Goal: Task Accomplishment & Management: Complete application form

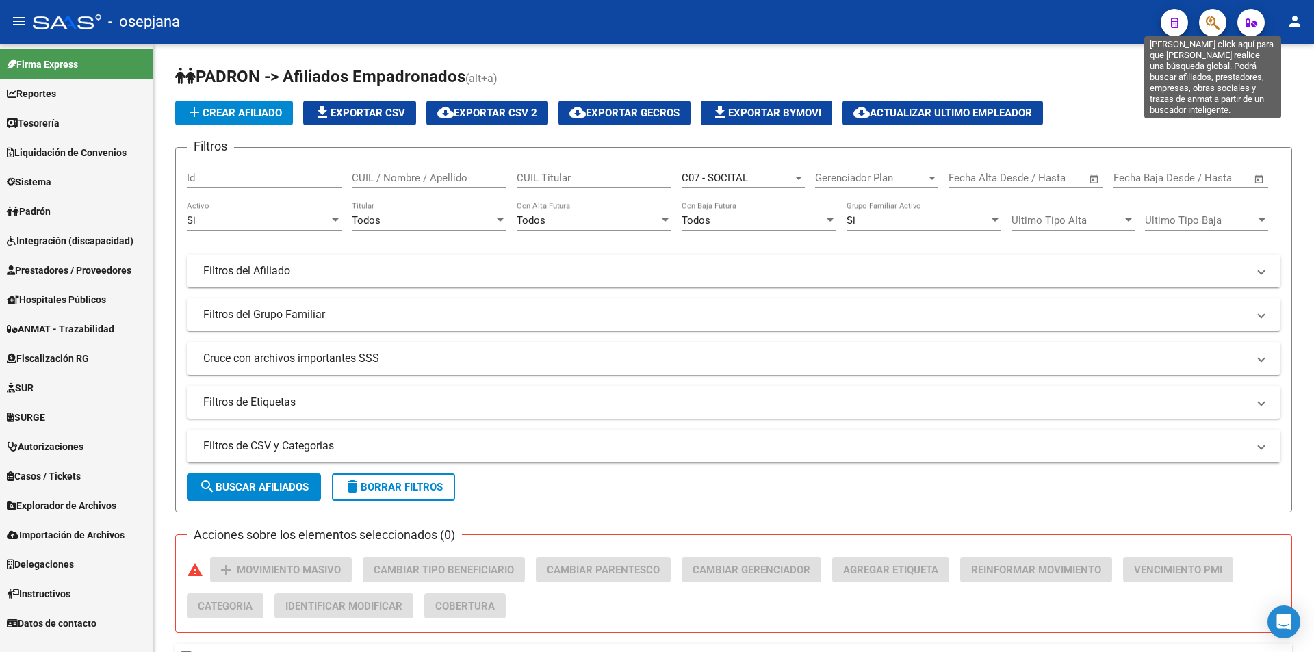
click at [1210, 27] on icon "button" at bounding box center [1213, 23] width 14 height 16
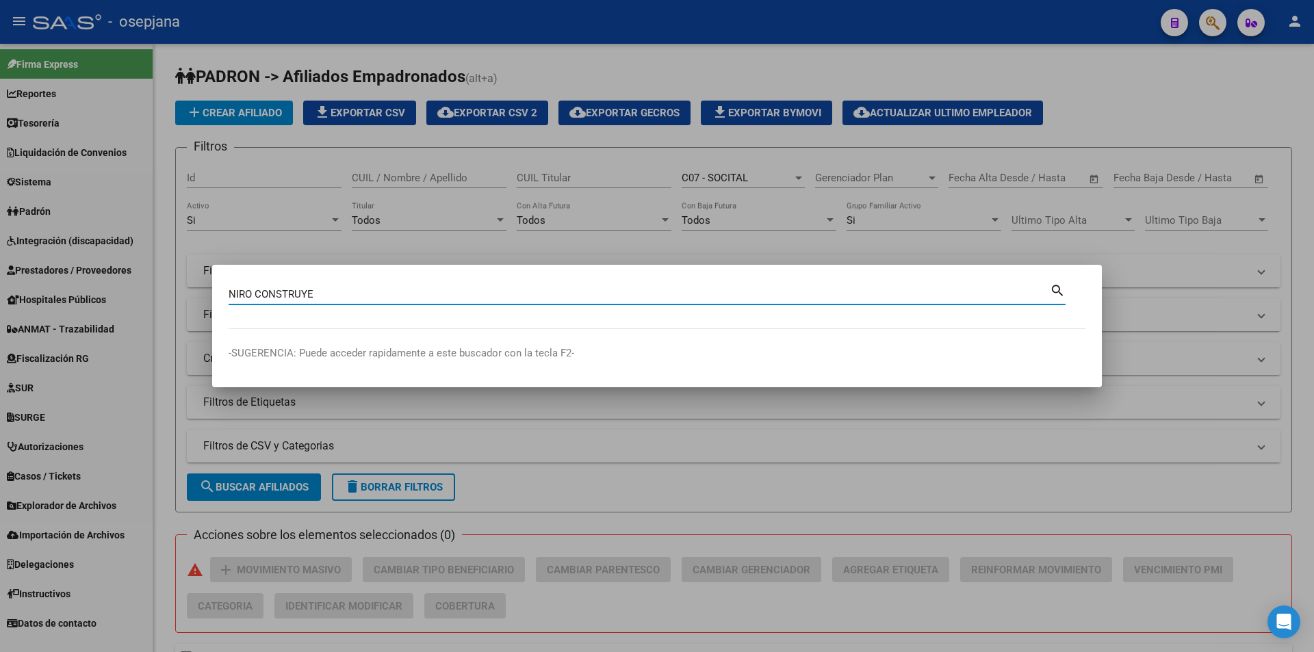
type input "NIRO CONSTRUYE"
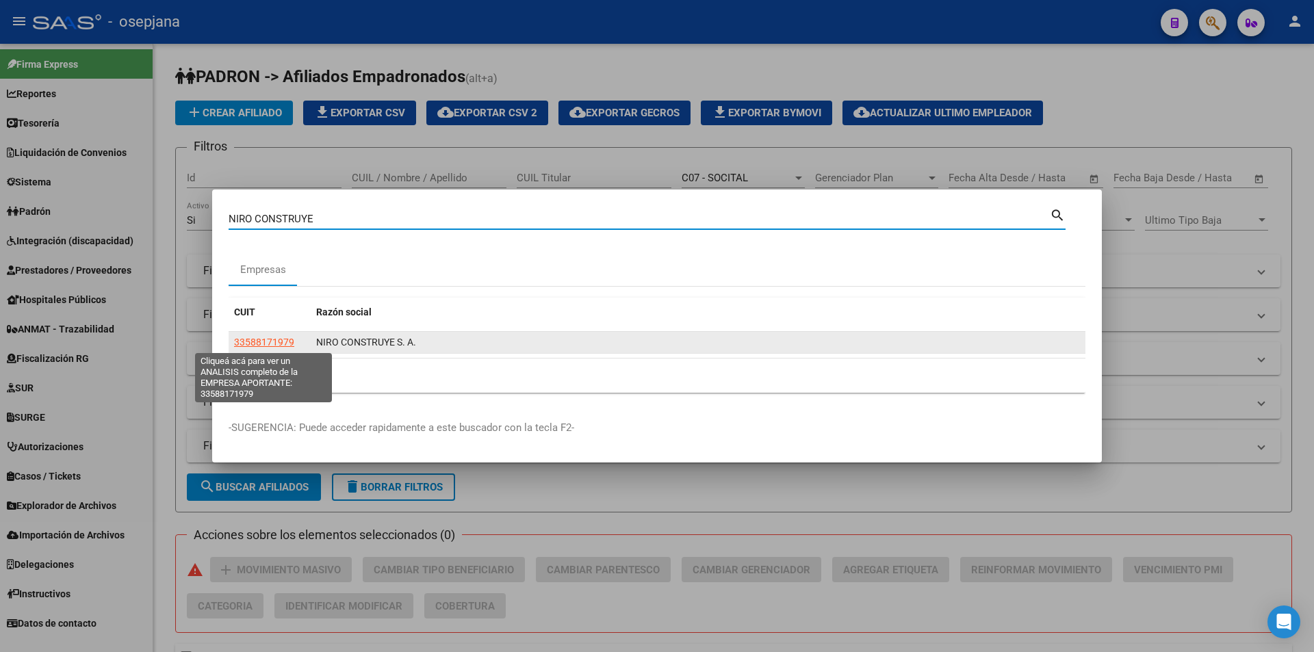
click at [284, 337] on span "33588171979" at bounding box center [264, 342] width 60 height 11
type textarea "33588171979"
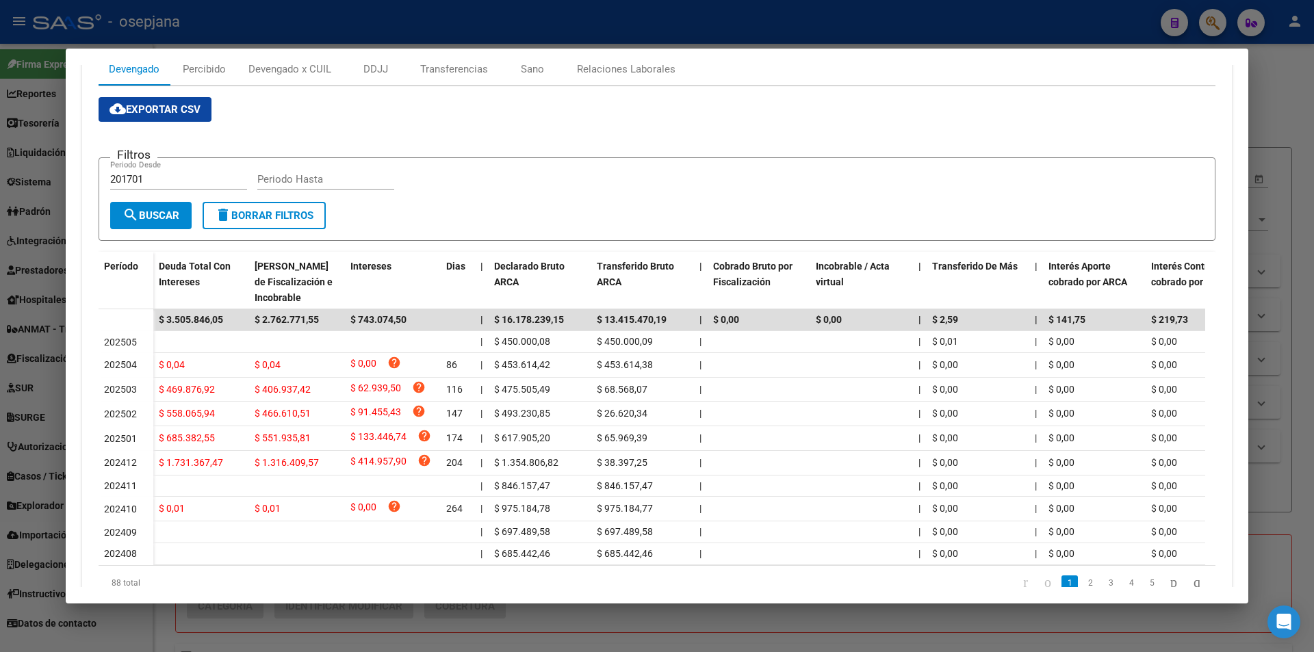
scroll to position [270, 0]
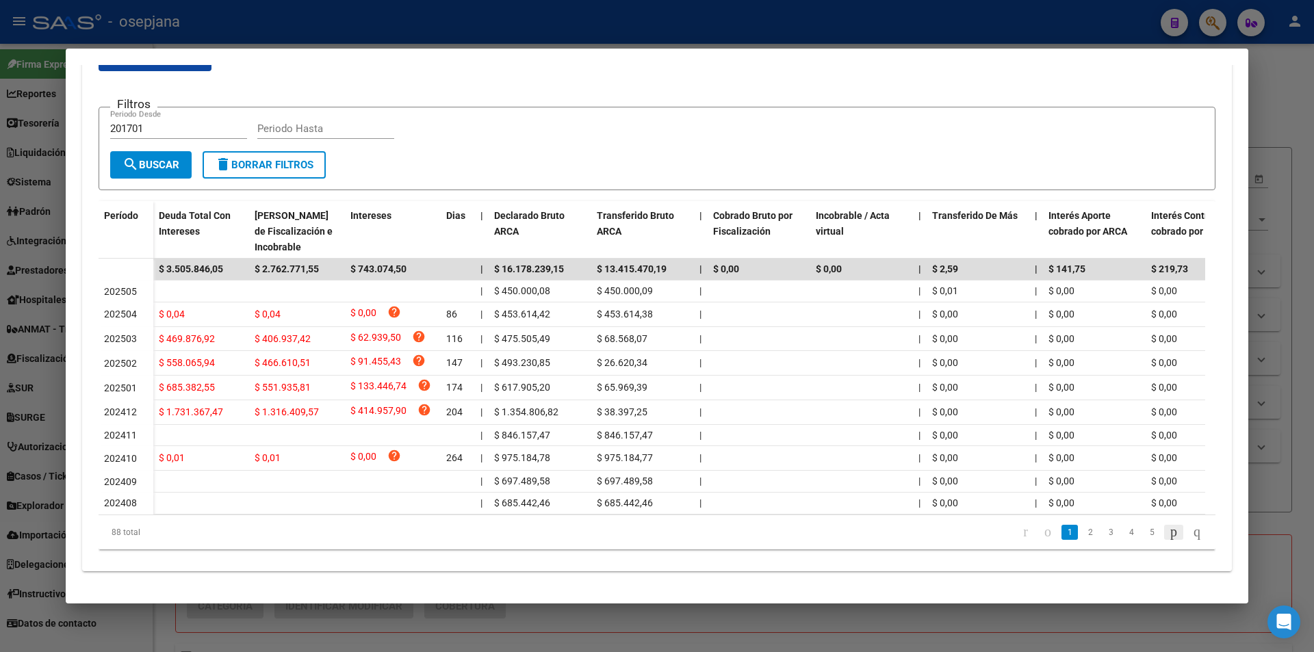
click at [1168, 533] on icon "go to next page" at bounding box center [1173, 531] width 11 height 16
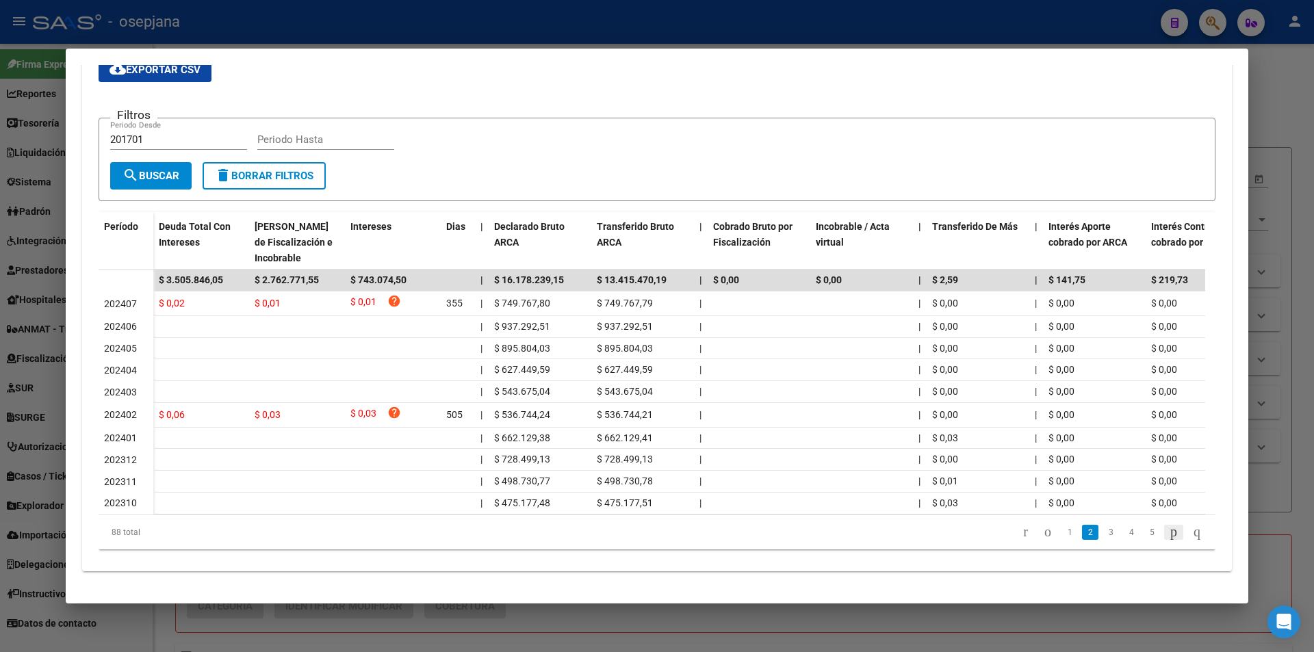
click at [1168, 533] on icon "go to next page" at bounding box center [1173, 531] width 11 height 16
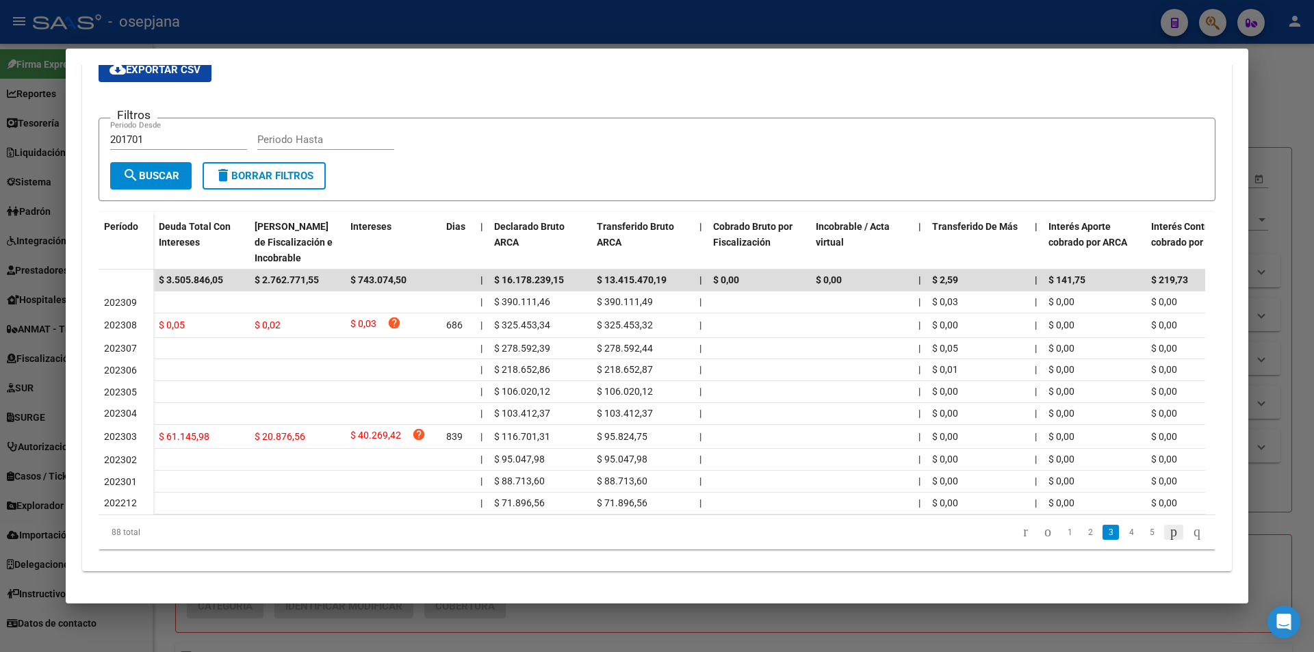
click at [1168, 533] on icon "go to next page" at bounding box center [1173, 531] width 11 height 16
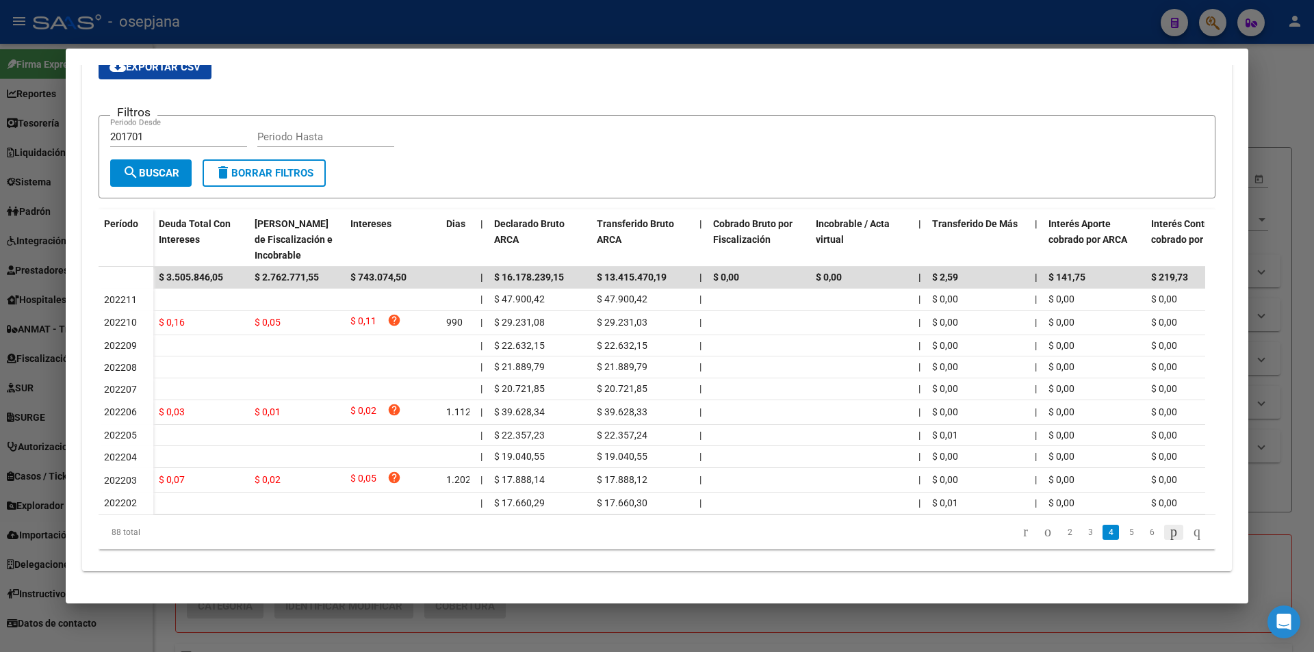
scroll to position [260, 0]
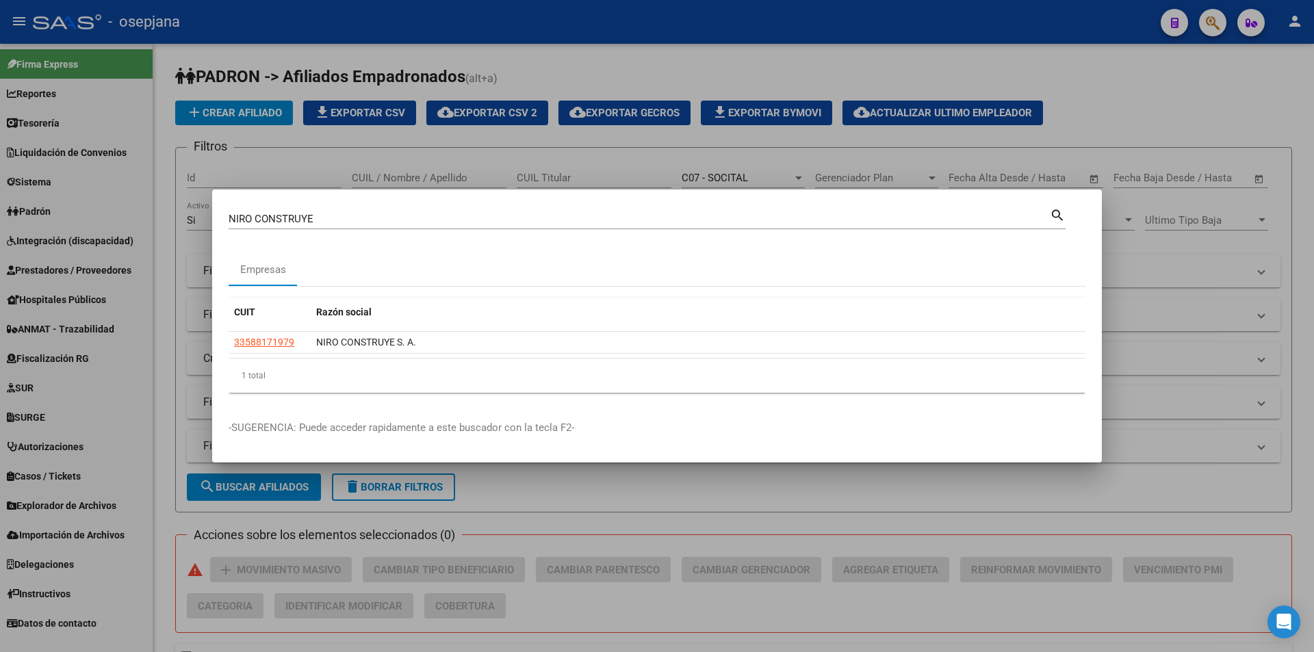
drag, startPoint x: 330, startPoint y: 211, endPoint x: 144, endPoint y: 213, distance: 186.8
click at [144, 213] on div "NIRO CONSTRUYE Buscar (apellido, dni, cuil, nro traspaso, cuit, obra social) se…" at bounding box center [657, 326] width 1314 height 652
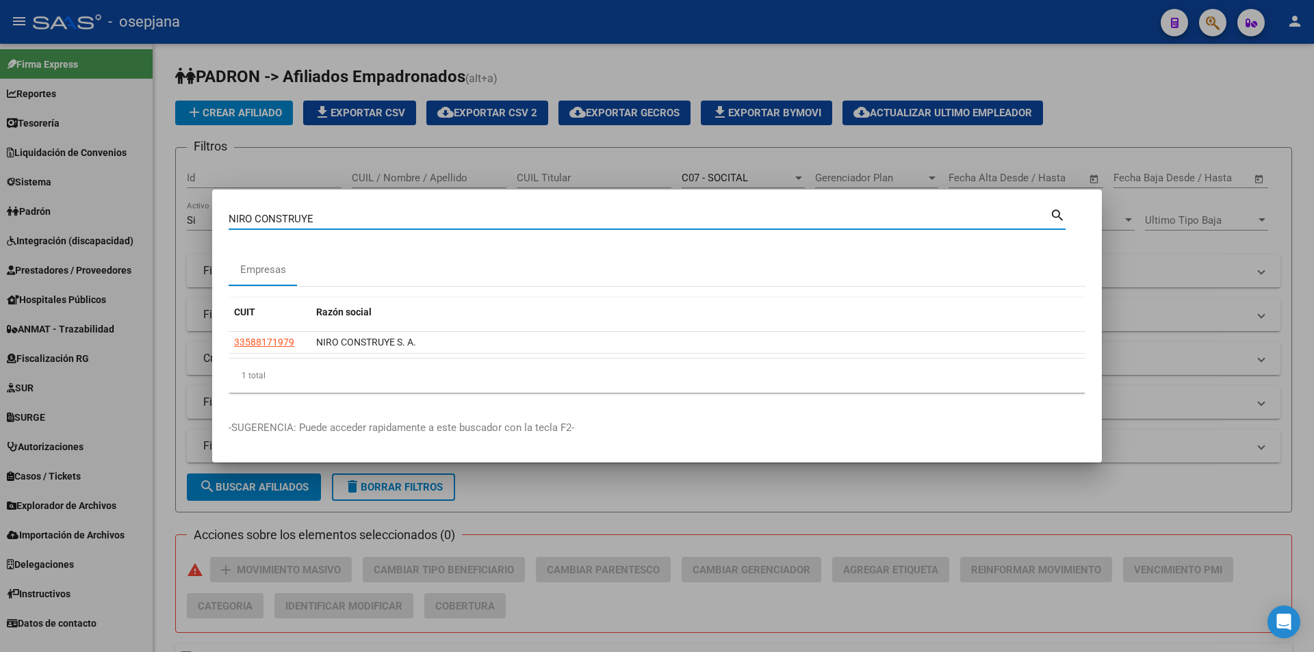
drag, startPoint x: 307, startPoint y: 221, endPoint x: 162, endPoint y: 221, distance: 145.1
click at [162, 221] on div "NIRO CONSTRUYE Buscar (apellido, dni, cuil, nro traspaso, cuit, obra social) se…" at bounding box center [657, 326] width 1314 height 652
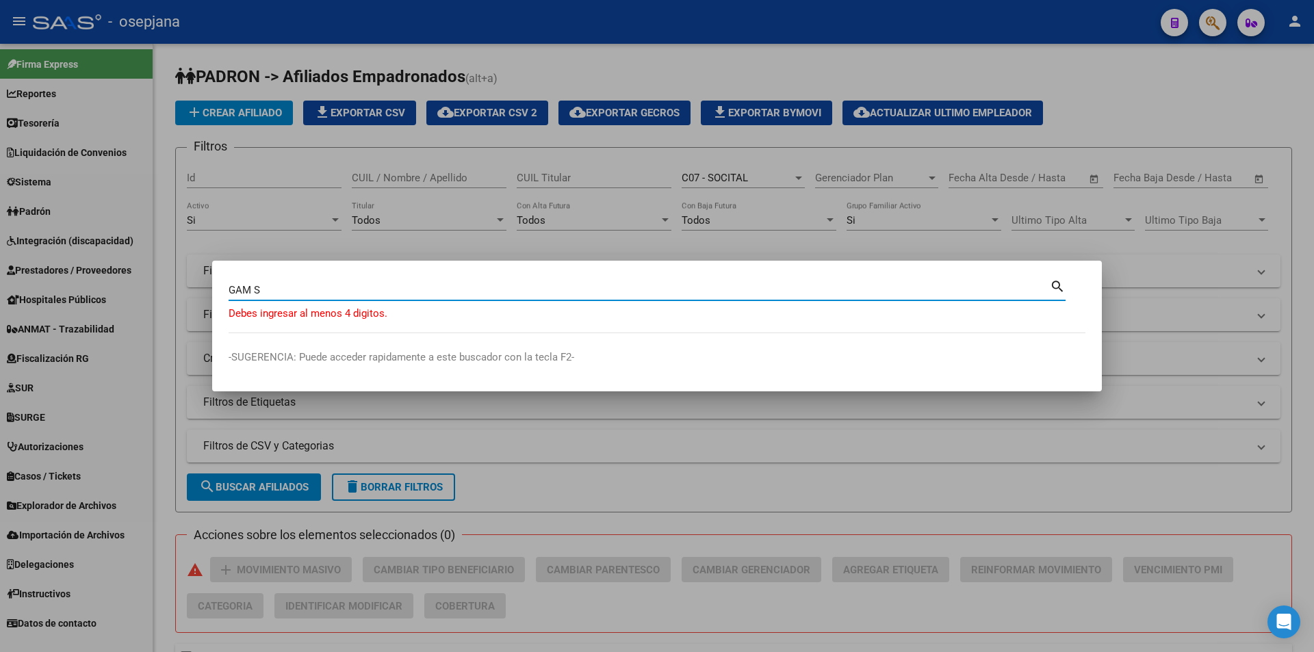
type input "GAM S"
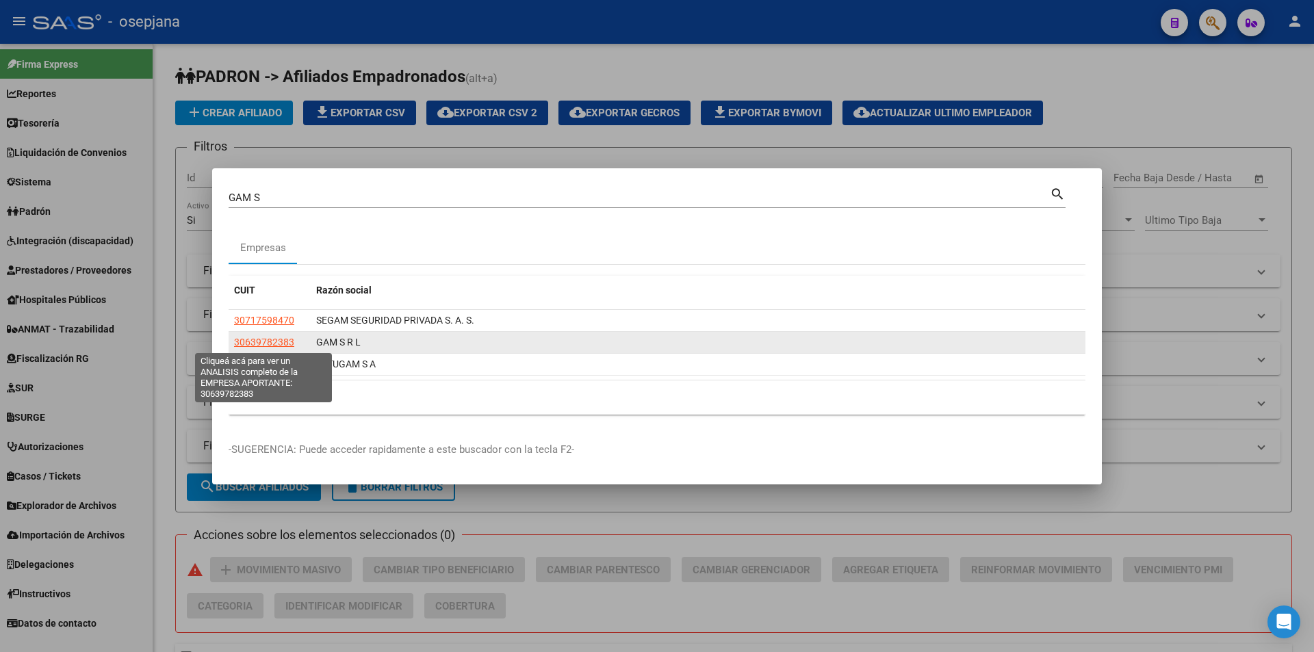
click at [268, 341] on span "30639782383" at bounding box center [264, 342] width 60 height 11
type textarea "30639782383"
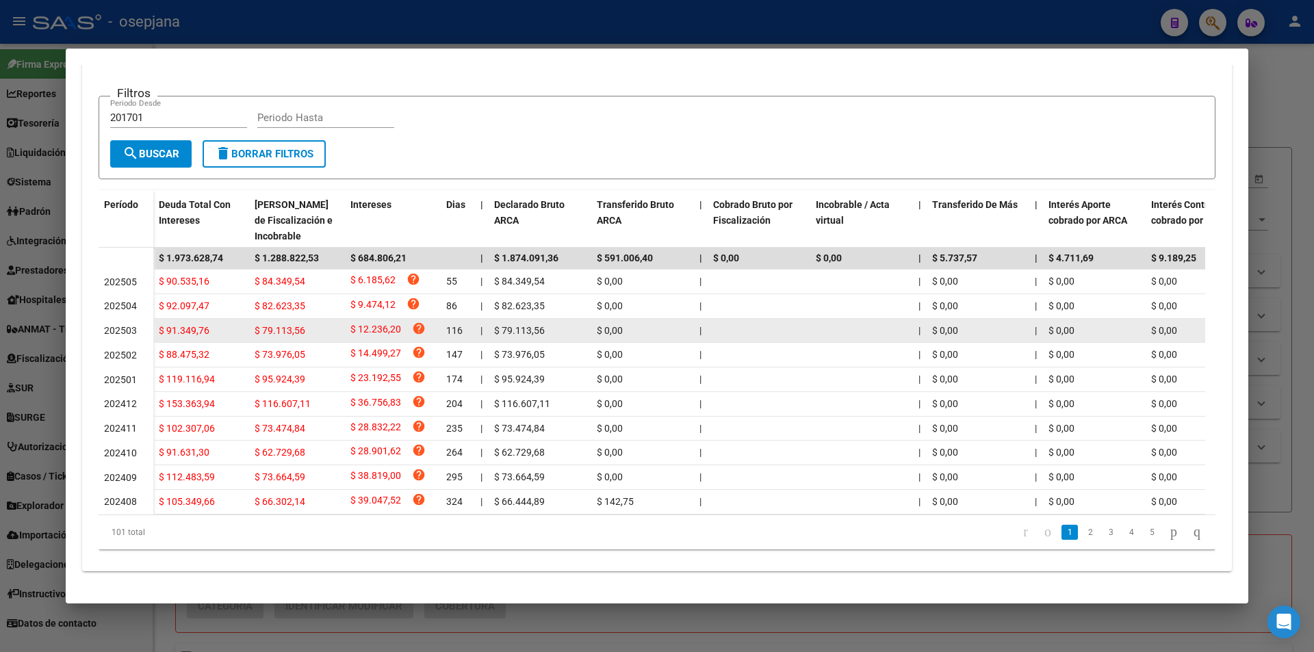
scroll to position [283, 0]
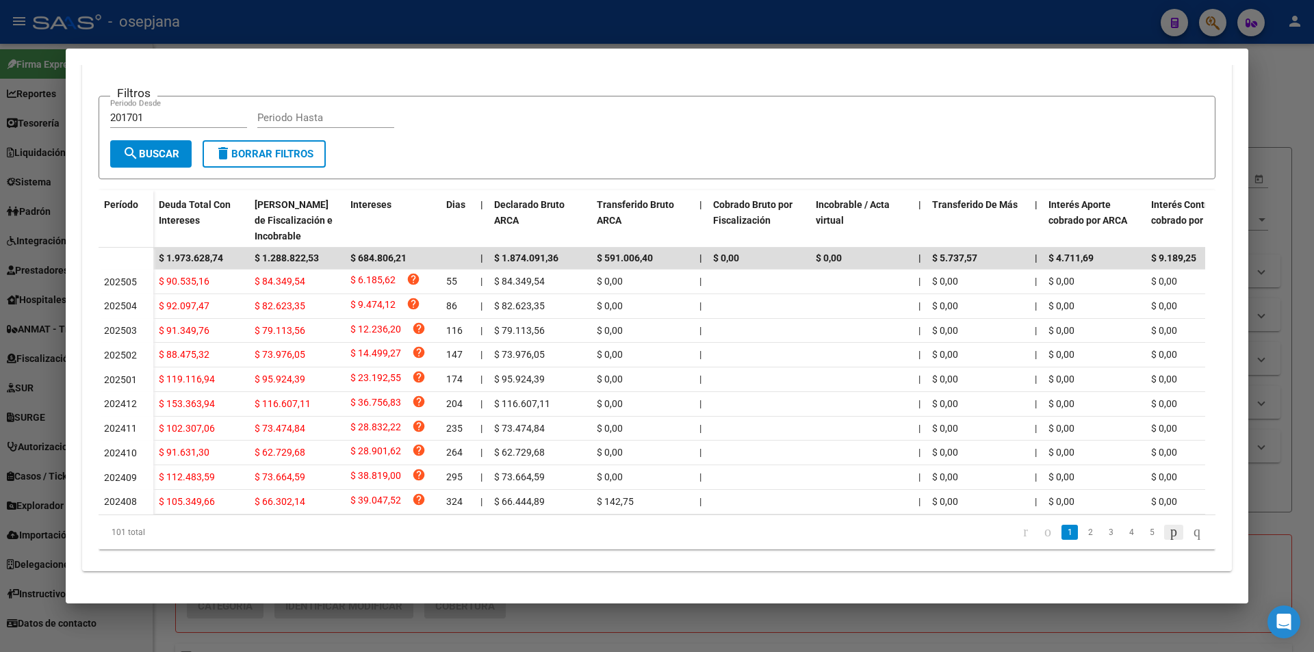
click at [1168, 533] on icon "go to next page" at bounding box center [1173, 531] width 11 height 16
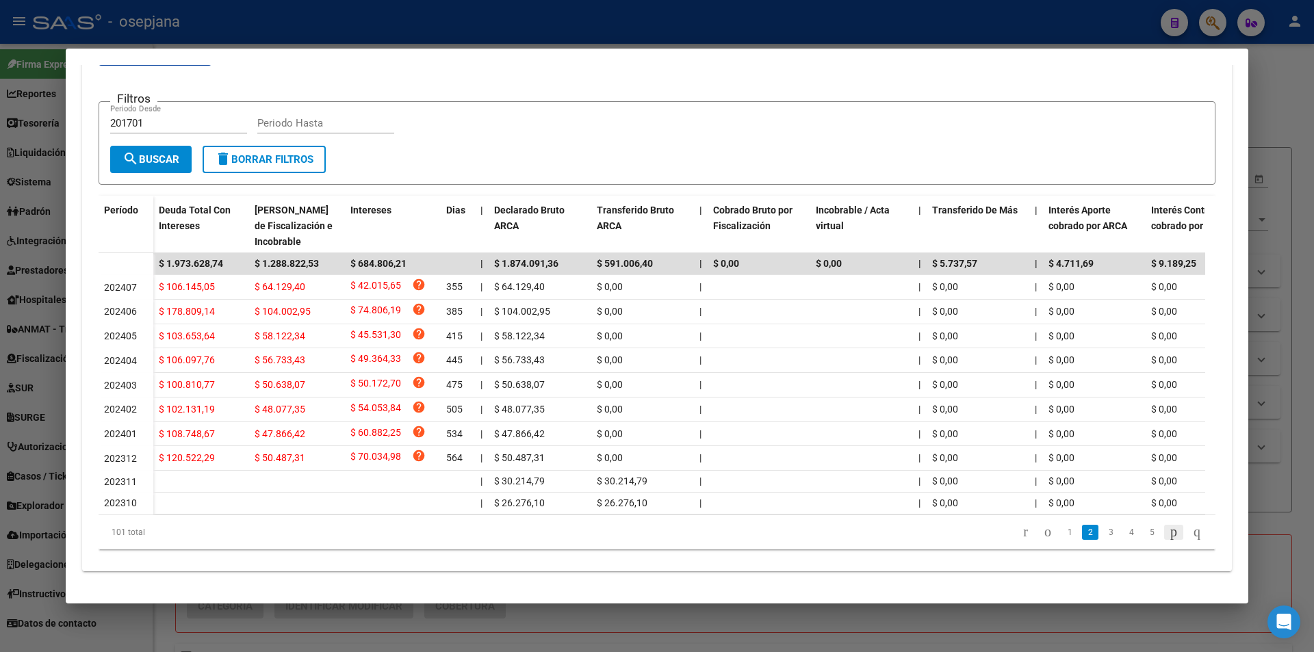
scroll to position [277, 0]
click at [1168, 533] on icon "go to next page" at bounding box center [1173, 531] width 11 height 16
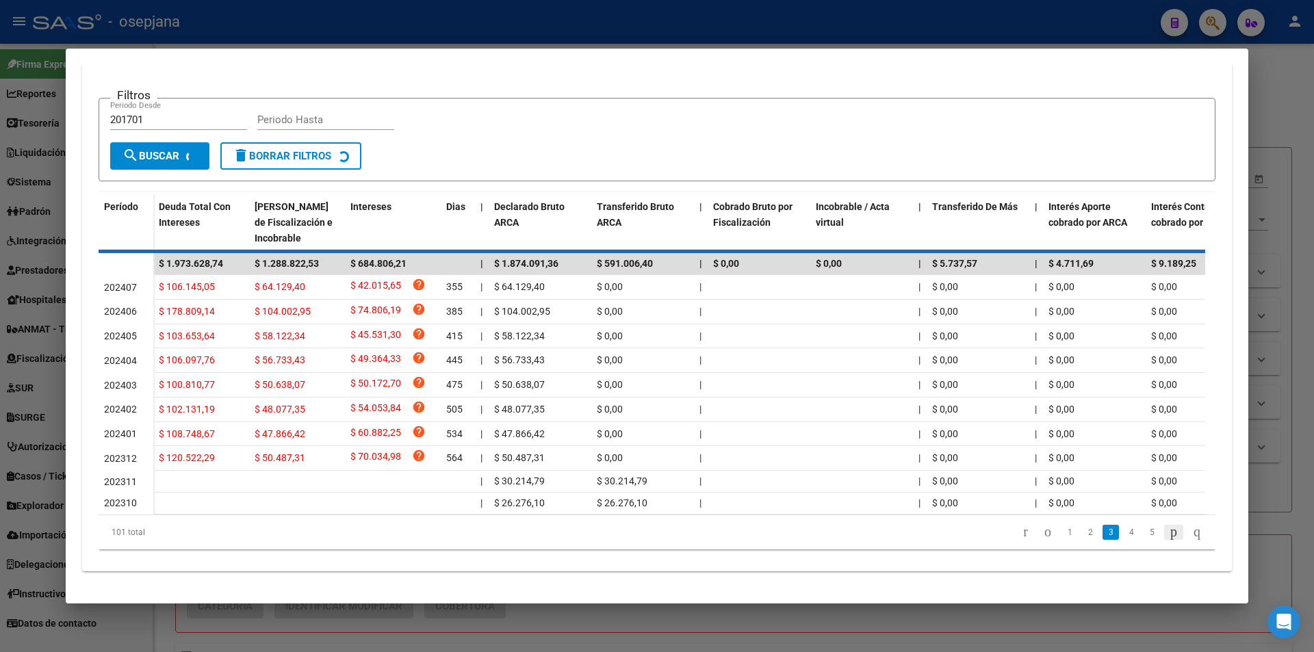
scroll to position [250, 0]
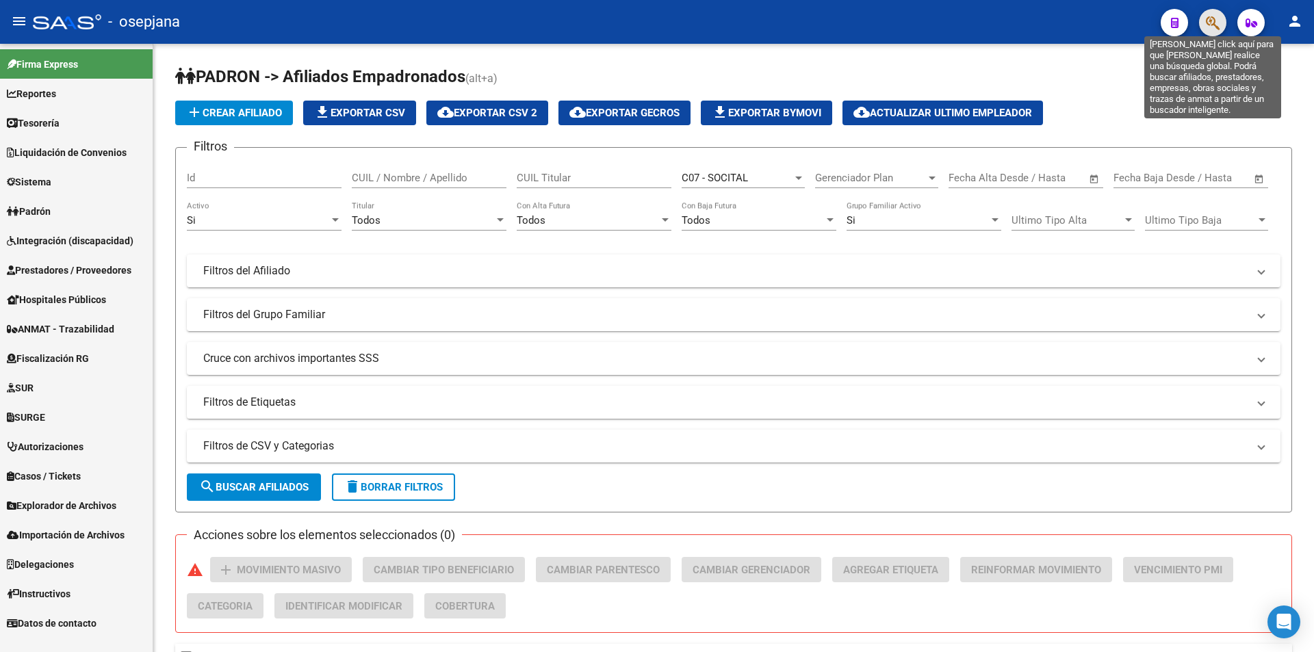
click at [1210, 18] on icon "button" at bounding box center [1213, 23] width 14 height 16
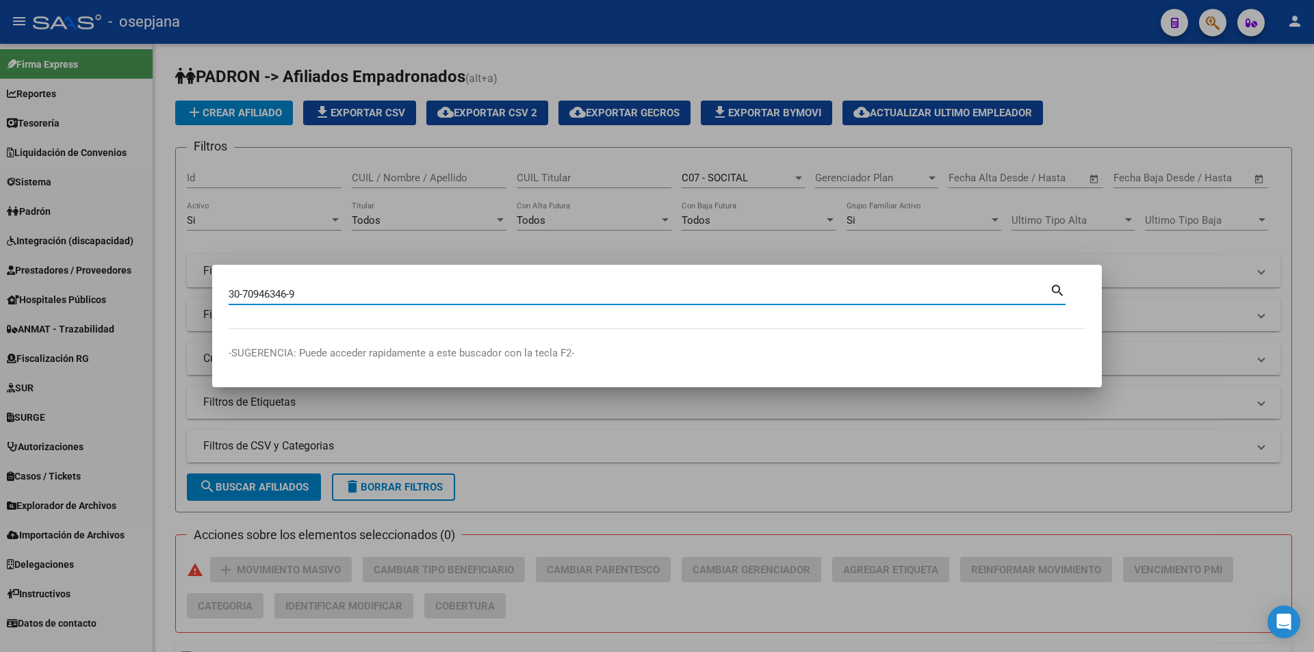
type input "30709463469"
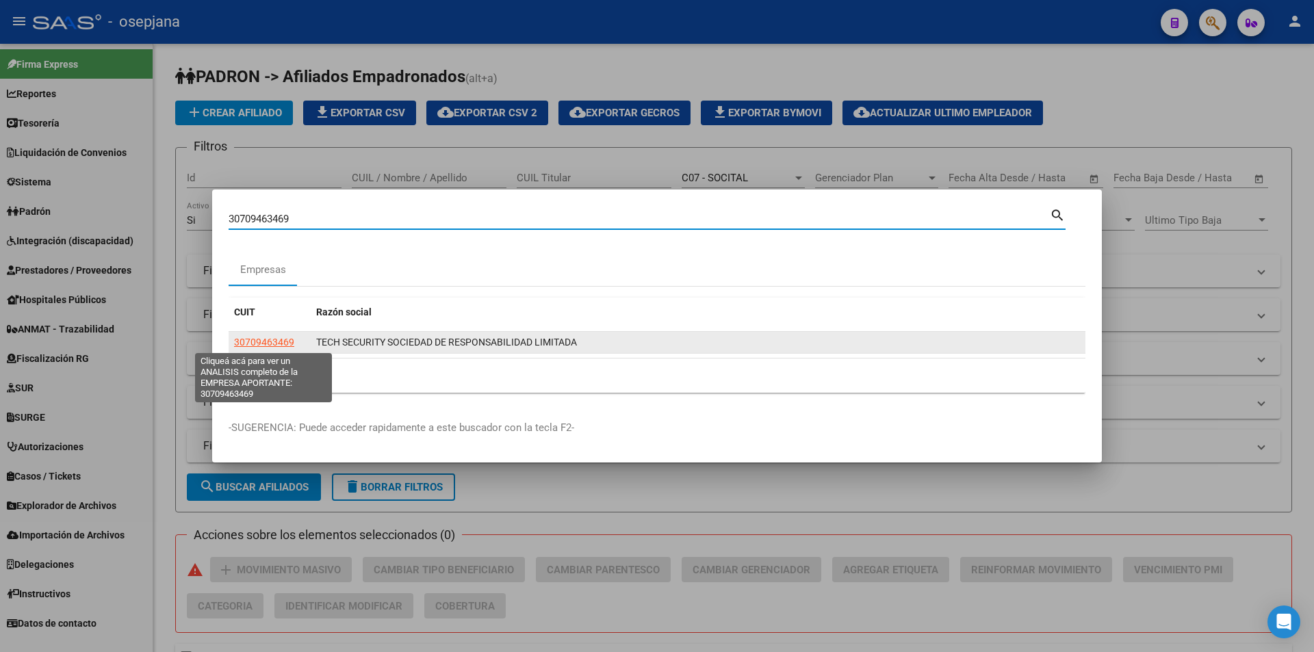
click at [288, 341] on span "30709463469" at bounding box center [264, 342] width 60 height 11
type textarea "30709463469"
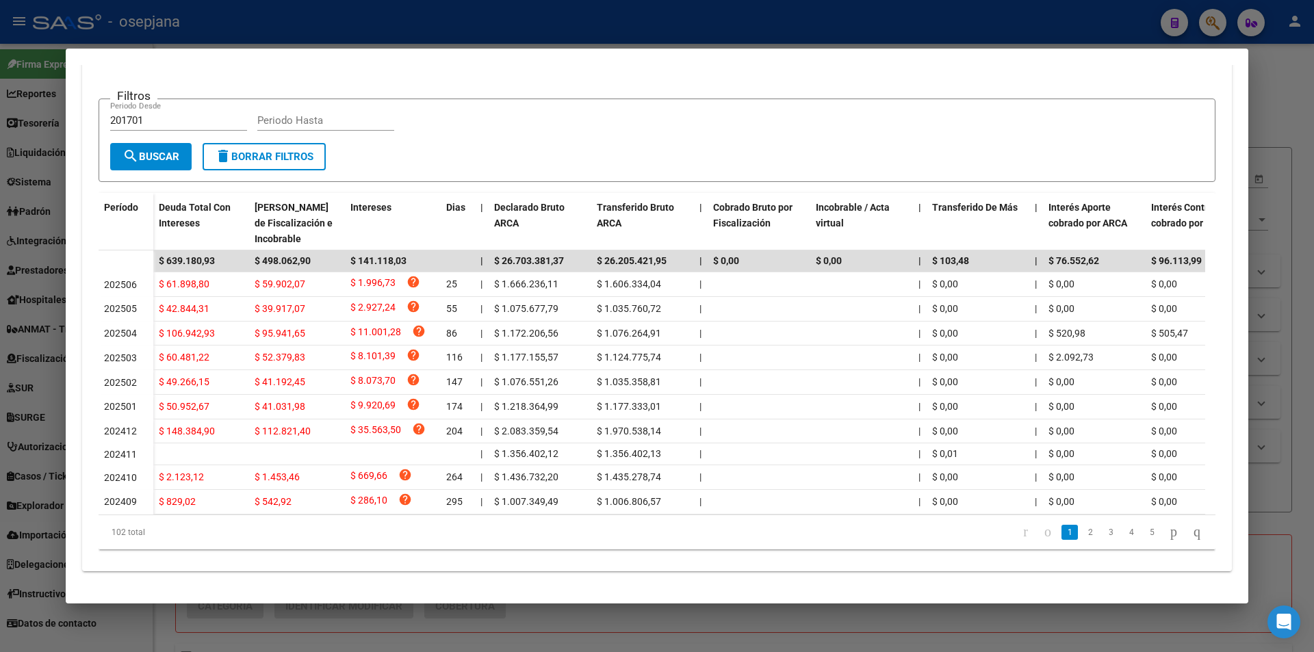
scroll to position [280, 0]
click at [1168, 530] on icon "go to next page" at bounding box center [1173, 531] width 11 height 16
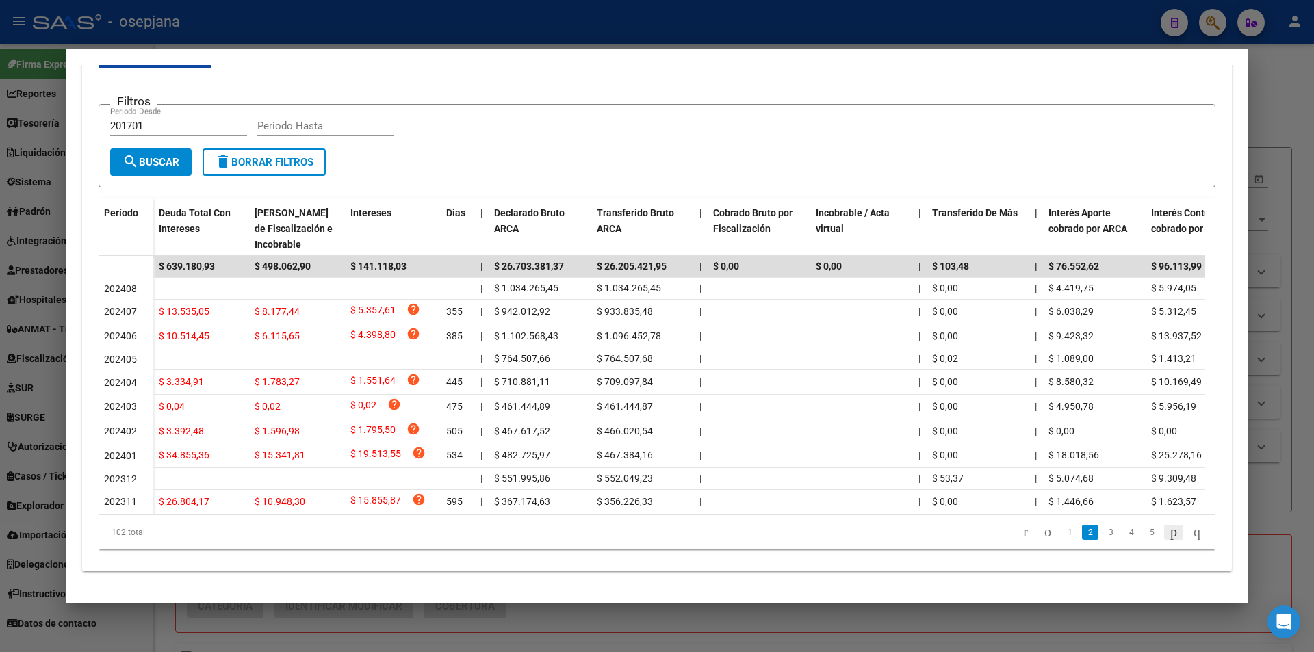
click at [1168, 530] on icon "go to next page" at bounding box center [1173, 531] width 11 height 16
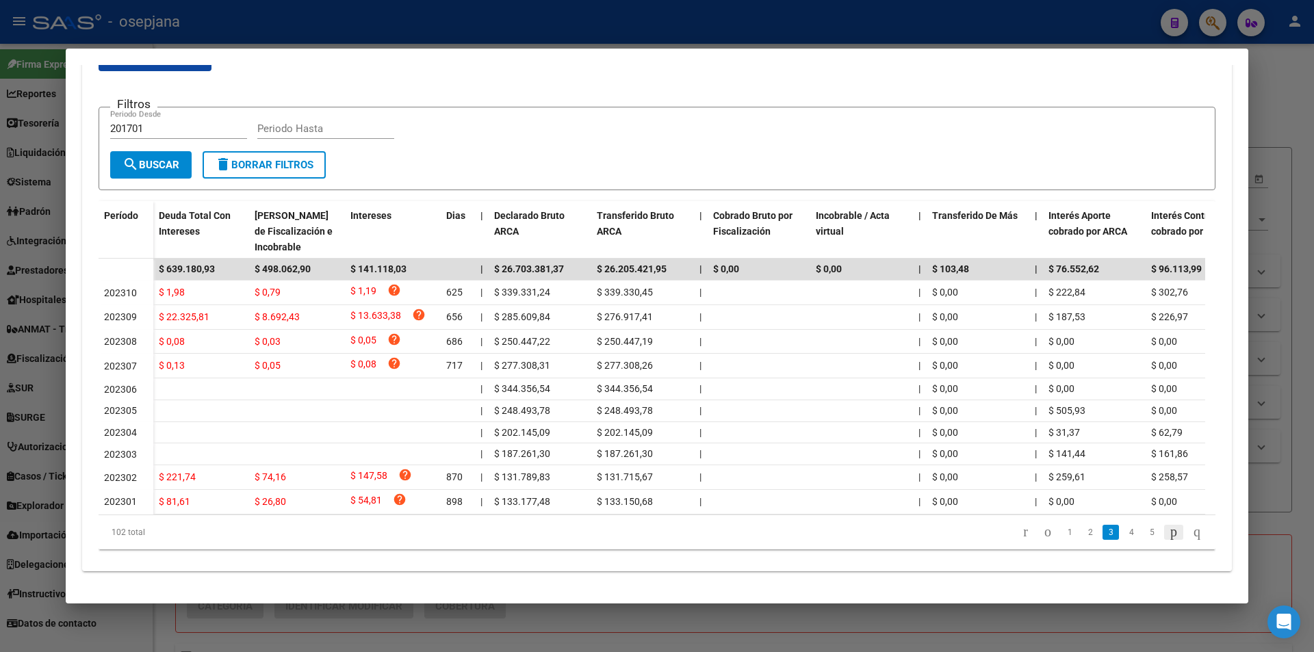
click at [1168, 530] on icon "go to next page" at bounding box center [1173, 531] width 11 height 16
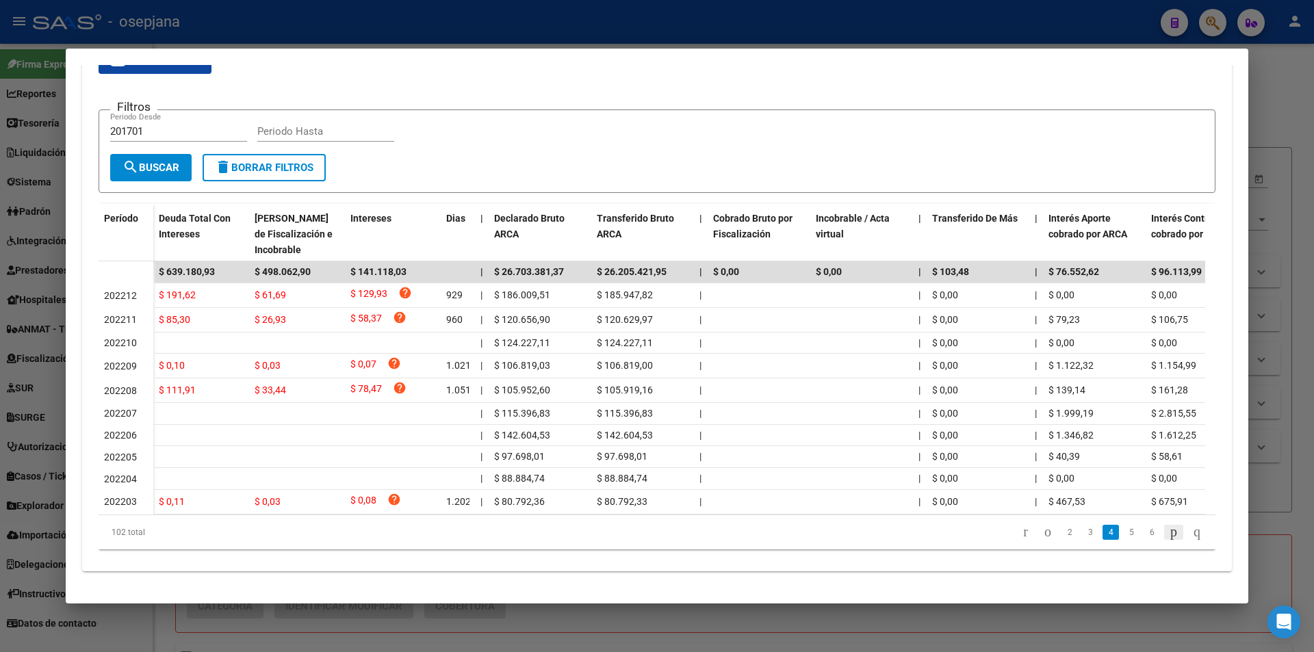
scroll to position [267, 0]
click at [1021, 535] on icon "go to first page" at bounding box center [1025, 531] width 9 height 16
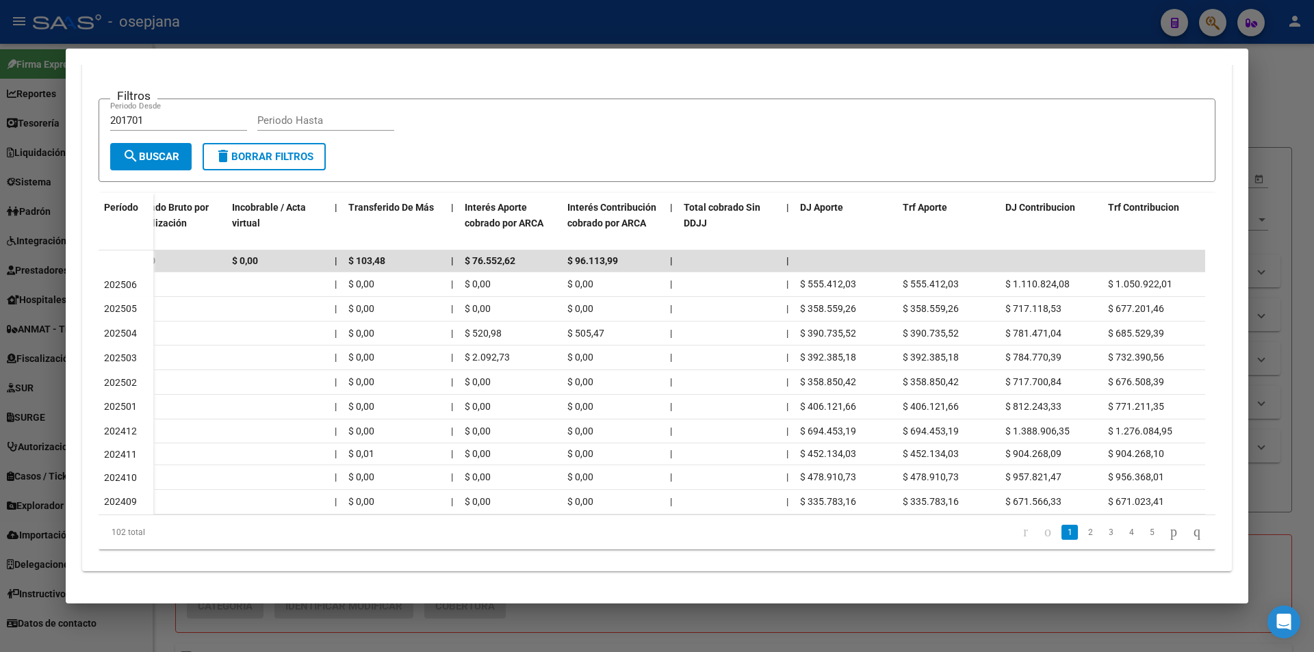
scroll to position [0, 0]
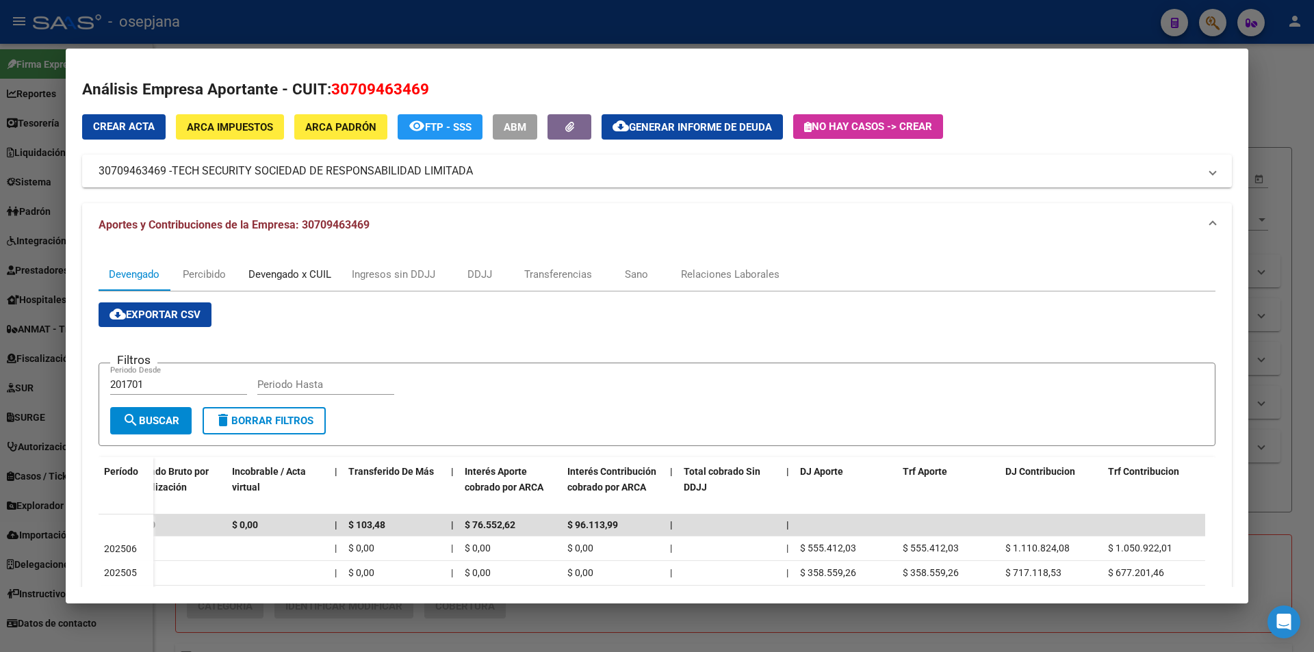
click at [296, 274] on div "Devengado x CUIL" at bounding box center [289, 274] width 83 height 15
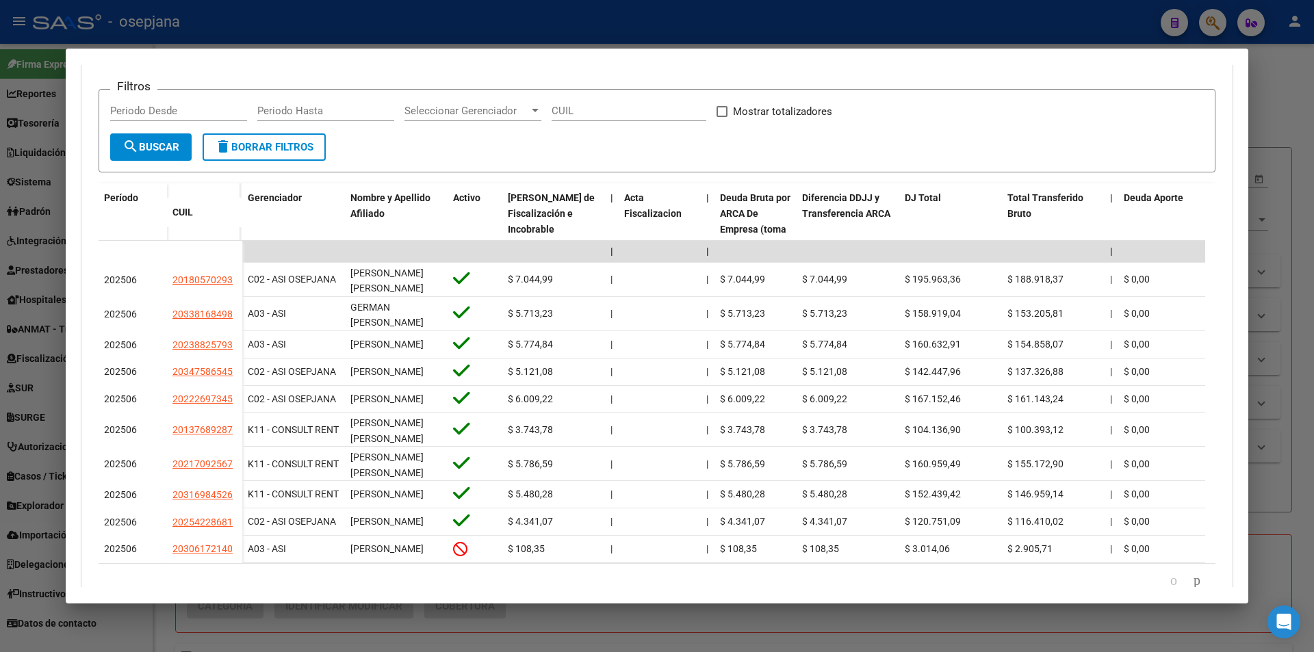
scroll to position [342, 0]
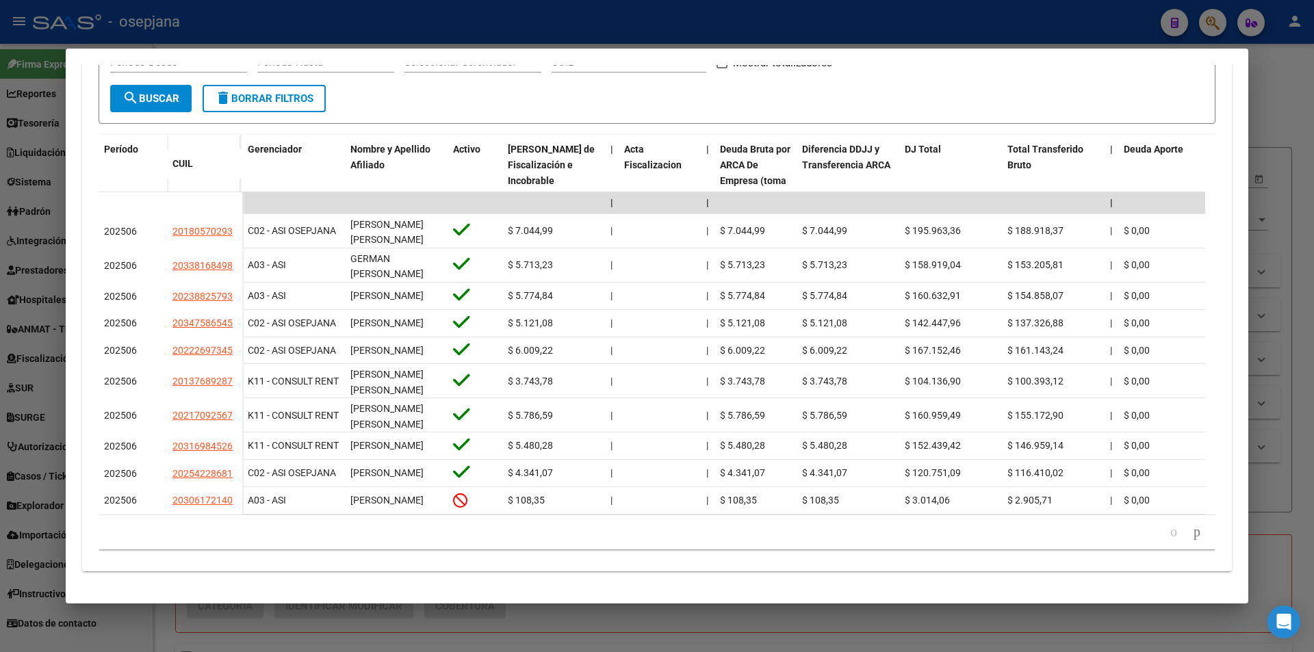
click at [593, 33] on div at bounding box center [657, 326] width 1314 height 652
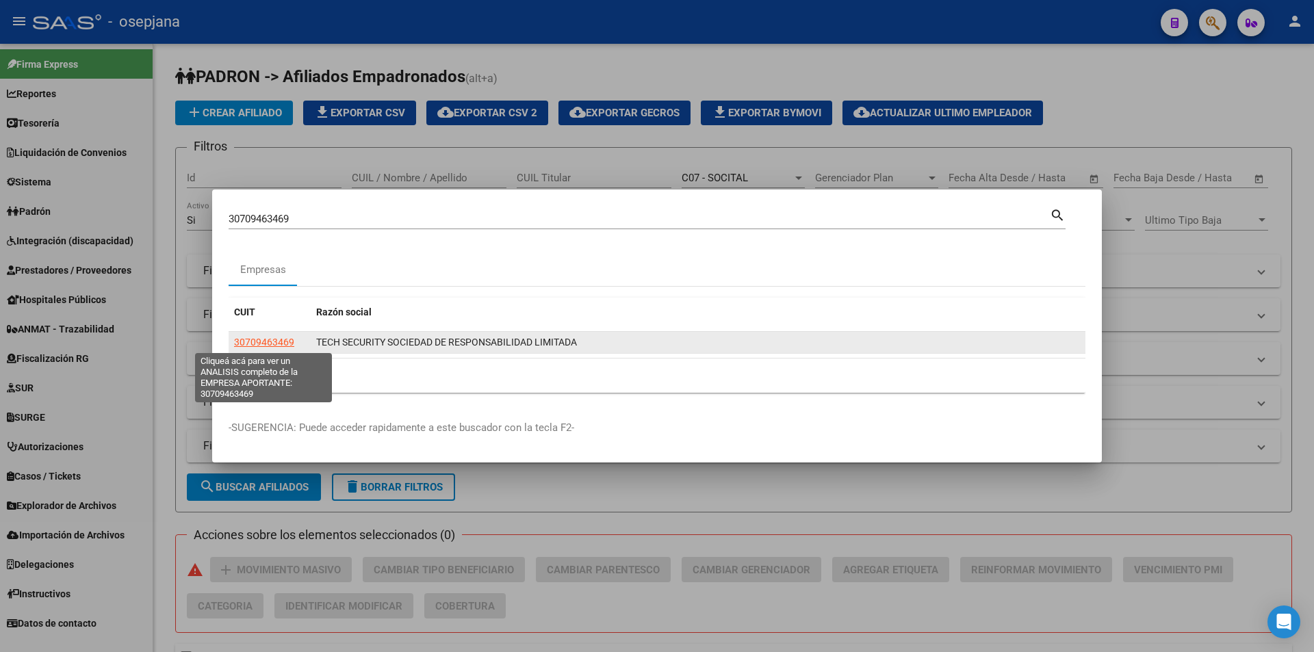
click at [287, 344] on span "30709463469" at bounding box center [264, 342] width 60 height 11
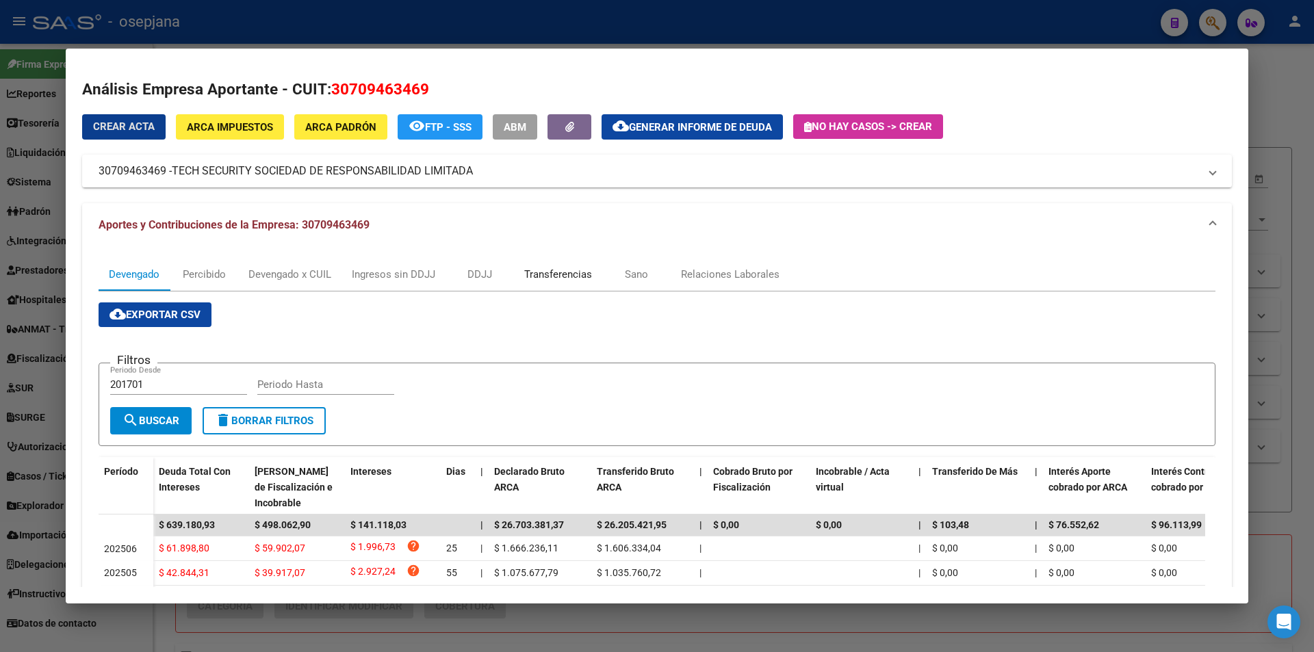
click at [573, 278] on div "Transferencias" at bounding box center [558, 274] width 68 height 15
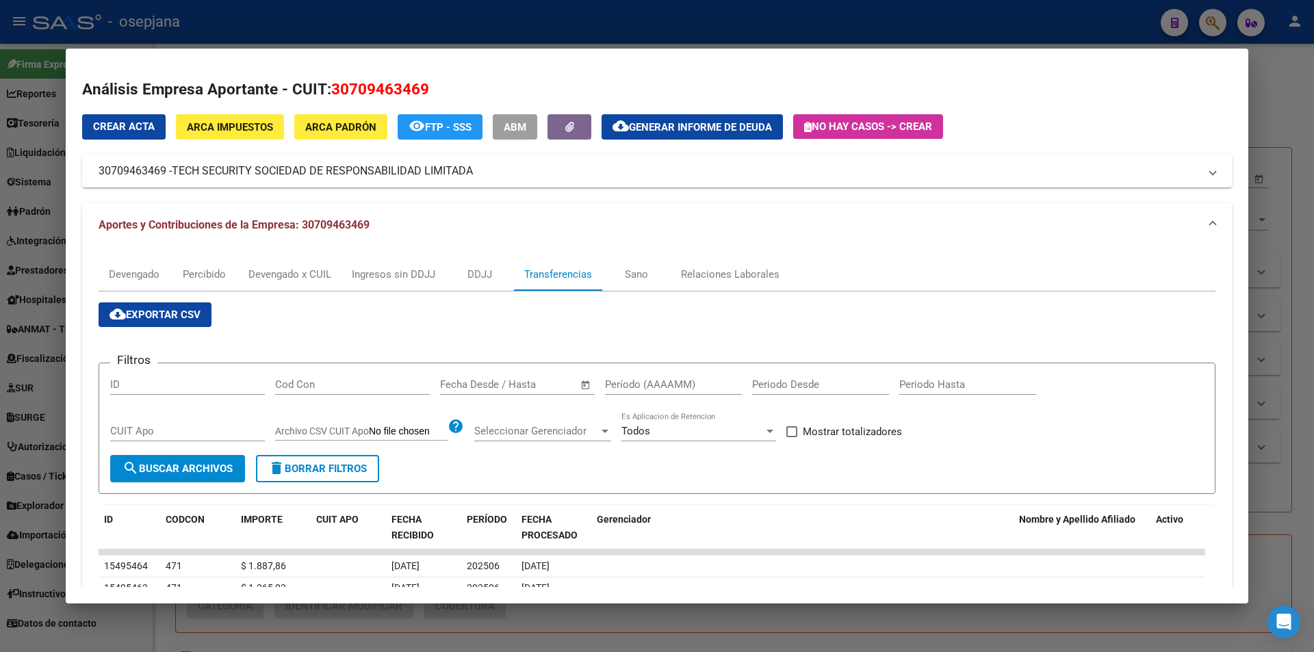
scroll to position [137, 0]
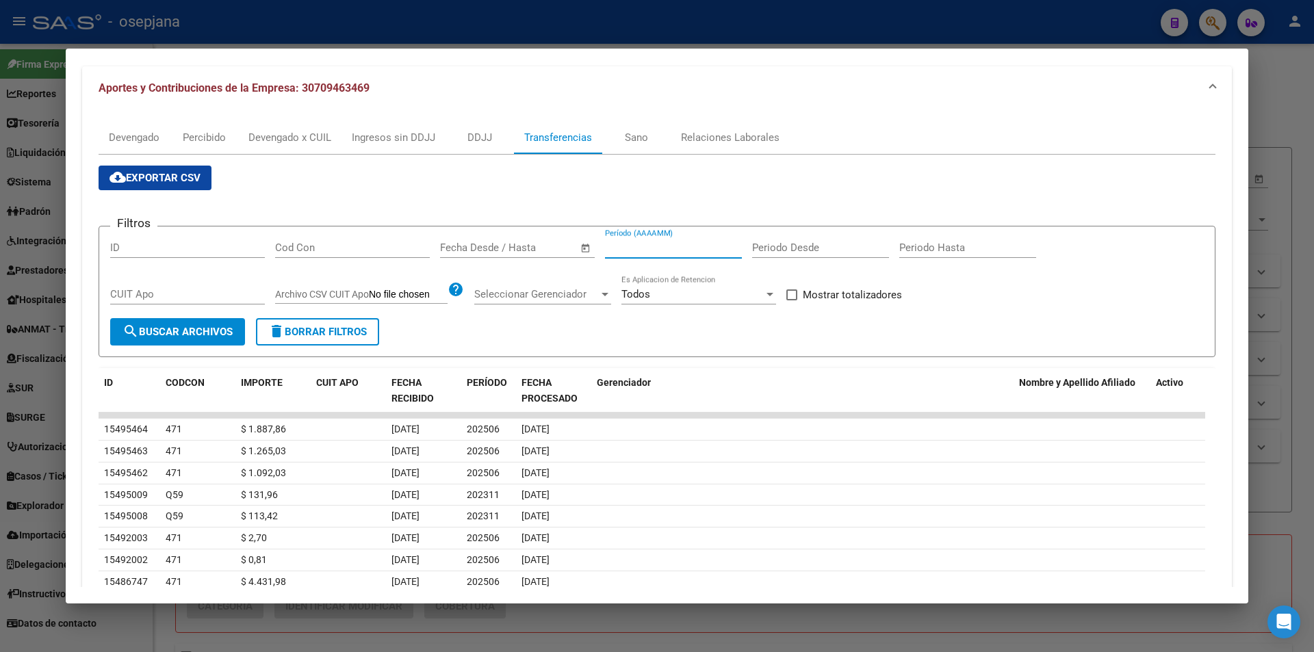
click at [638, 242] on input "Período (AAAAMM)" at bounding box center [673, 248] width 137 height 12
type input "202506"
click at [790, 294] on span at bounding box center [791, 294] width 11 height 11
click at [791, 300] on input "Mostrar totalizadores" at bounding box center [791, 300] width 1 height 1
checkbox input "true"
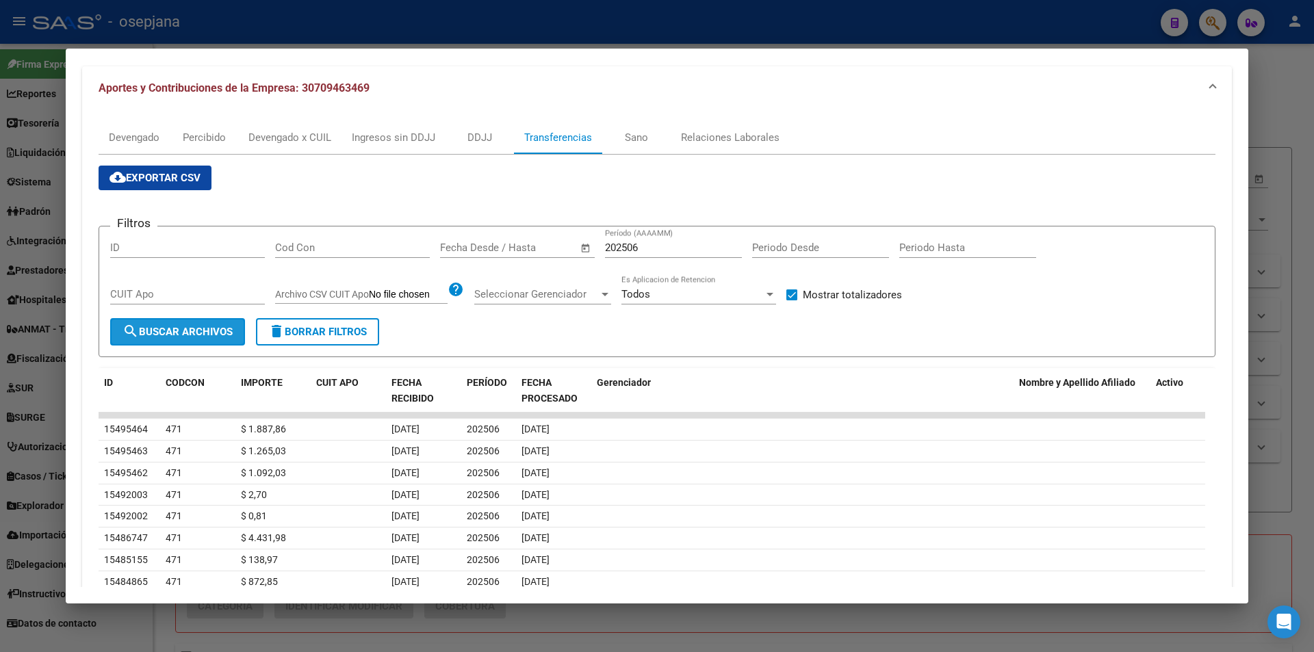
click at [173, 333] on span "search Buscar Archivos" at bounding box center [177, 332] width 110 height 12
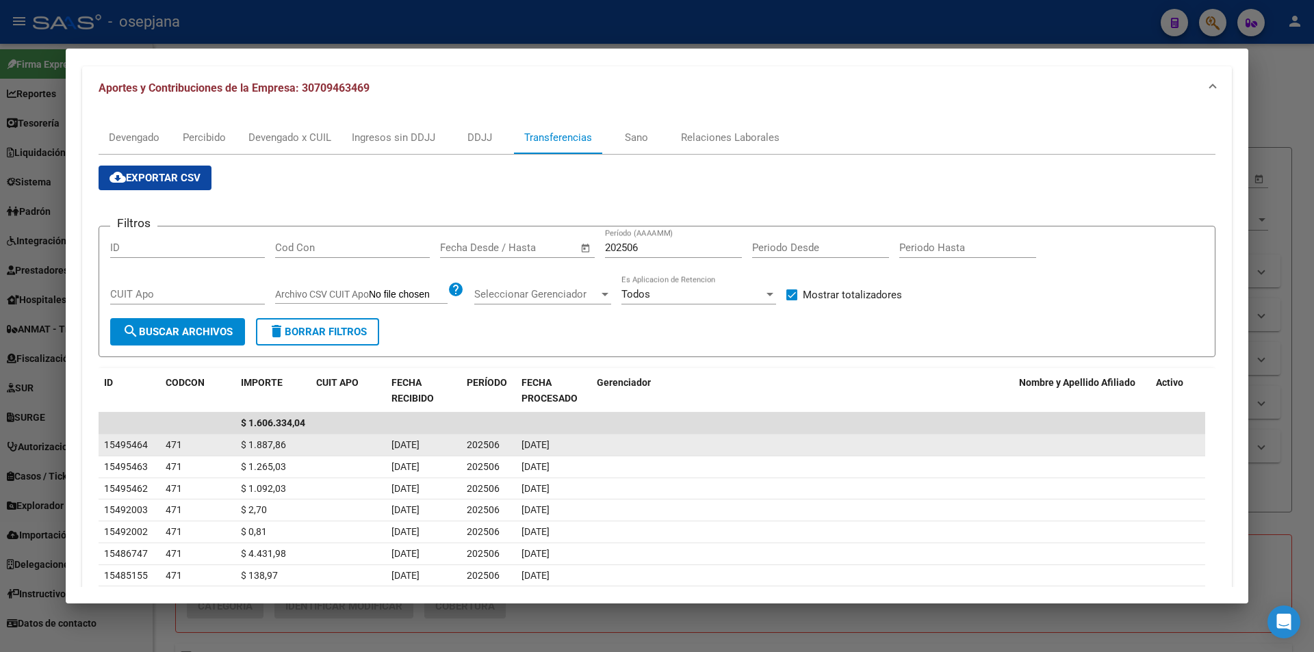
scroll to position [274, 0]
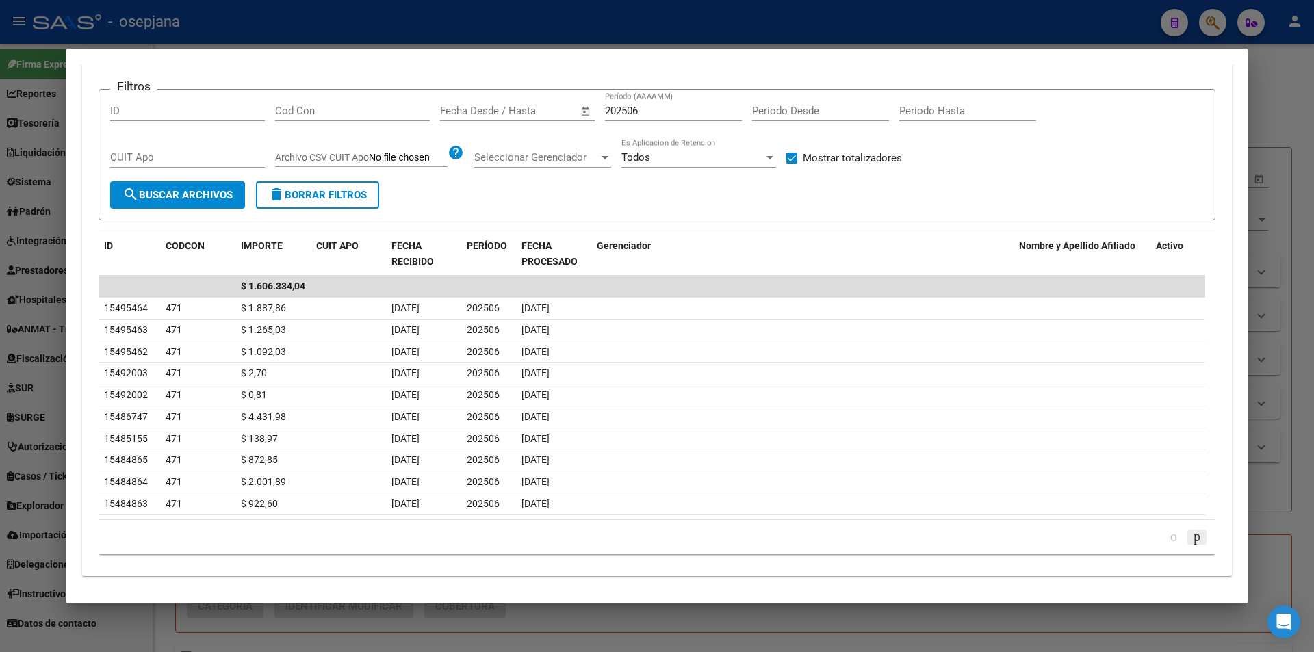
click at [1191, 541] on icon "go to next page" at bounding box center [1196, 536] width 11 height 16
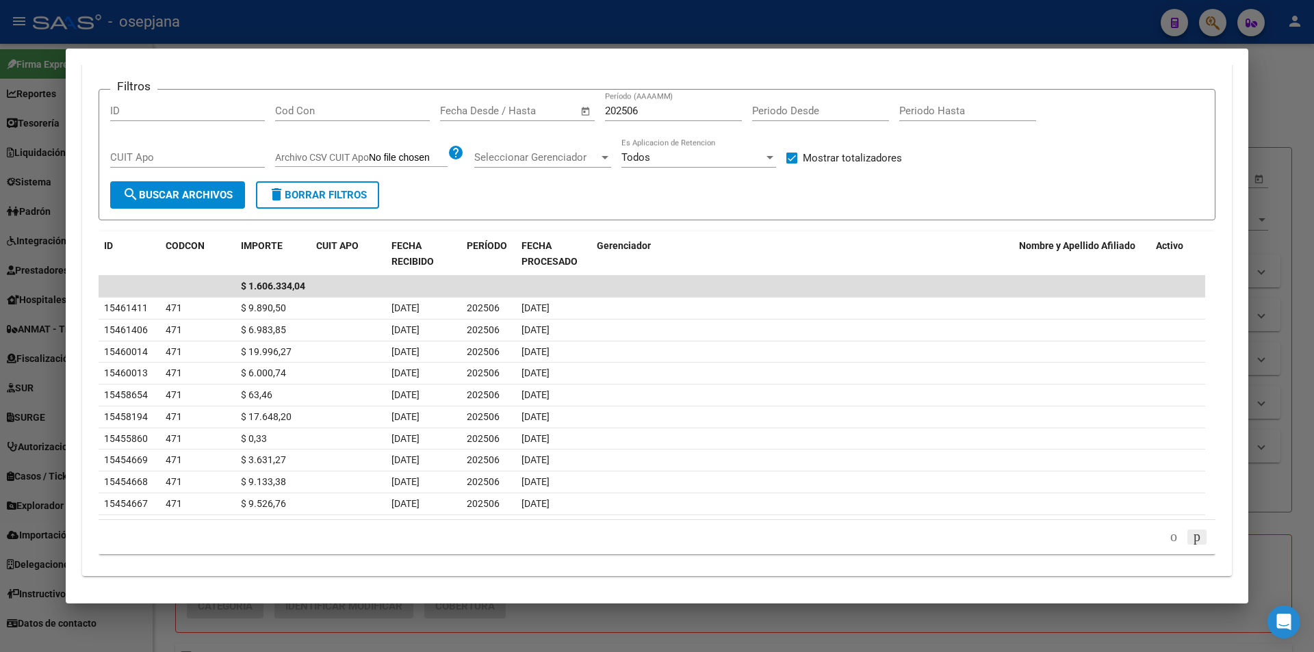
click at [1191, 541] on icon "go to next page" at bounding box center [1196, 536] width 11 height 16
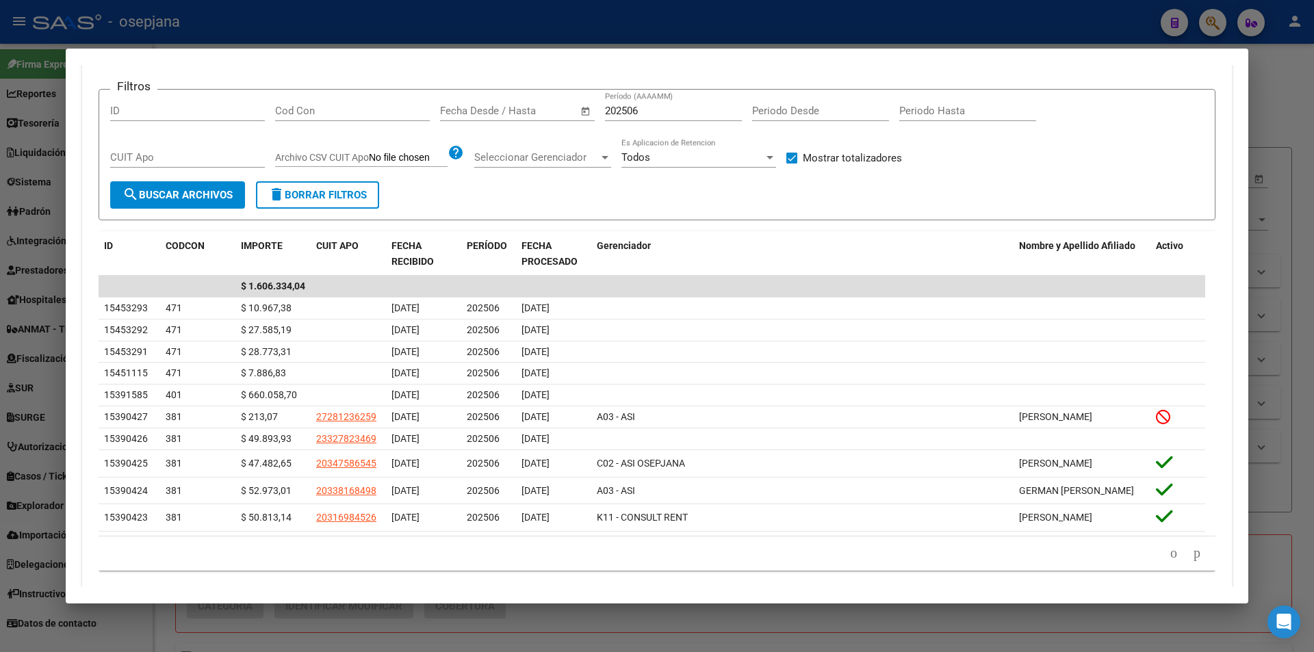
scroll to position [137, 0]
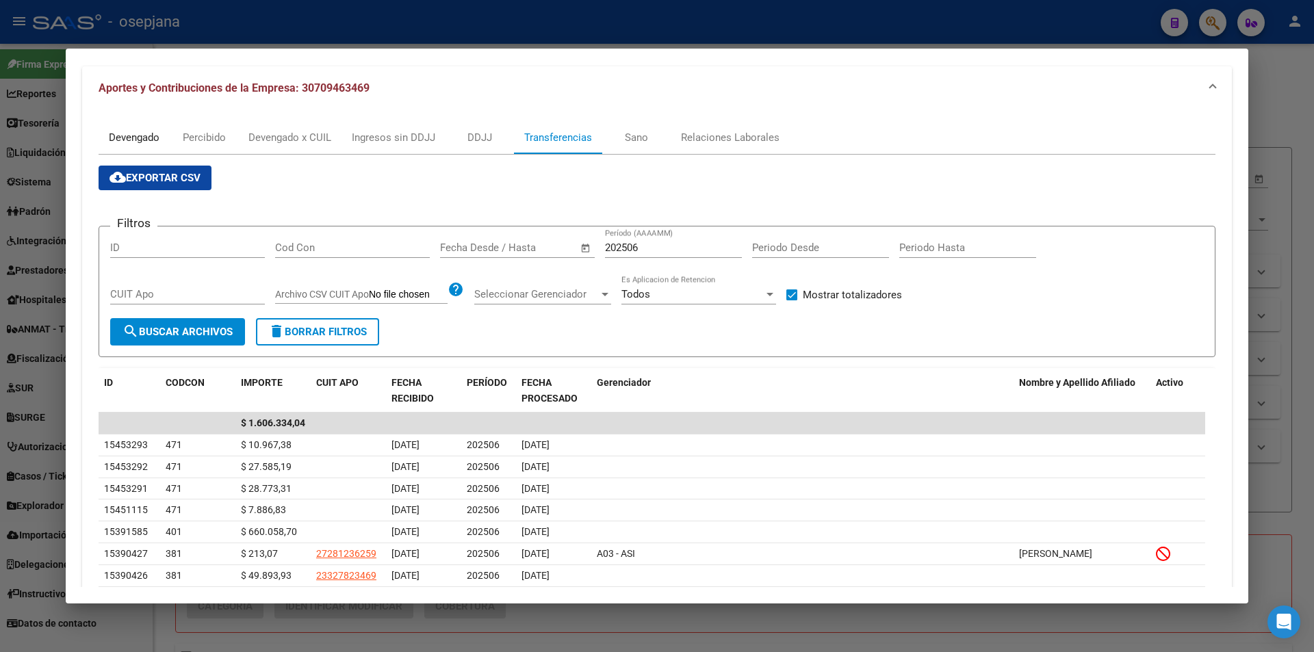
click at [147, 137] on div "Devengado" at bounding box center [134, 137] width 51 height 15
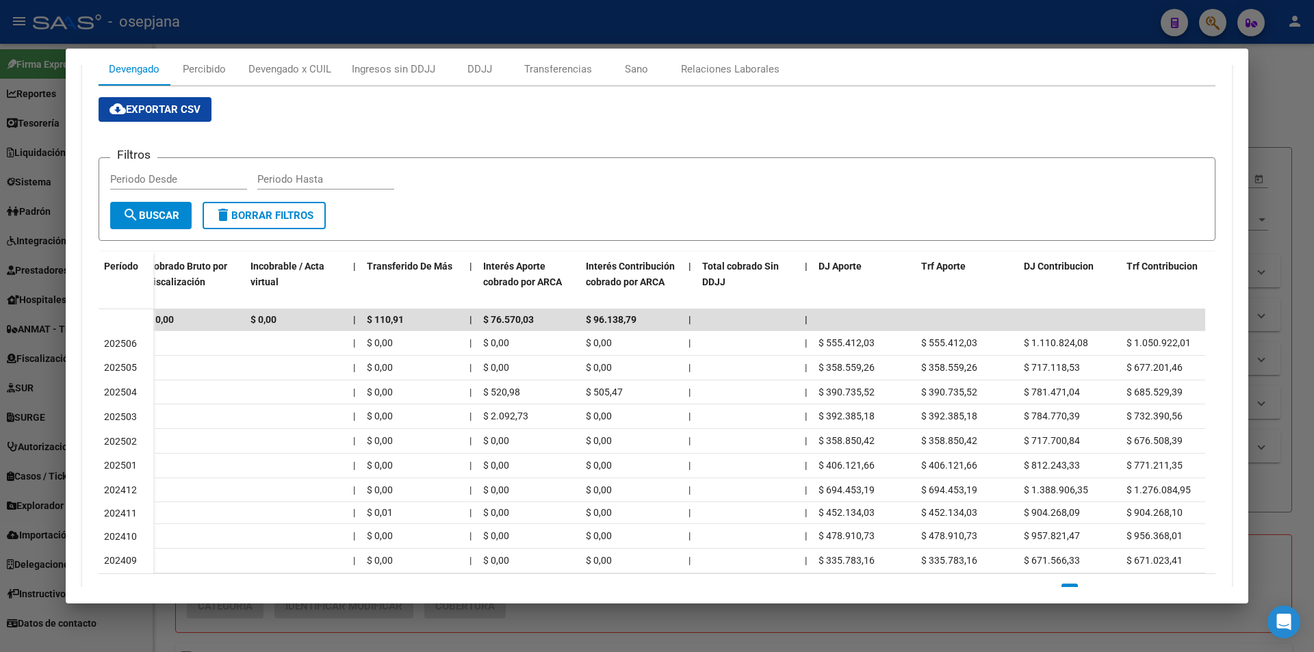
scroll to position [0, 584]
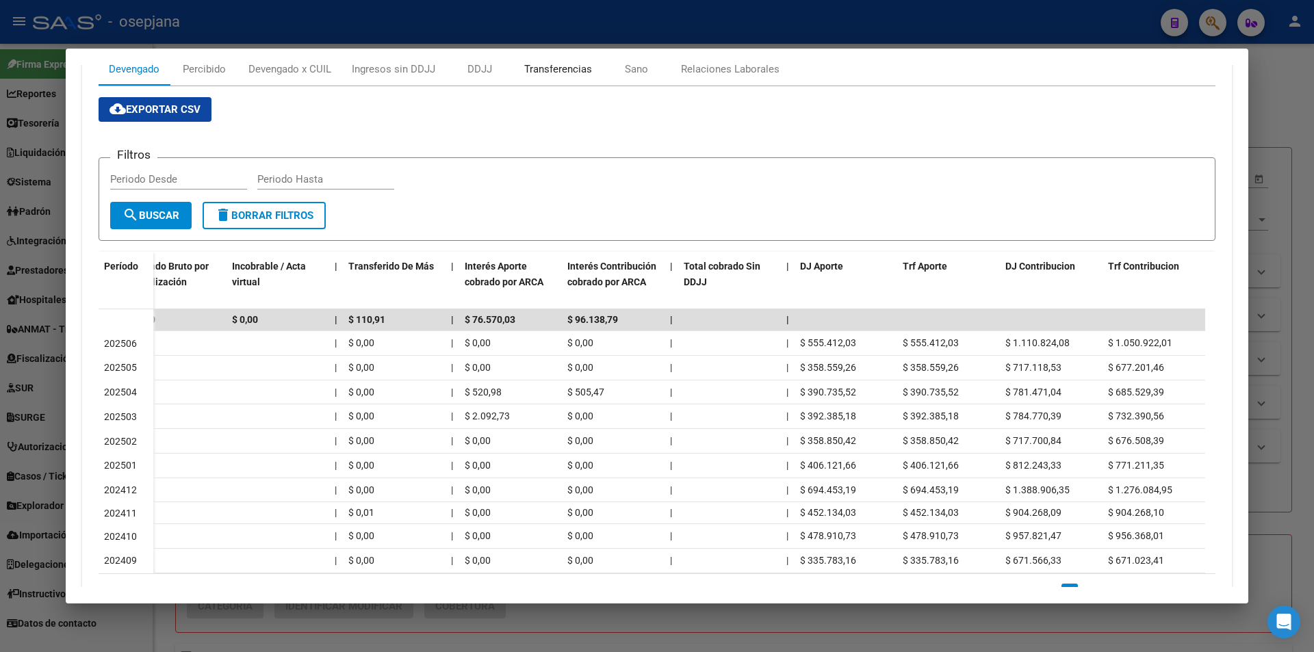
click at [551, 71] on div "Transferencias" at bounding box center [558, 69] width 68 height 15
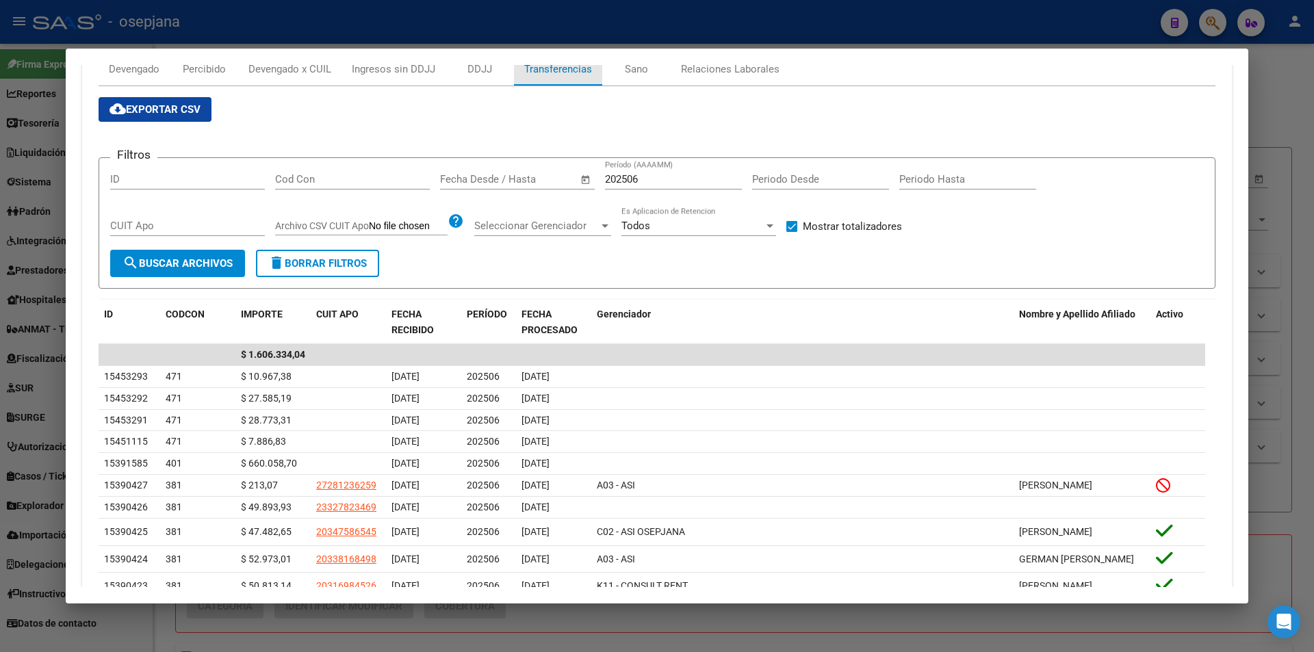
checkbox input "false"
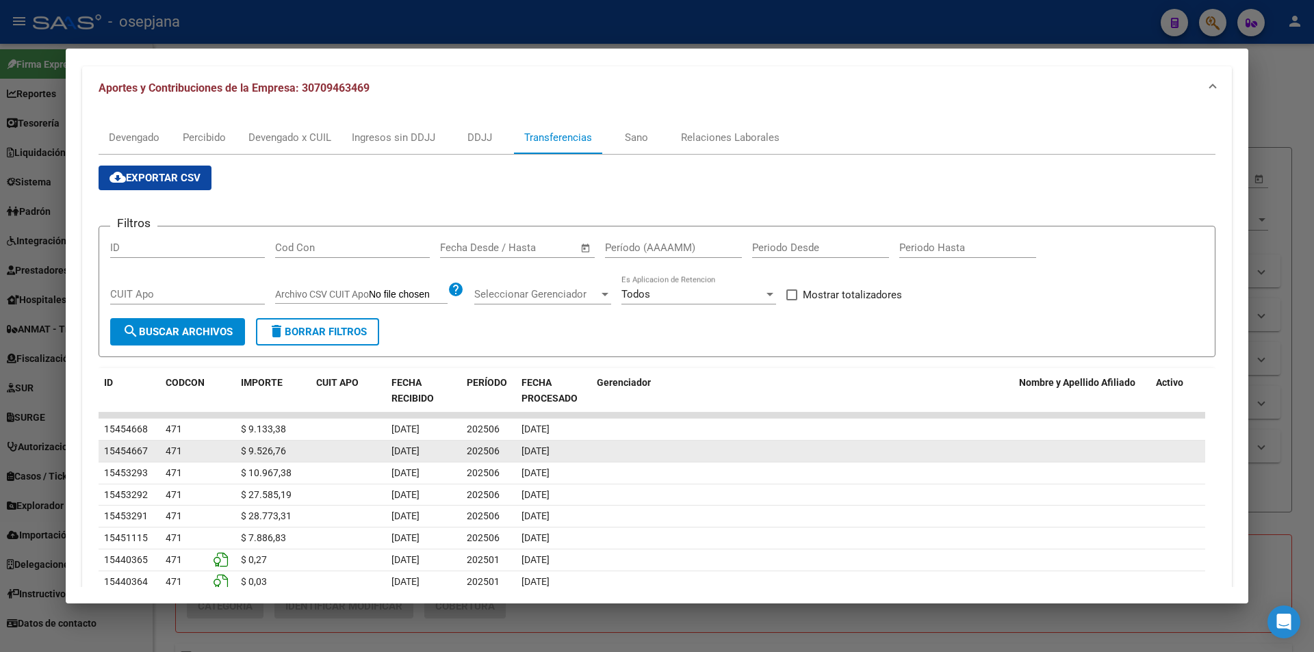
scroll to position [267, 0]
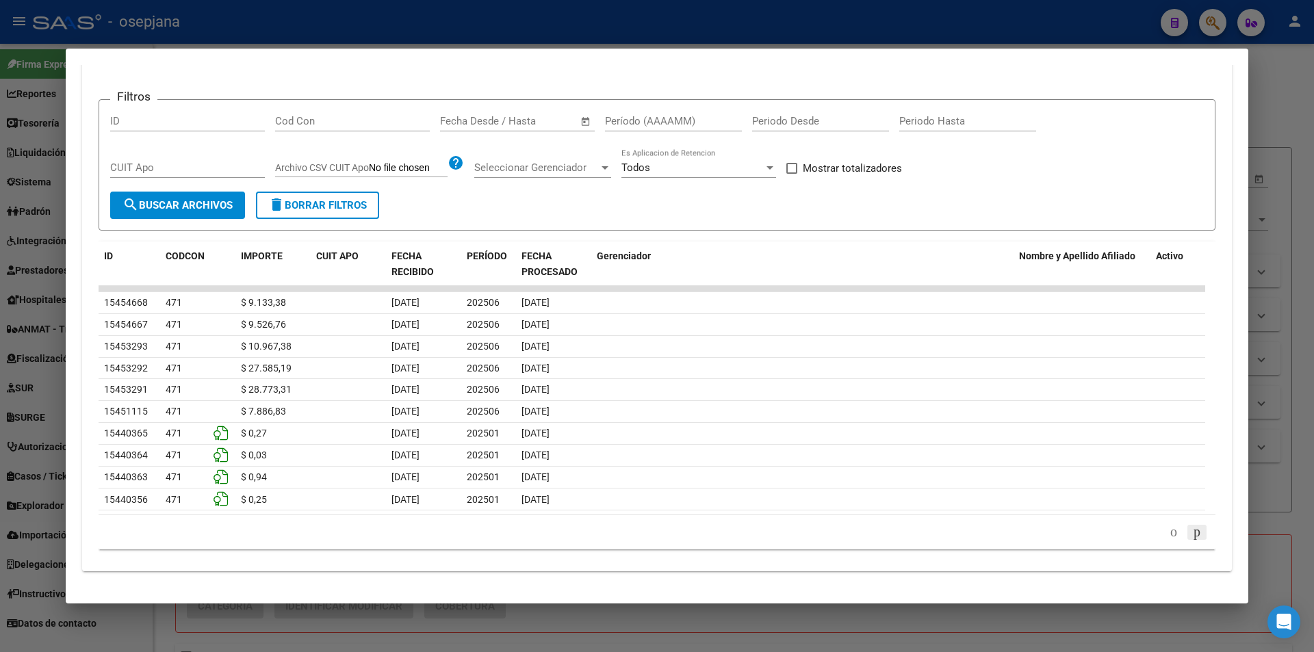
click at [1191, 534] on icon "go to next page" at bounding box center [1196, 531] width 11 height 16
click at [664, 120] on input "Período (AAAAMM)" at bounding box center [673, 122] width 137 height 12
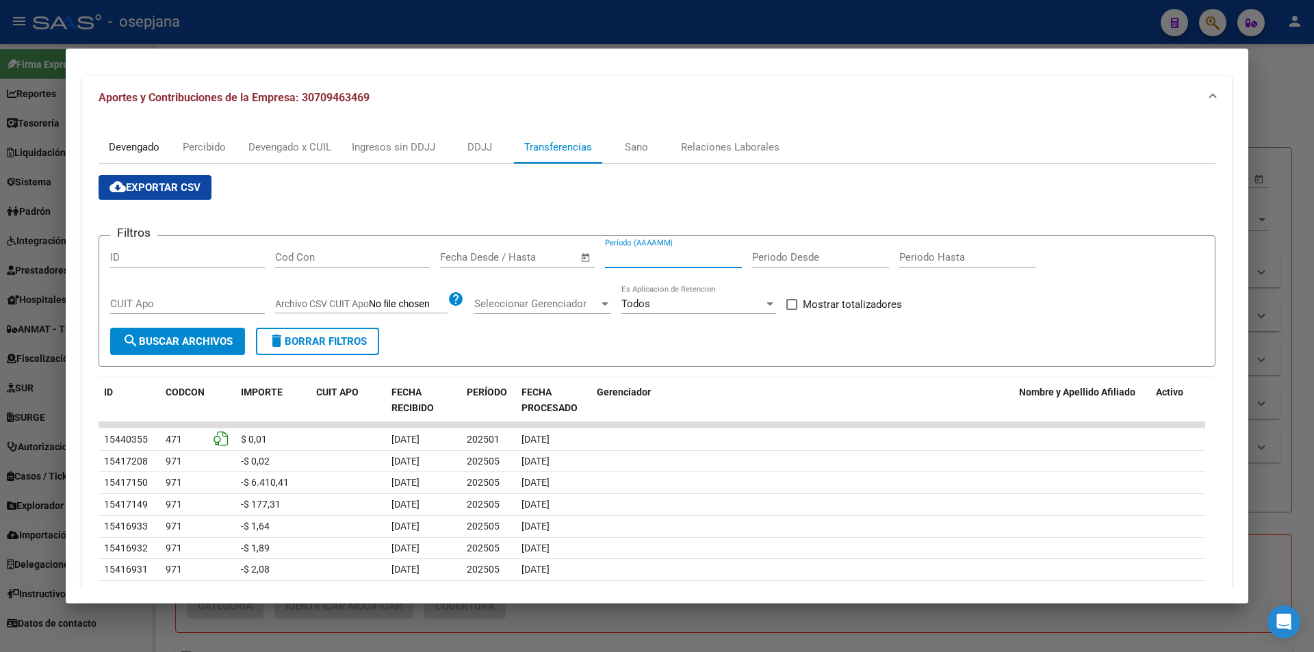
click at [150, 143] on div "Devengado" at bounding box center [134, 147] width 51 height 15
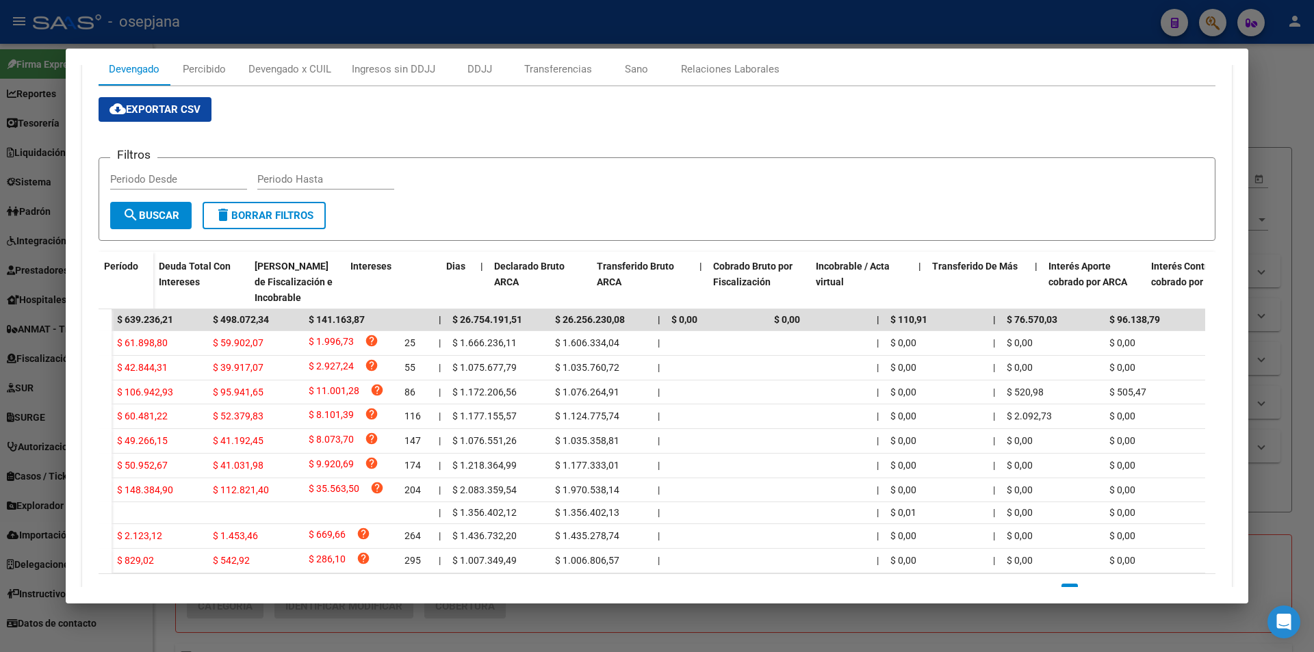
scroll to position [0, 0]
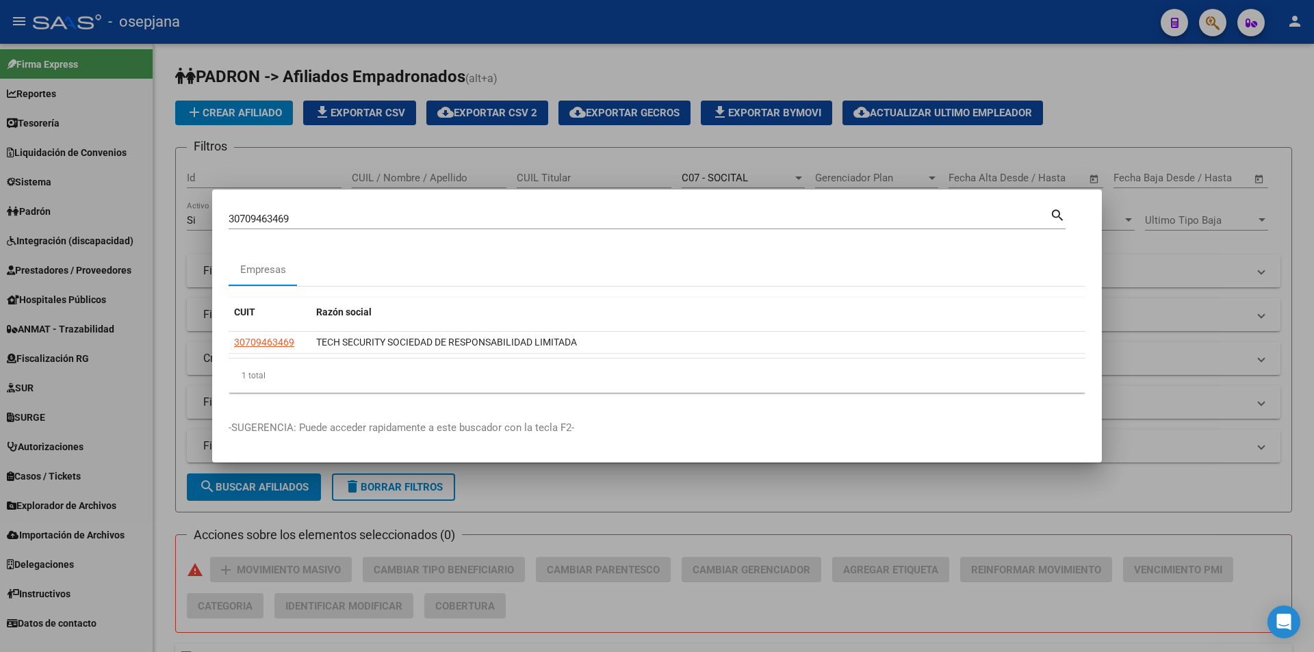
drag, startPoint x: 302, startPoint y: 208, endPoint x: 234, endPoint y: 218, distance: 69.2
click at [233, 218] on div "30709463469 Buscar (apellido, dni, [PERSON_NAME], [PERSON_NAME], cuit, obra soc…" at bounding box center [647, 217] width 837 height 23
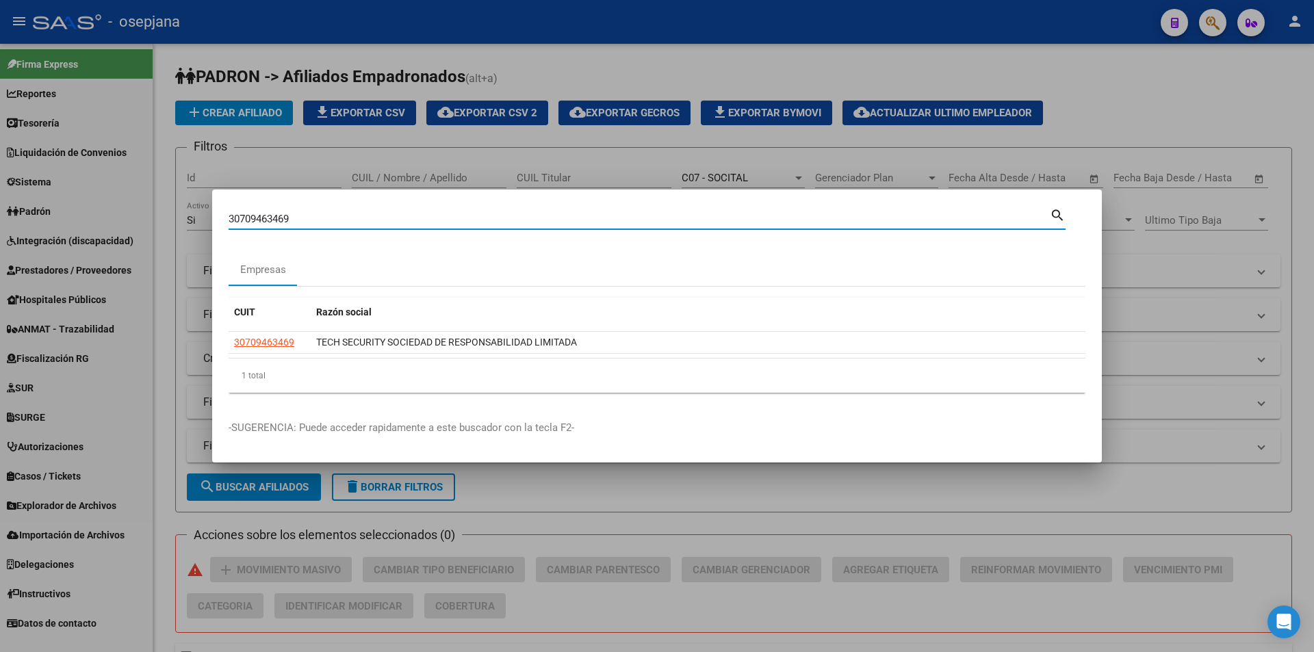
drag, startPoint x: 237, startPoint y: 217, endPoint x: 202, endPoint y: 217, distance: 34.9
click at [202, 217] on div "30709463469 Buscar (apellido, dni, cuil, nro traspaso, cuit, obra social) searc…" at bounding box center [657, 326] width 1314 height 652
type input "9"
type input "22298601"
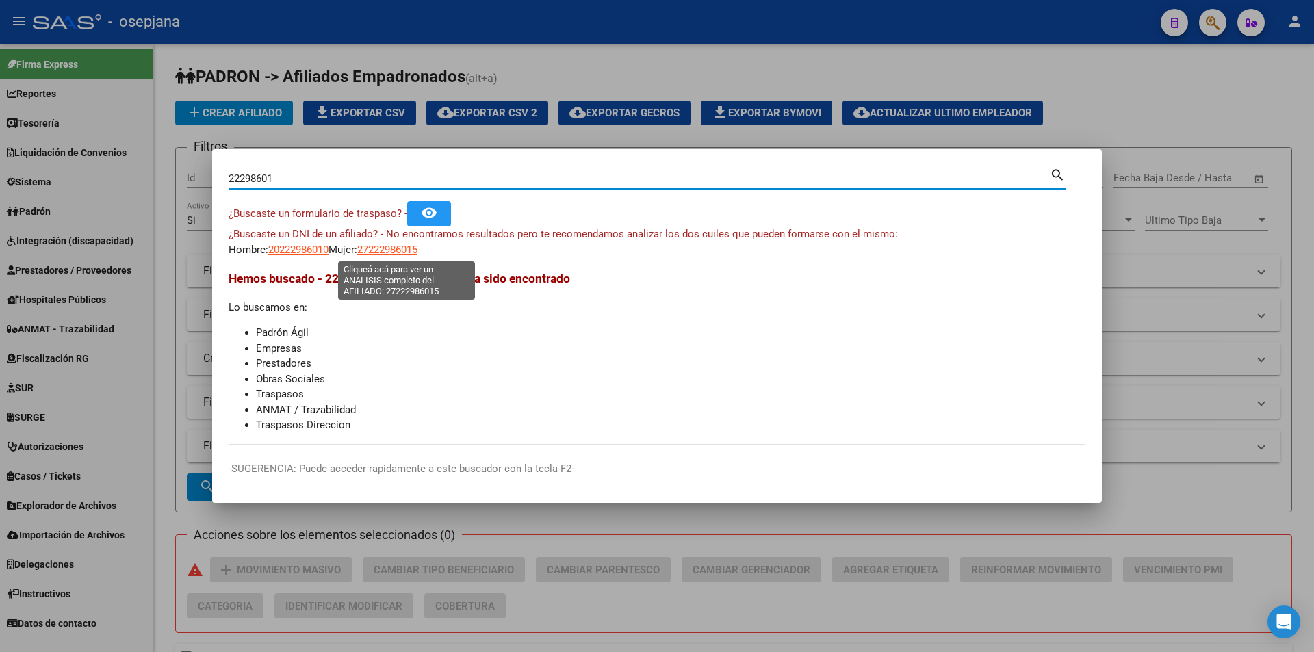
click at [400, 251] on span "27222986015" at bounding box center [387, 250] width 60 height 12
type textarea "27222986015"
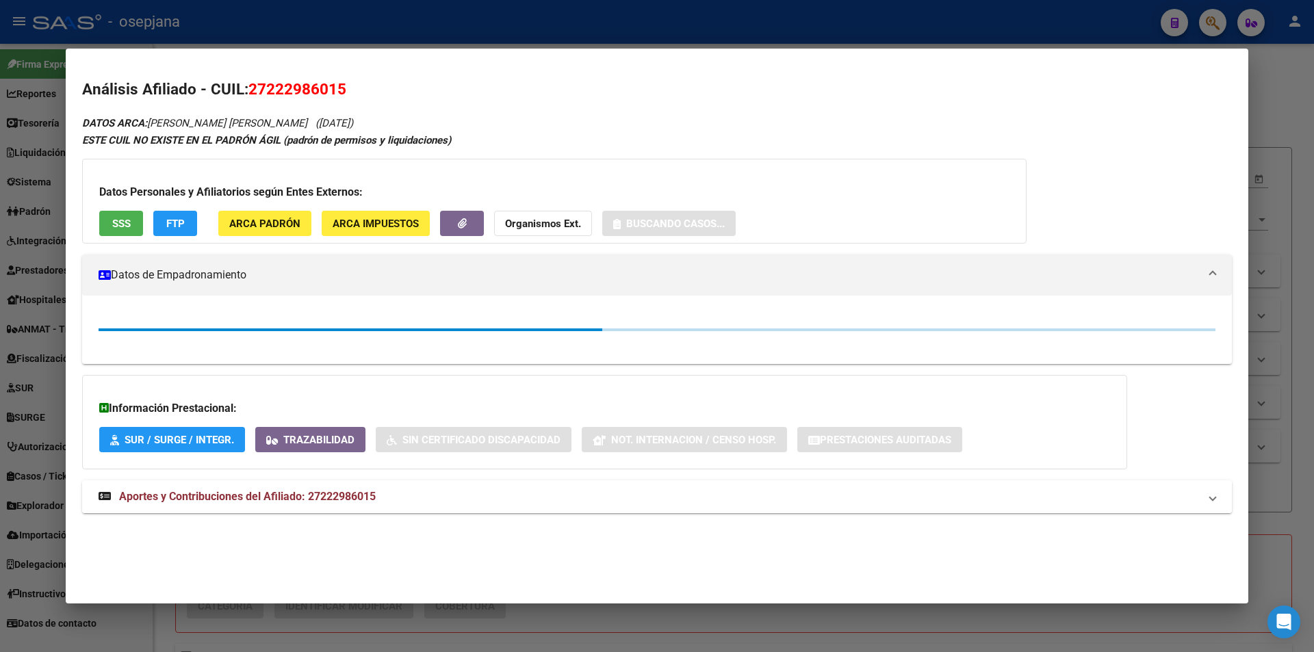
click at [336, 493] on div "DATOS ARCA: [PERSON_NAME] [PERSON_NAME] ([DATE]) ESTE CUIL NO EXISTE EN EL [PER…" at bounding box center [657, 321] width 1150 height 415
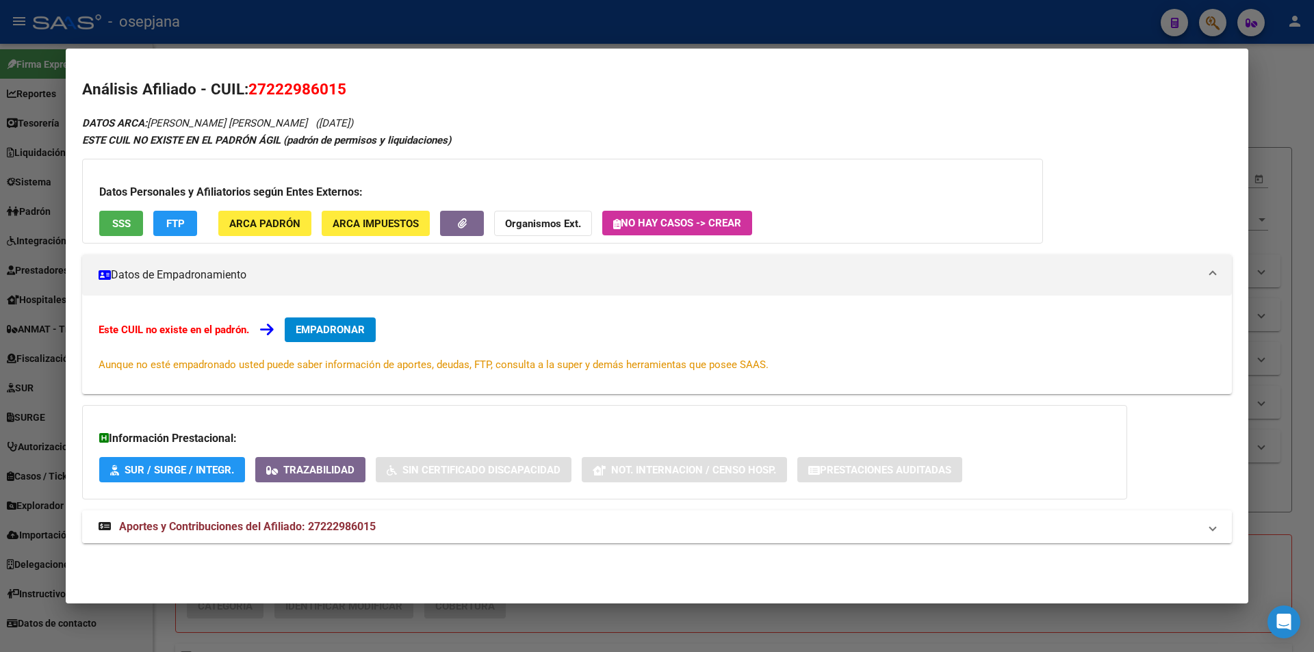
click at [322, 526] on span "Aportes y Contribuciones del Afiliado: 27222986015" at bounding box center [247, 526] width 257 height 13
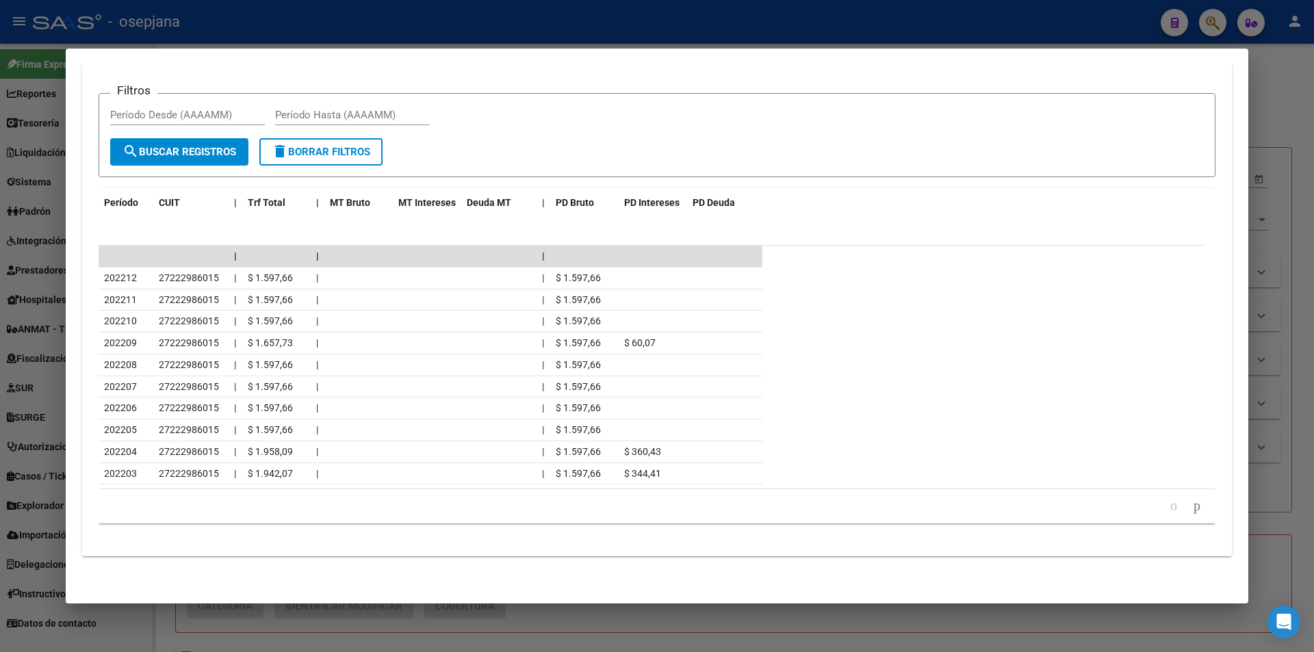
scroll to position [465, 0]
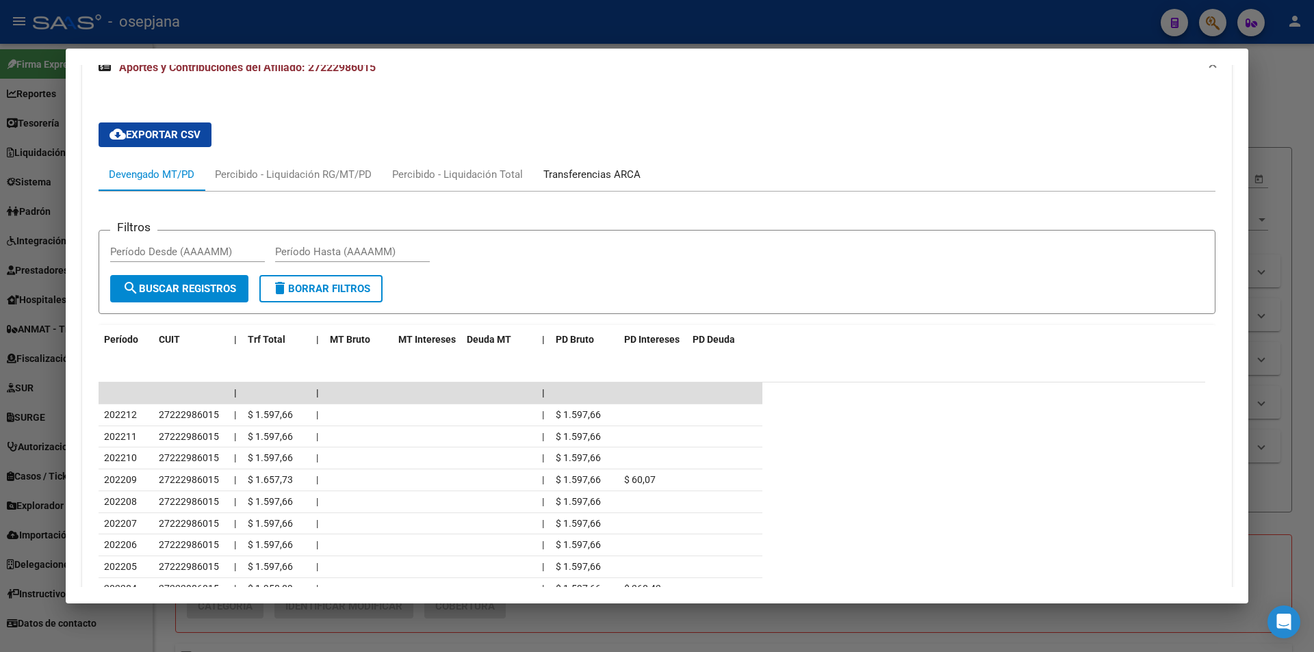
click at [579, 175] on div "Transferencias ARCA" at bounding box center [591, 174] width 97 height 15
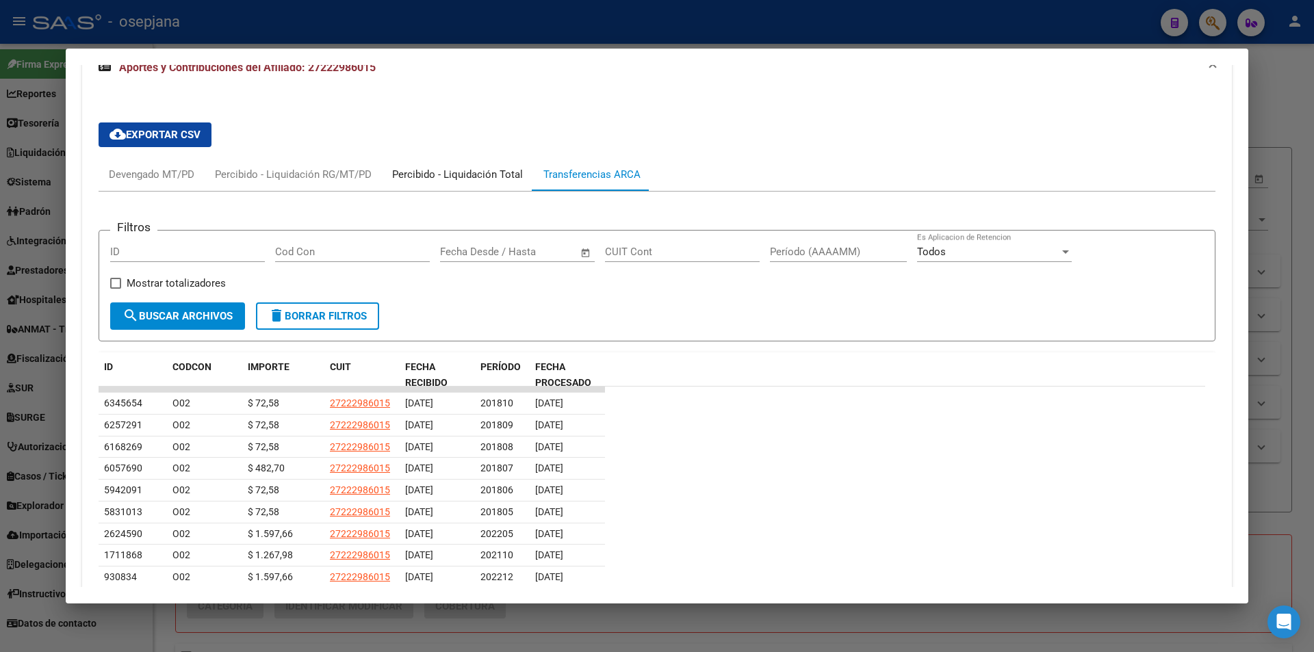
click at [441, 172] on div "Percibido - Liquidación Total" at bounding box center [457, 174] width 131 height 15
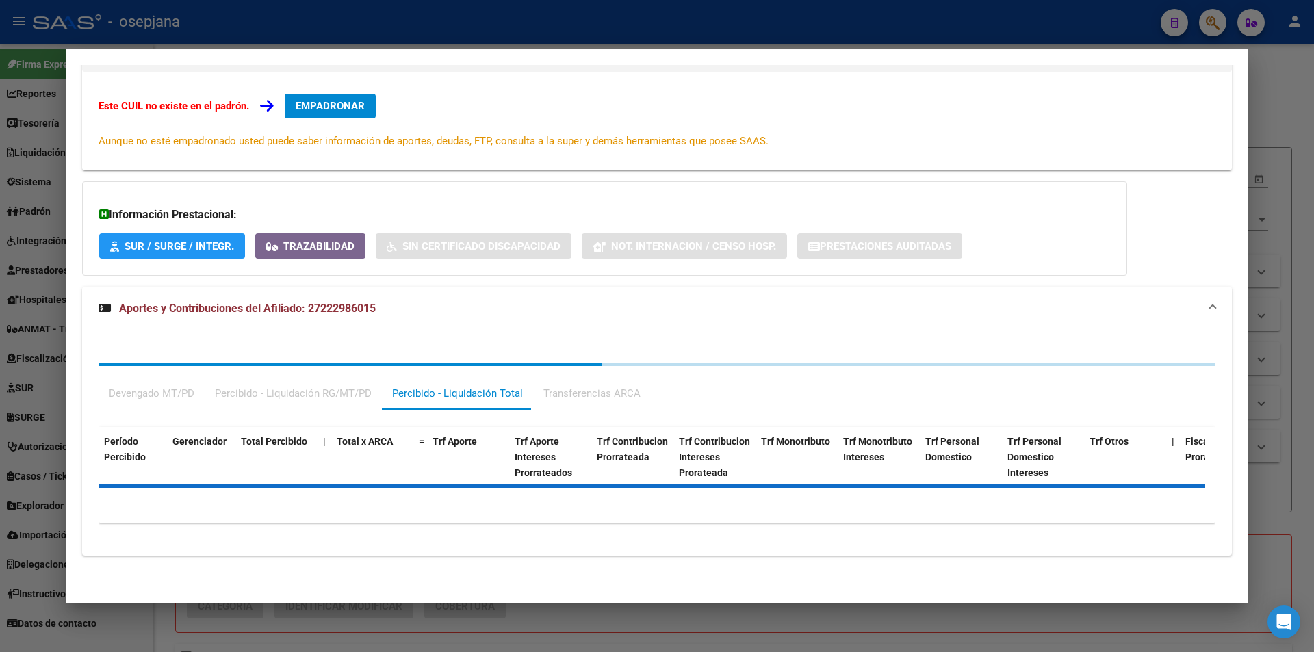
scroll to position [343, 0]
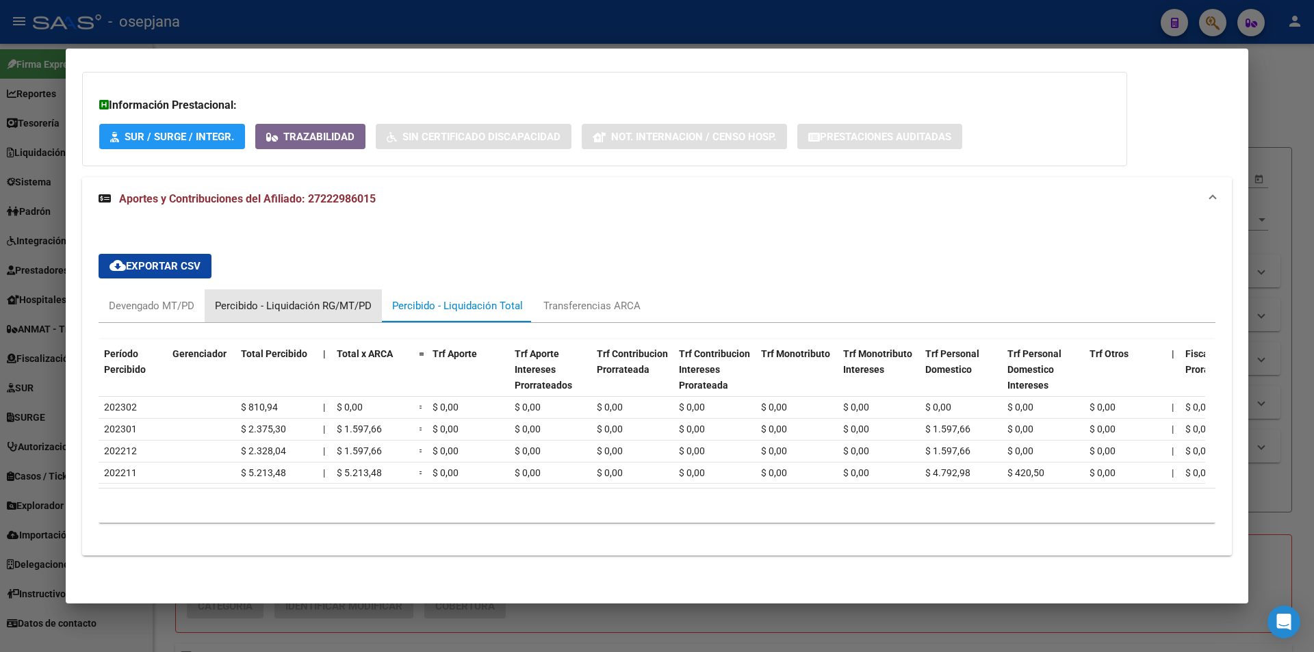
click at [317, 298] on div "Percibido - Liquidación RG/MT/PD" at bounding box center [293, 305] width 157 height 15
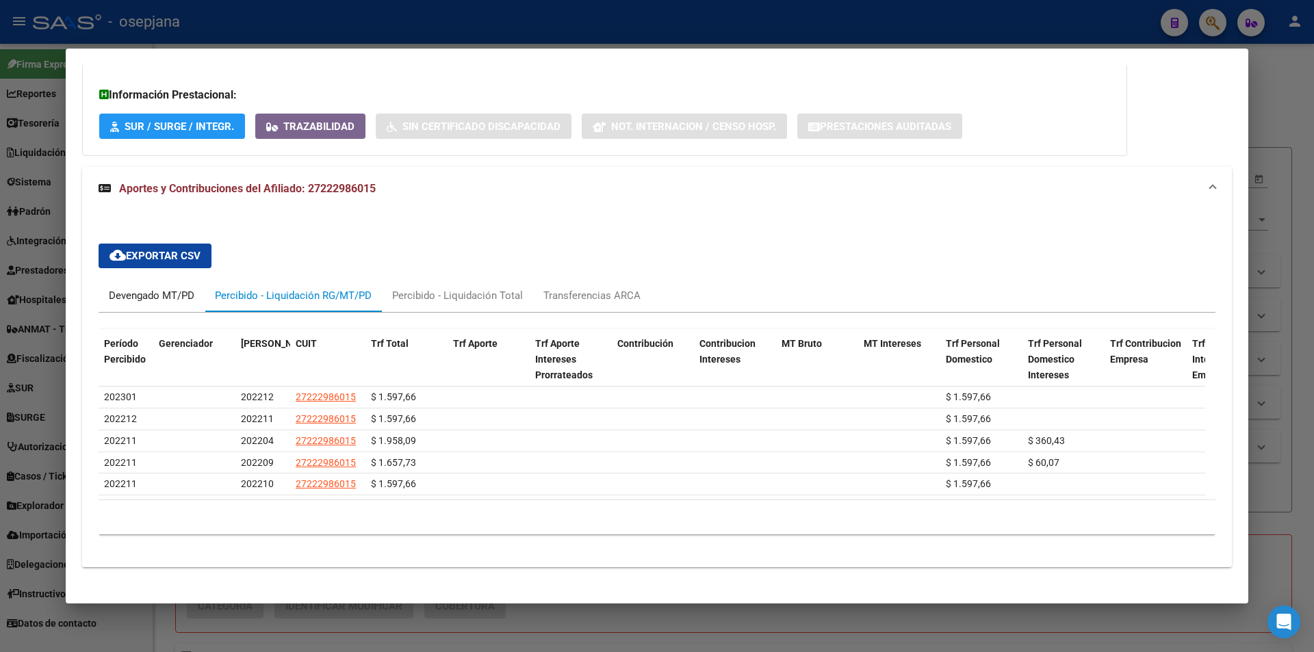
click at [173, 300] on div "Devengado MT/PD" at bounding box center [152, 295] width 86 height 15
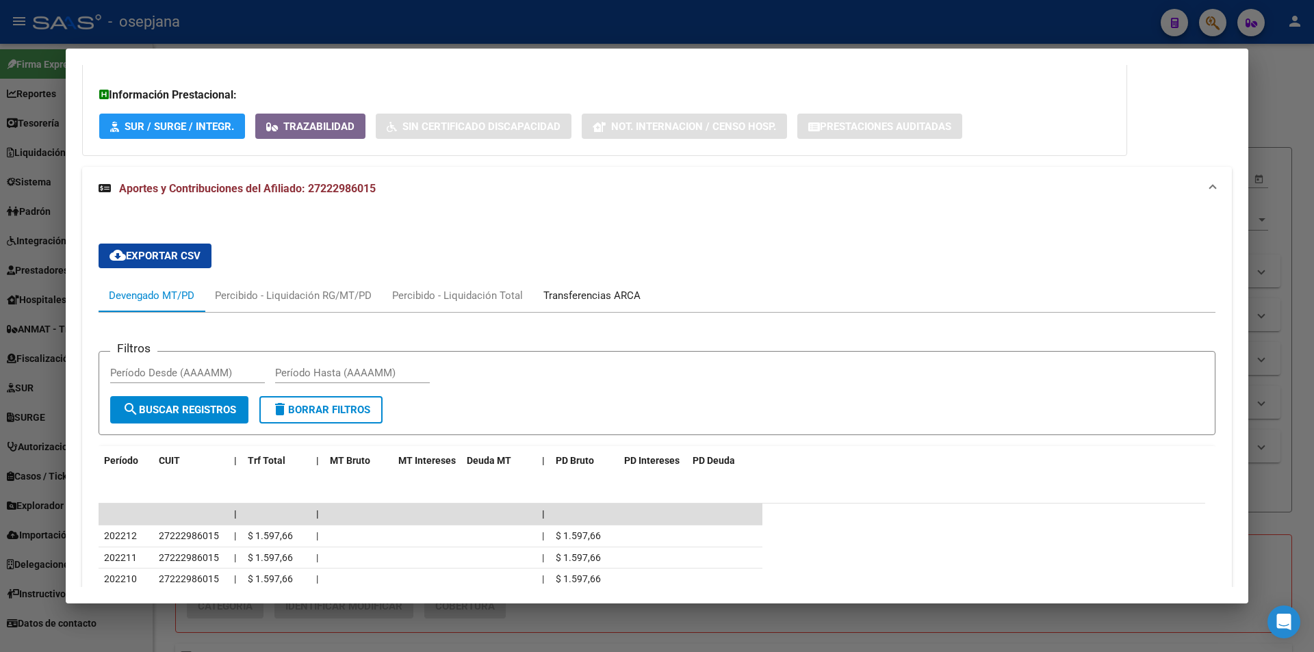
click at [573, 285] on div "Transferencias ARCA" at bounding box center [592, 295] width 118 height 33
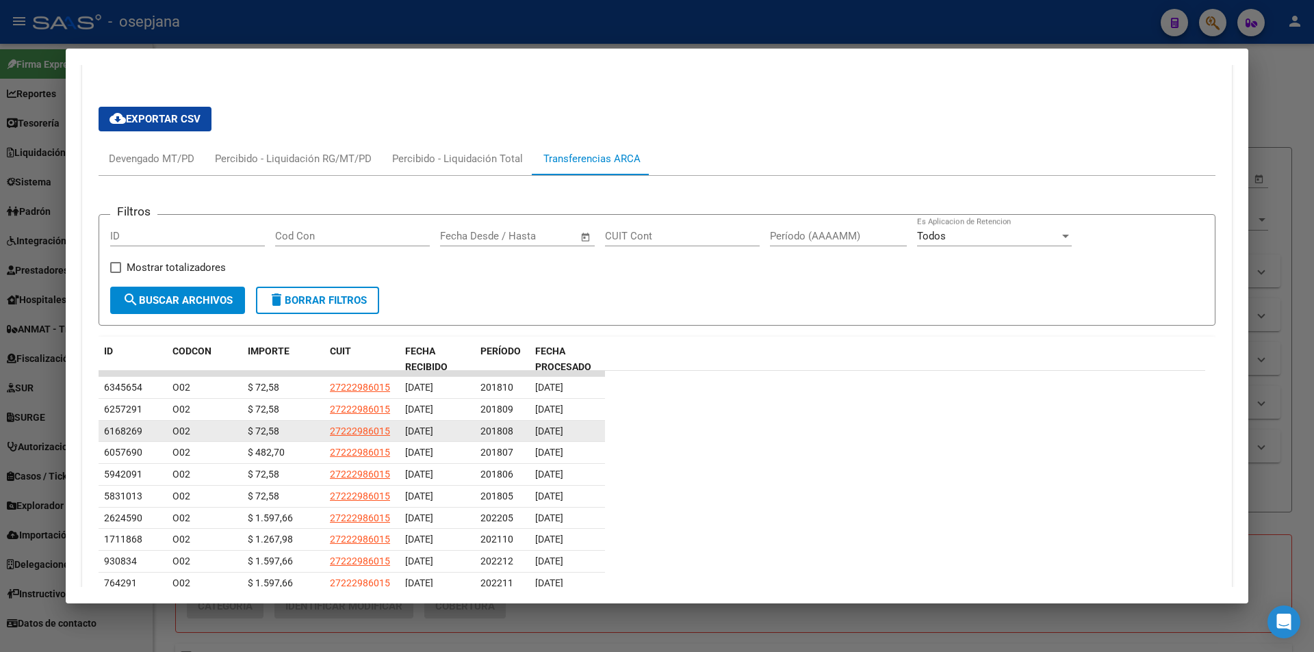
scroll to position [549, 0]
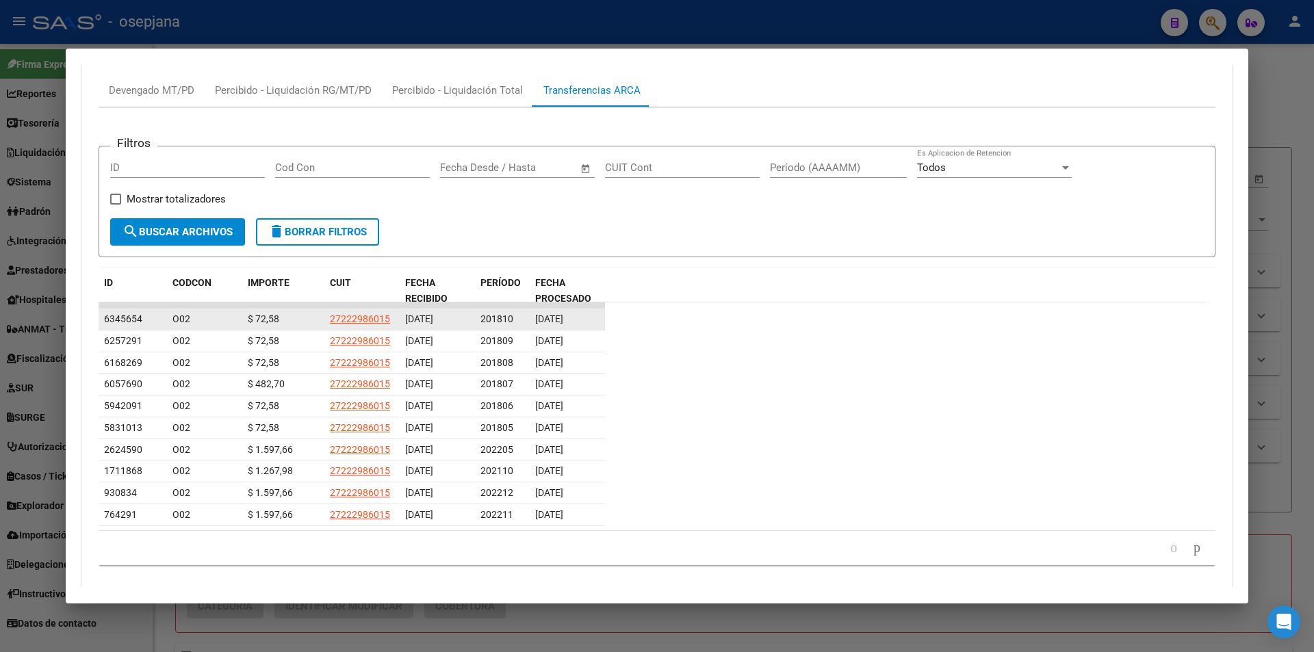
drag, startPoint x: 315, startPoint y: 319, endPoint x: 391, endPoint y: 320, distance: 75.3
click at [391, 320] on div "6345654 O02 $ 72,58 27222986015 [DATE] 201810 [DATE]" at bounding box center [352, 320] width 506 height 22
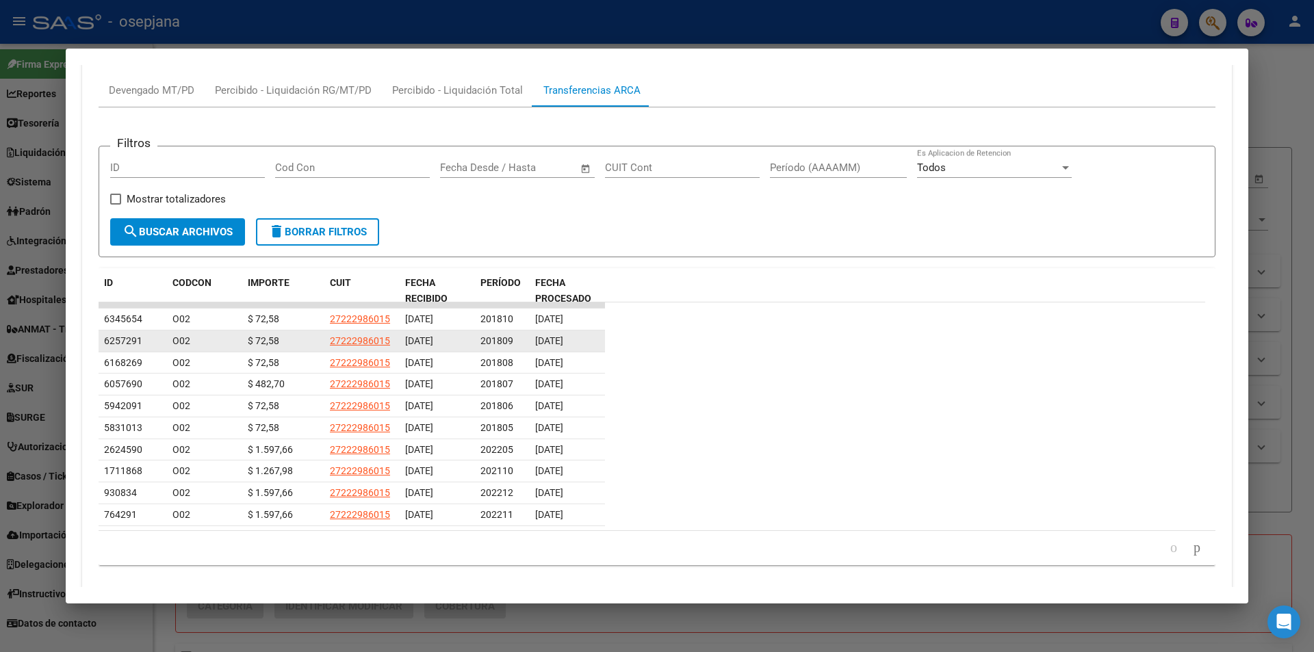
copy div "$ 72,58 27222986015"
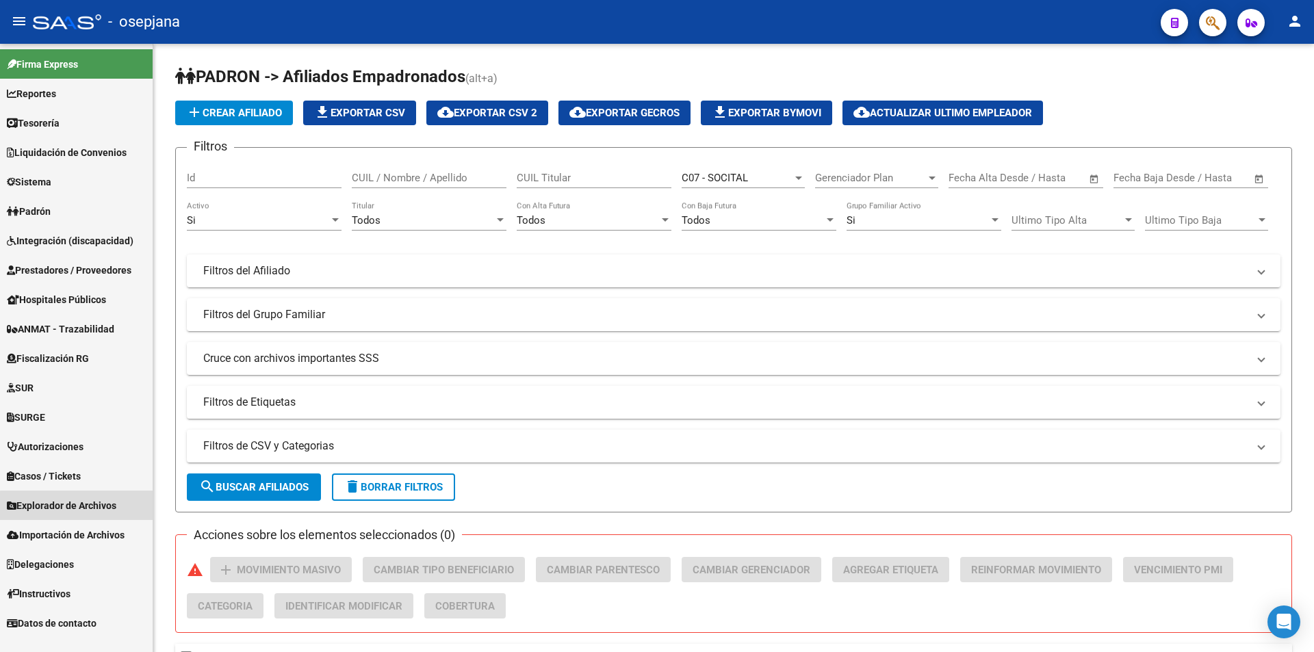
click at [83, 506] on span "Explorador de Archivos" at bounding box center [61, 505] width 109 height 15
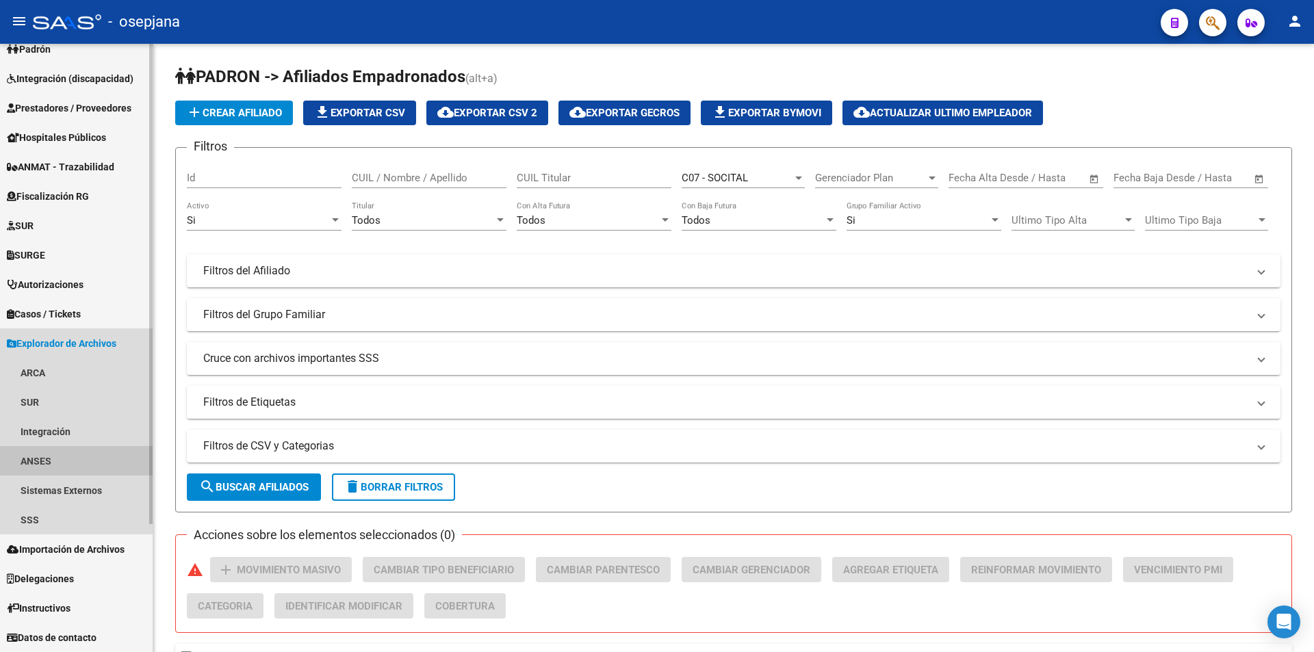
click at [51, 458] on link "ANSES" at bounding box center [76, 460] width 153 height 29
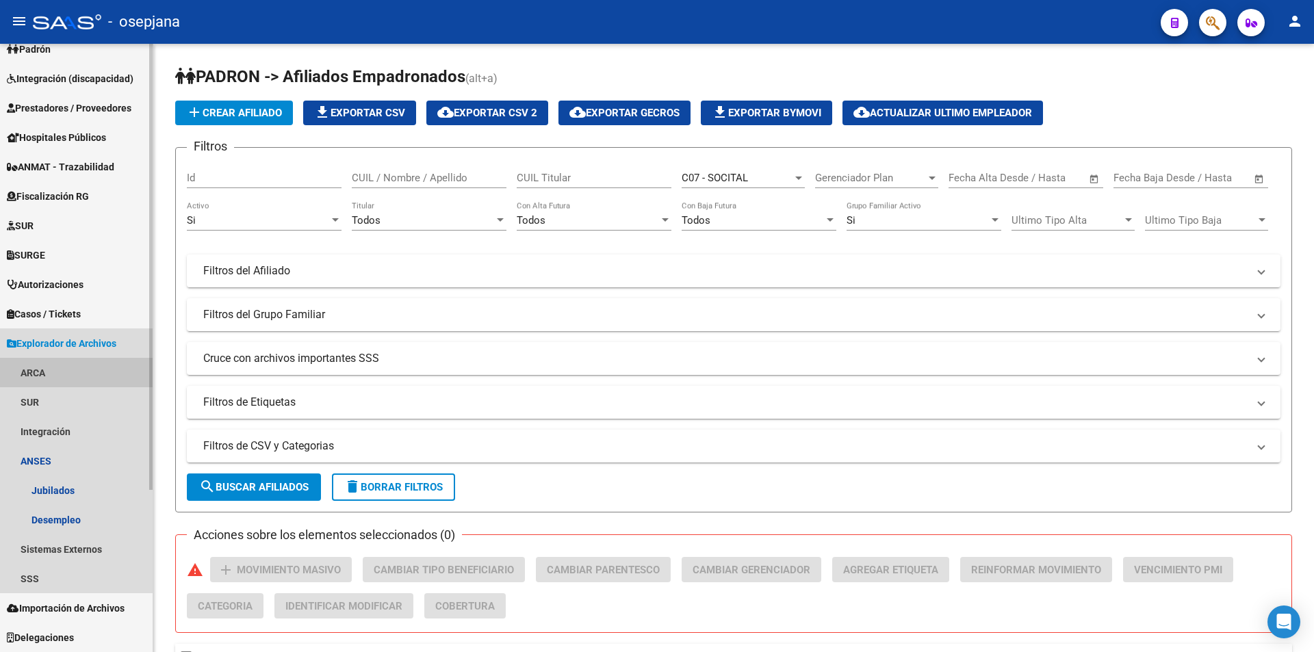
click at [45, 373] on link "ARCA" at bounding box center [76, 372] width 153 height 29
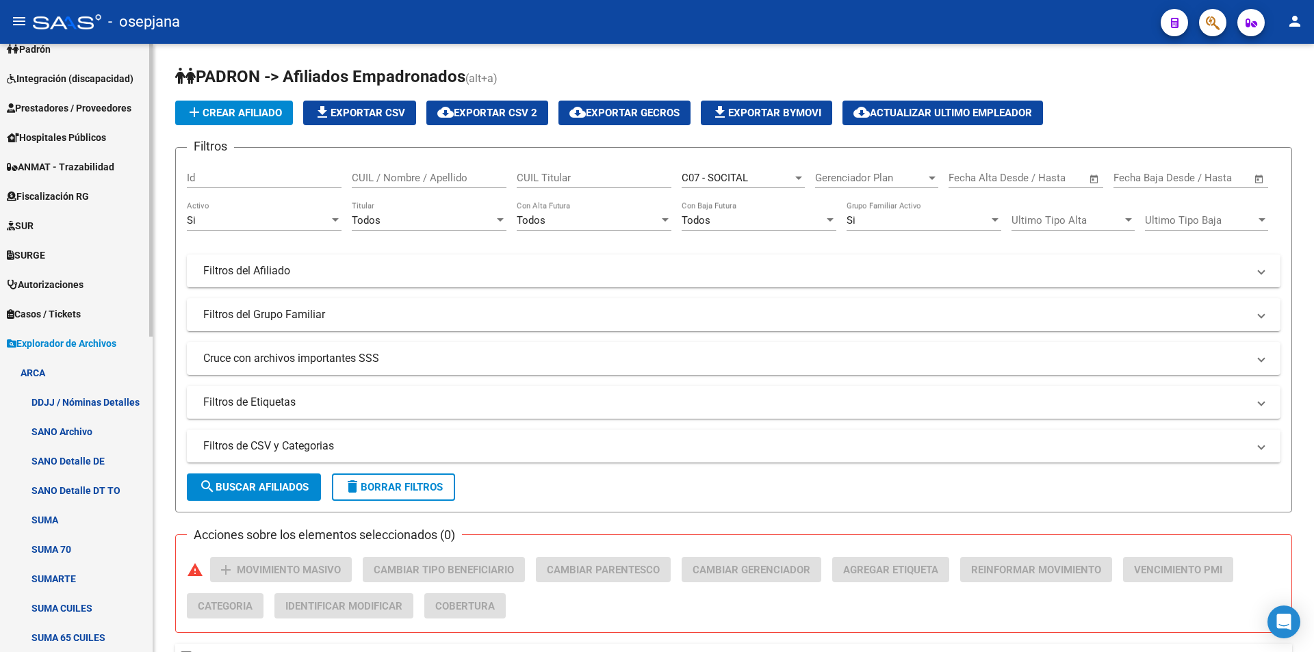
scroll to position [299, 0]
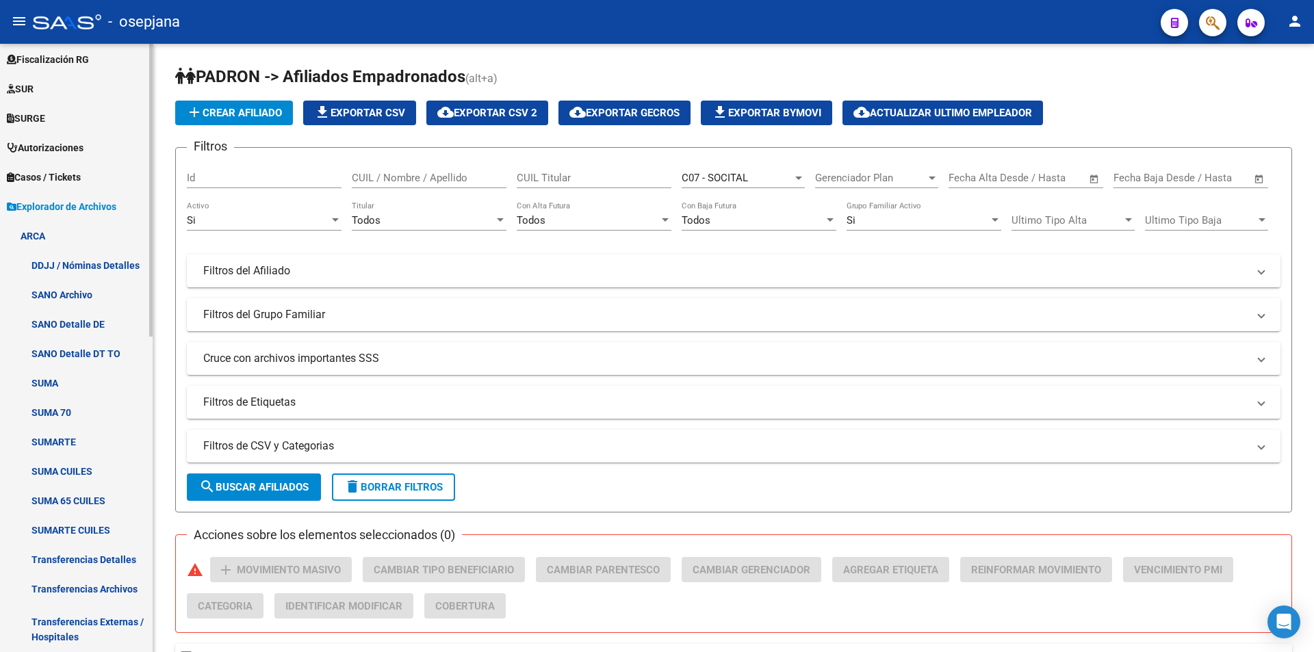
click at [78, 554] on link "Transferencias Detalles" at bounding box center [76, 559] width 153 height 29
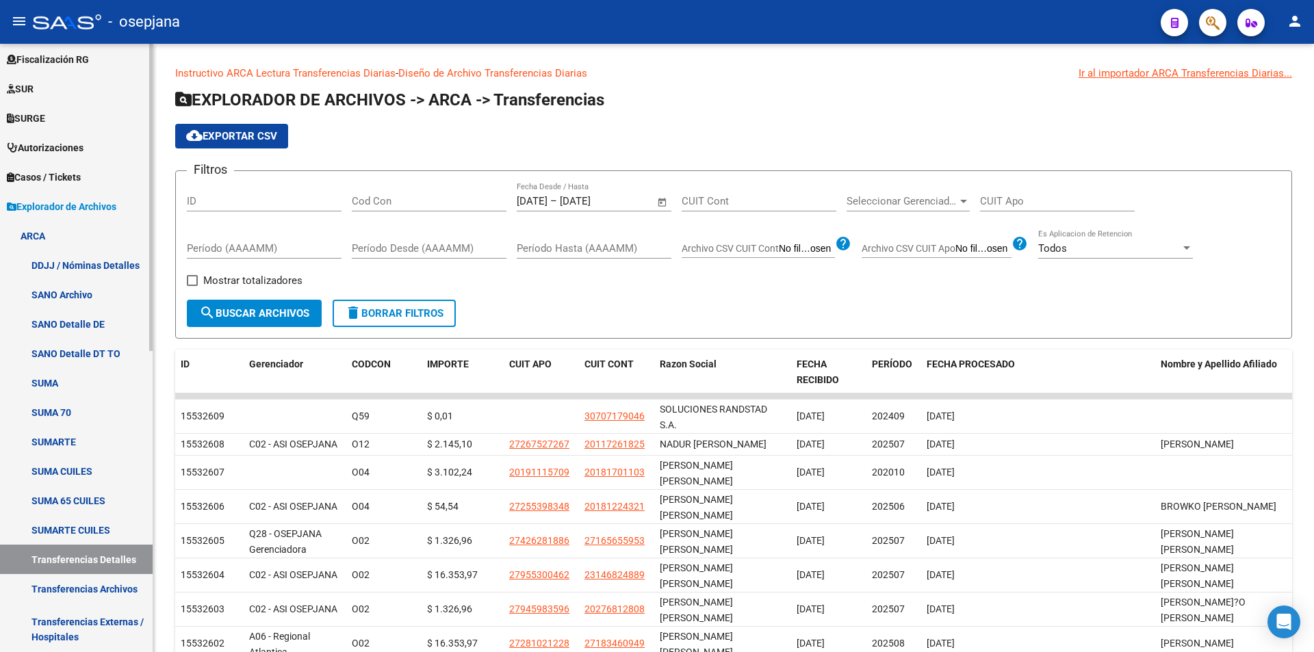
scroll to position [367, 0]
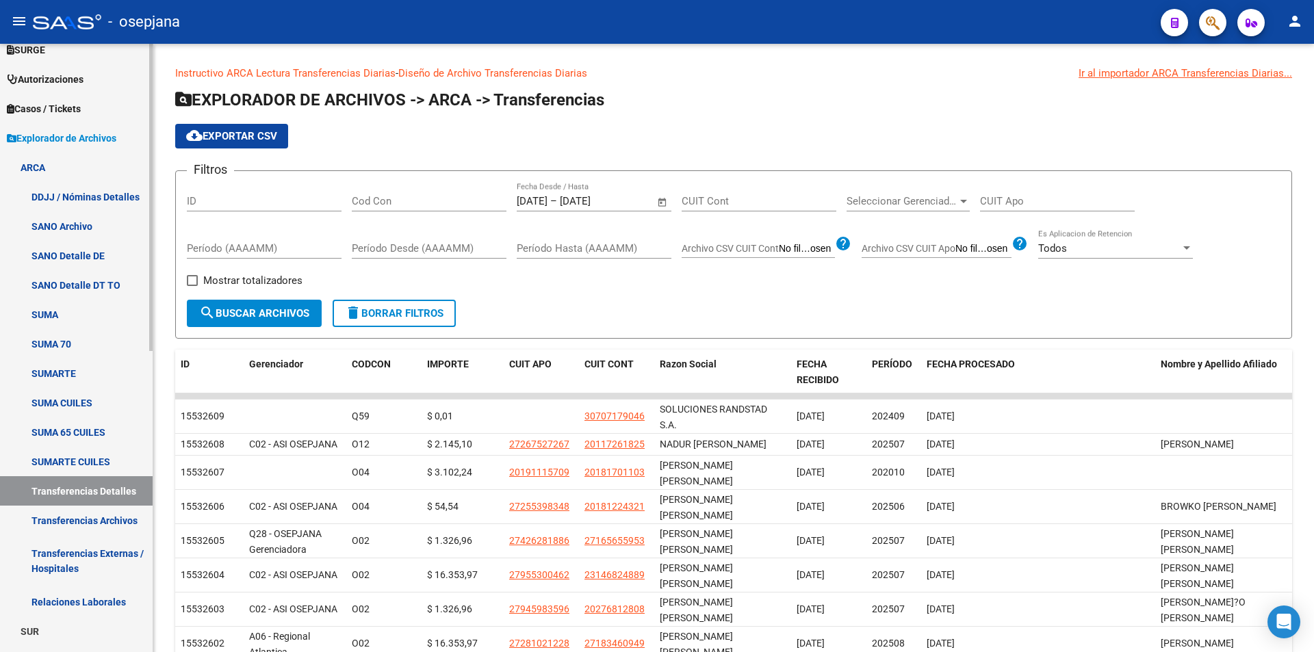
click at [68, 144] on span "Explorador de Archivos" at bounding box center [61, 138] width 109 height 15
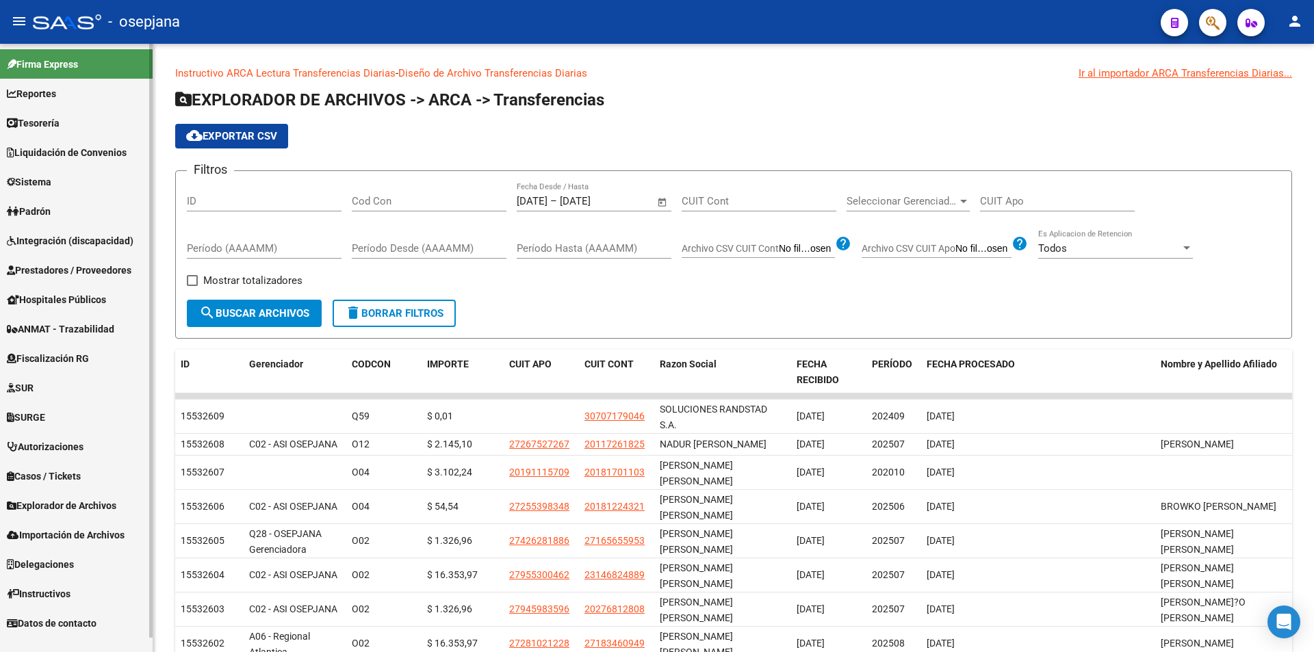
scroll to position [0, 0]
click at [65, 155] on span "Liquidación de Convenios" at bounding box center [67, 152] width 120 height 15
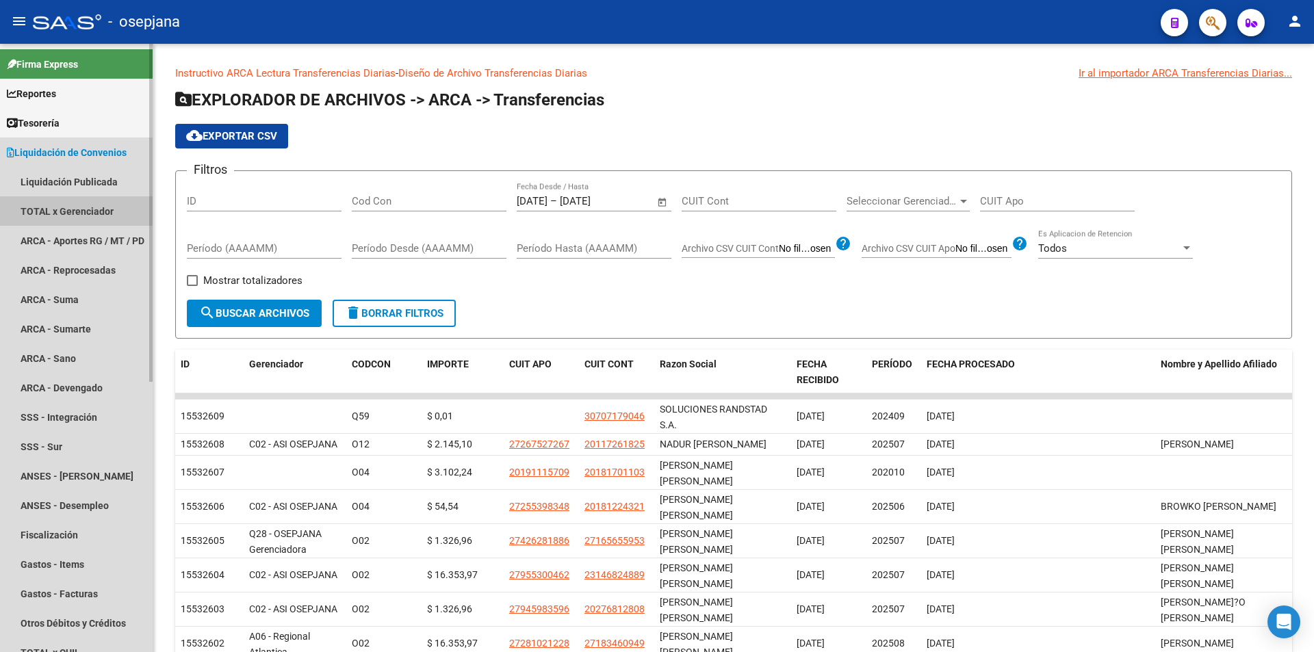
click at [60, 205] on link "TOTAL x Gerenciador" at bounding box center [76, 210] width 153 height 29
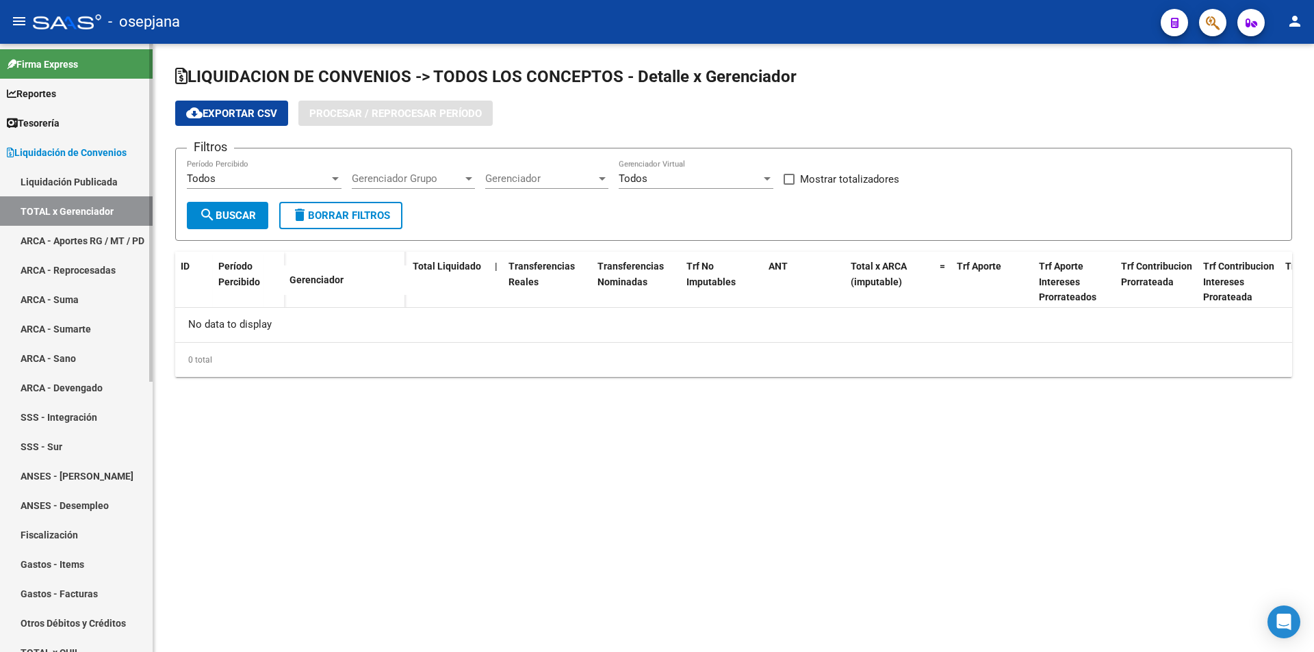
checkbox input "true"
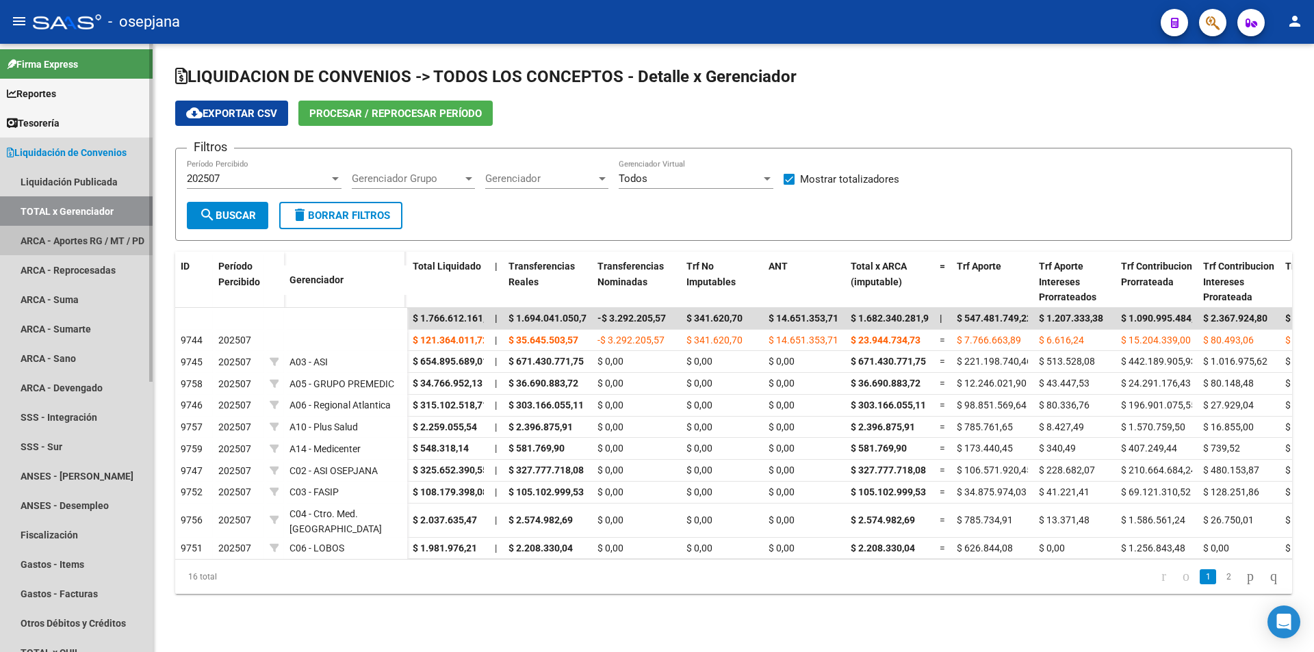
click at [83, 234] on link "ARCA - Aportes RG / MT / PD" at bounding box center [76, 240] width 153 height 29
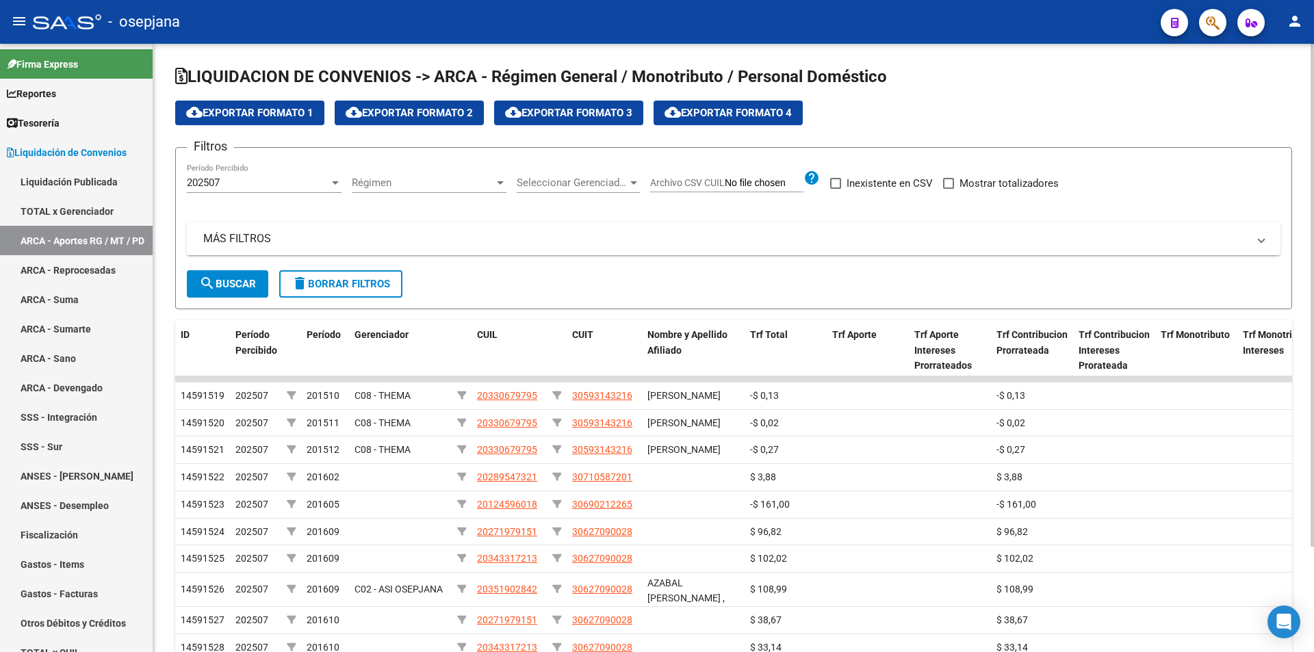
click at [242, 242] on mat-panel-title "MÁS FILTROS" at bounding box center [725, 238] width 1044 height 15
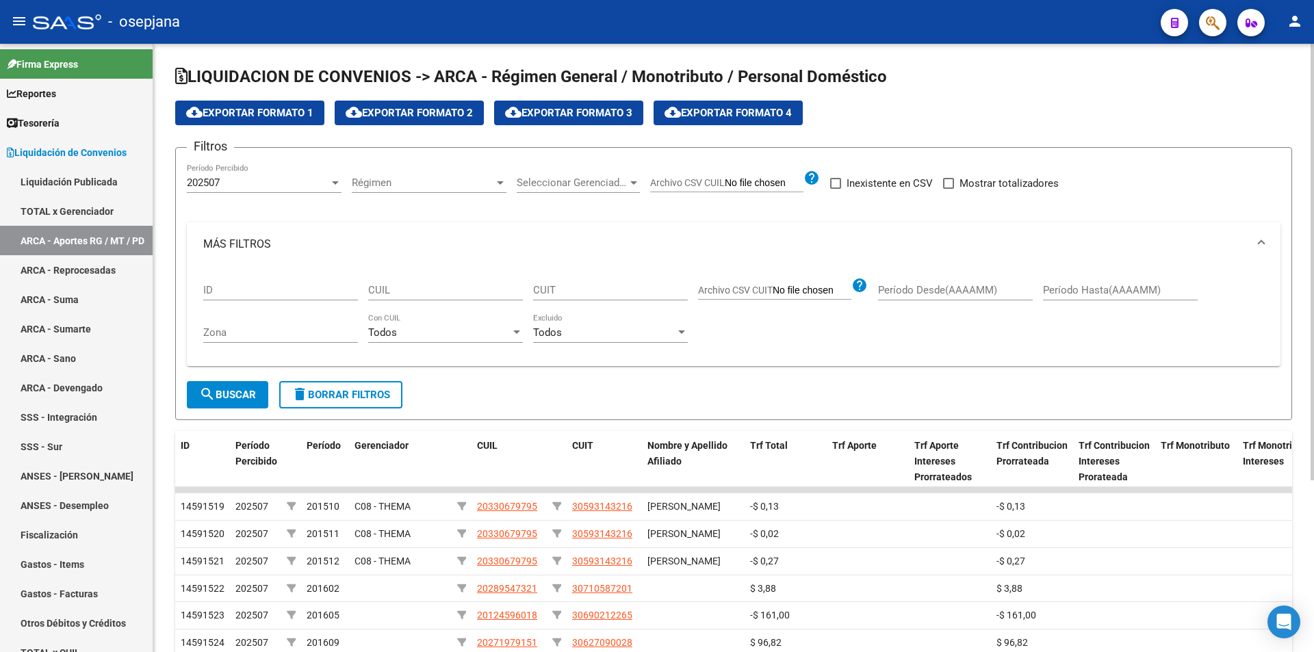
click at [242, 242] on mat-panel-title "MÁS FILTROS" at bounding box center [725, 244] width 1044 height 15
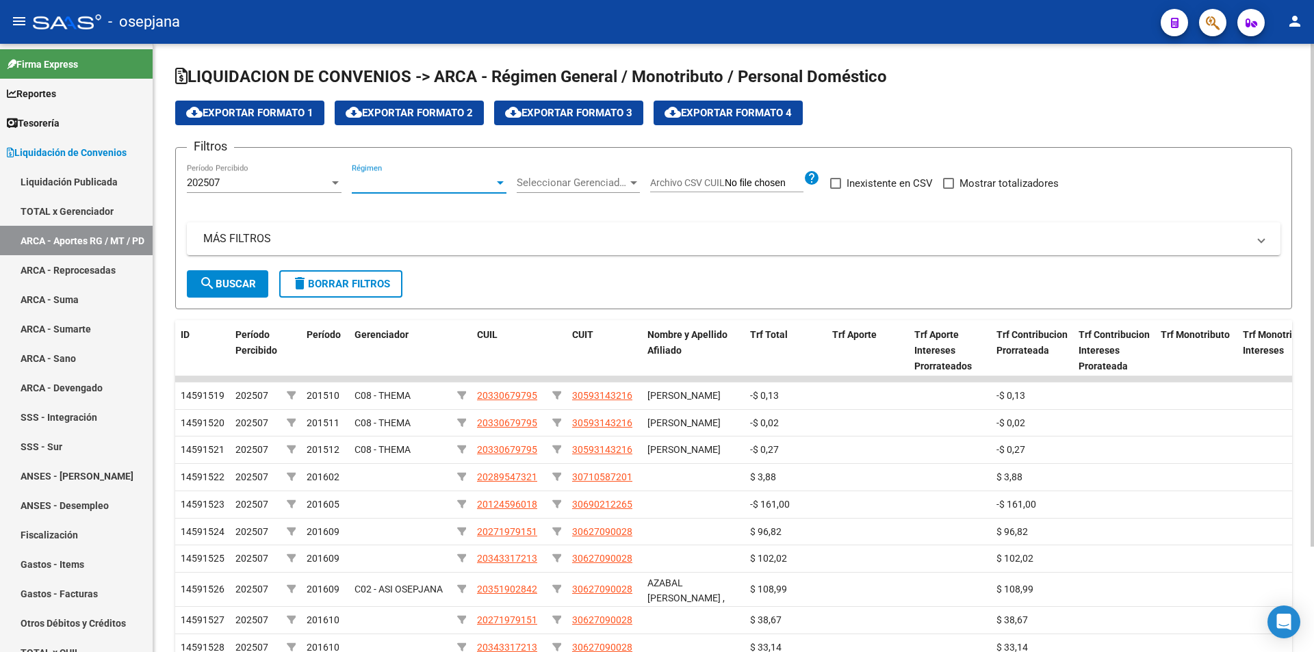
click at [411, 177] on span "Régimen" at bounding box center [423, 183] width 142 height 12
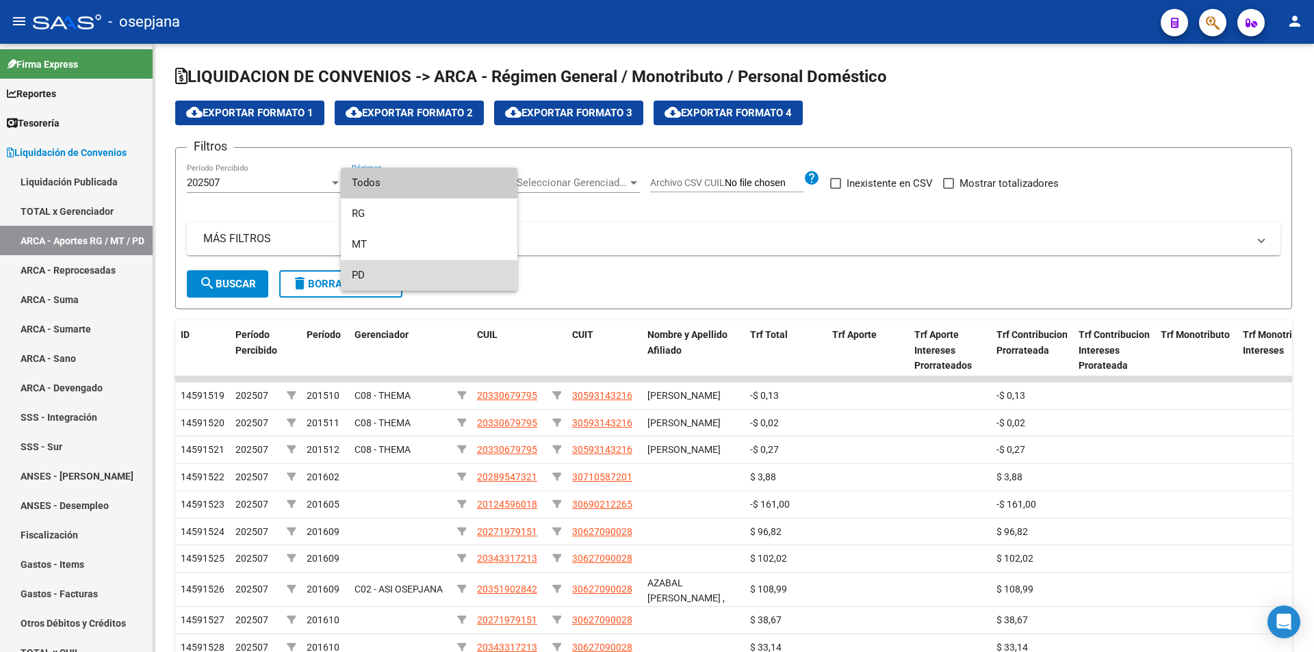
click at [380, 273] on span "PD" at bounding box center [429, 275] width 155 height 31
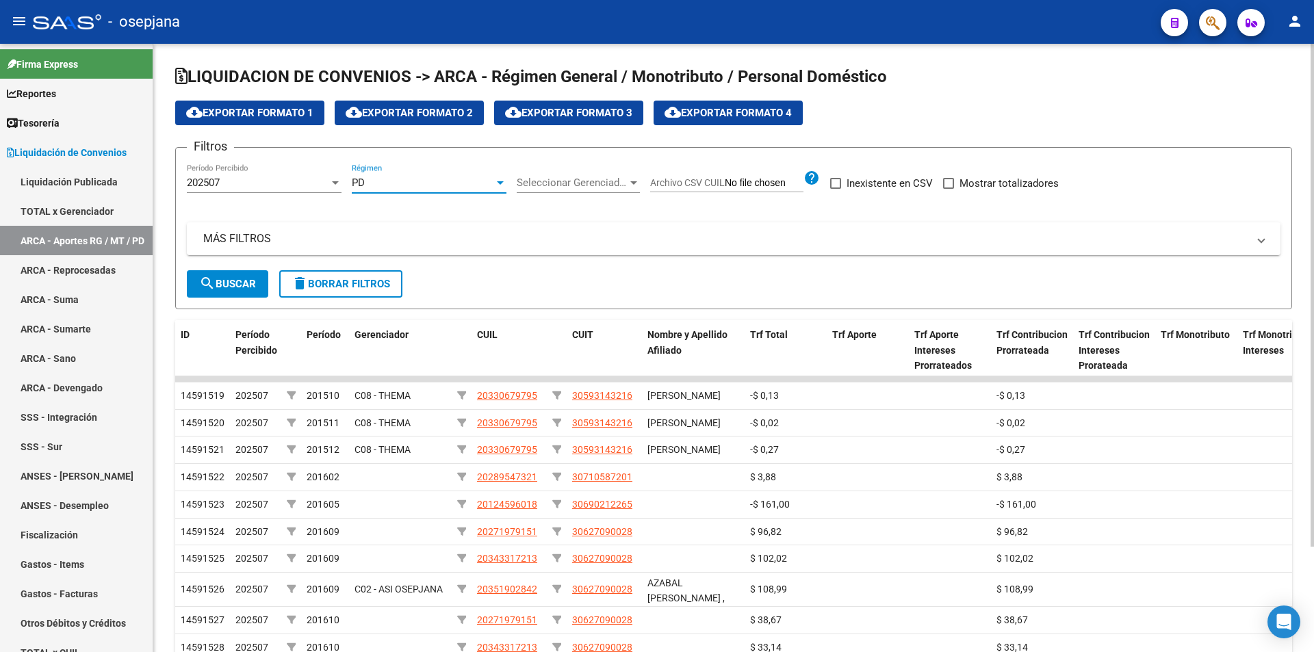
click at [250, 278] on span "search Buscar" at bounding box center [227, 284] width 57 height 12
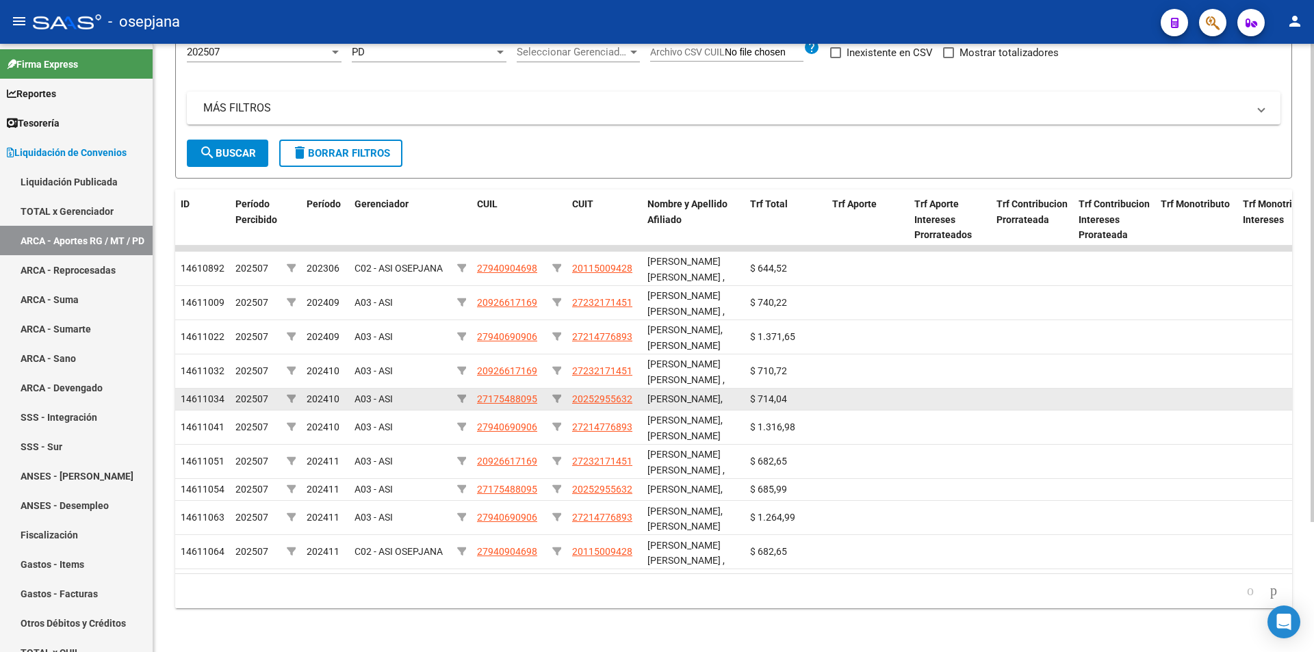
scroll to position [29, 0]
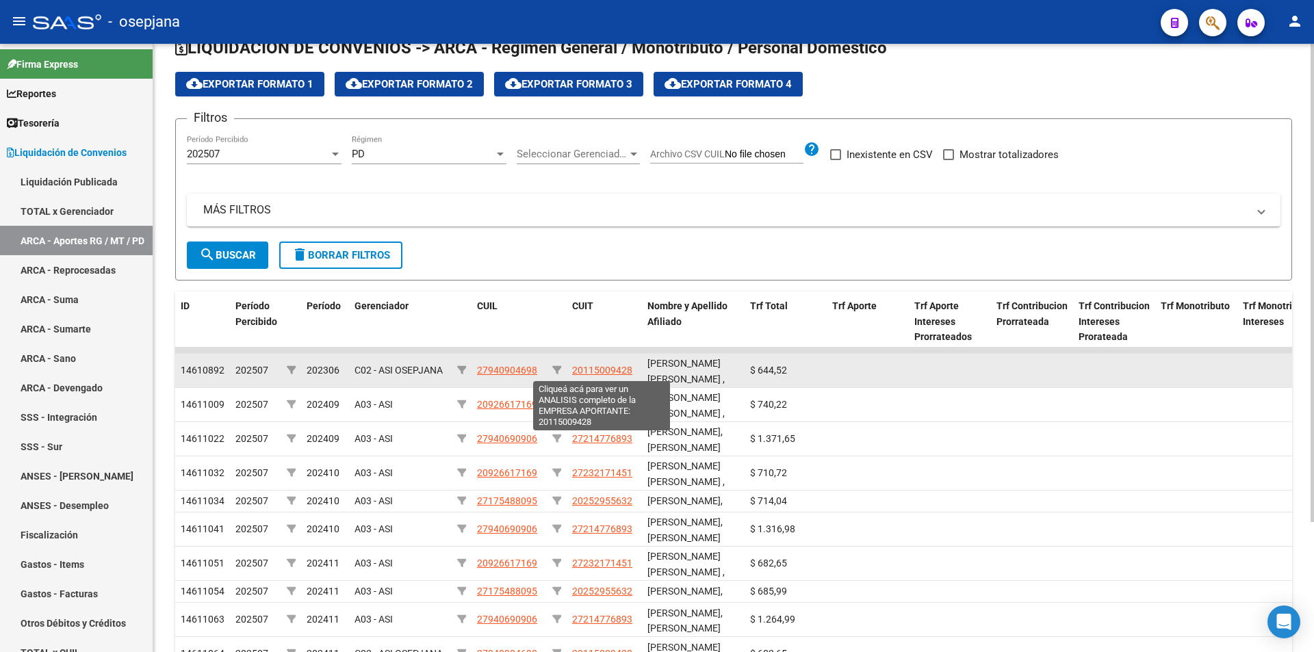
click at [584, 370] on span "20115009428" at bounding box center [602, 370] width 60 height 11
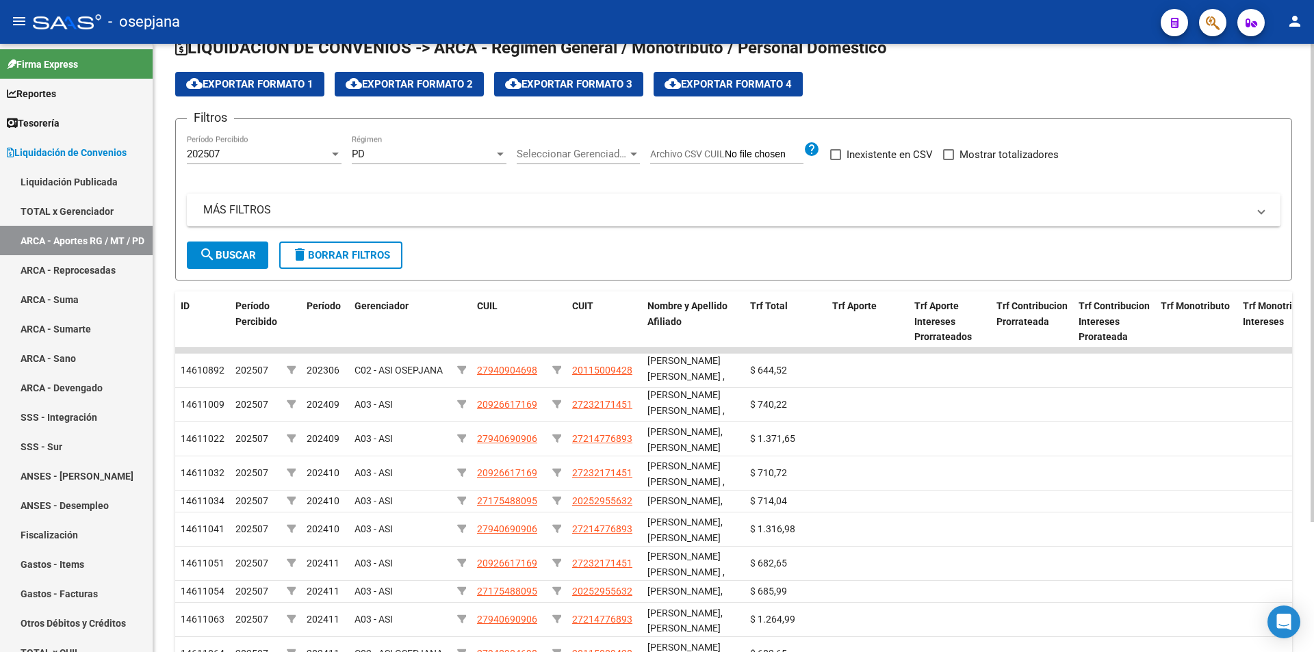
scroll to position [166, 0]
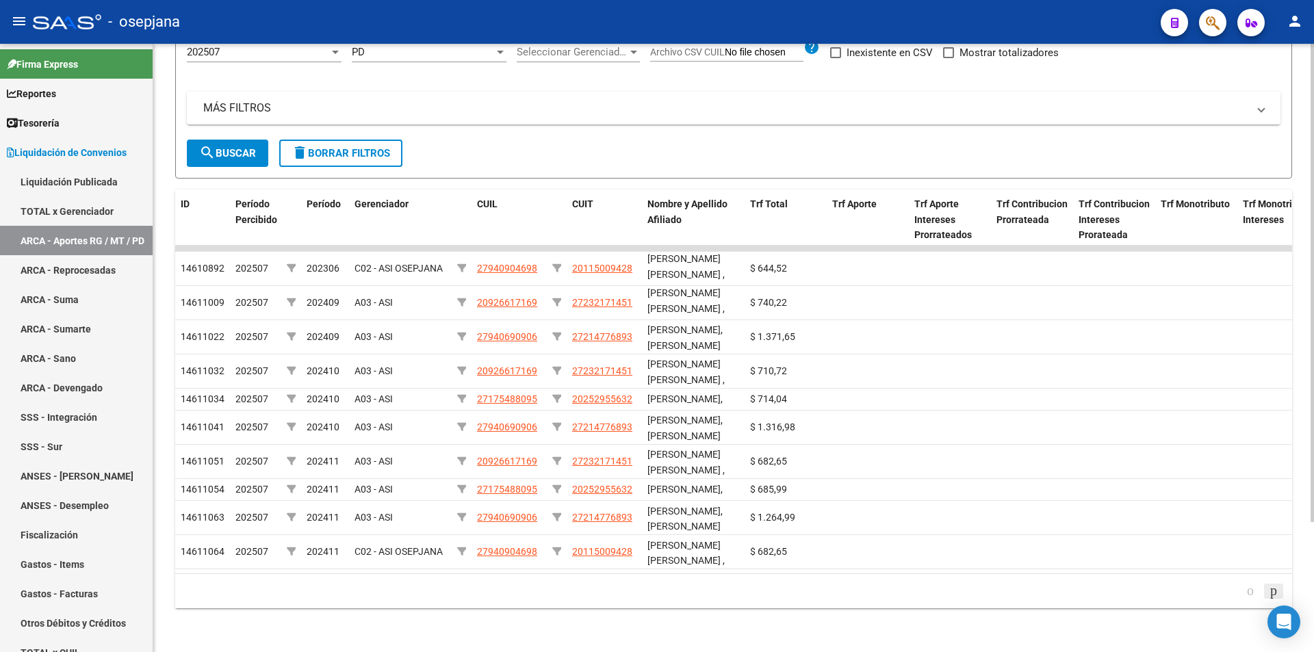
click at [1271, 589] on icon "go to next page" at bounding box center [1273, 590] width 11 height 16
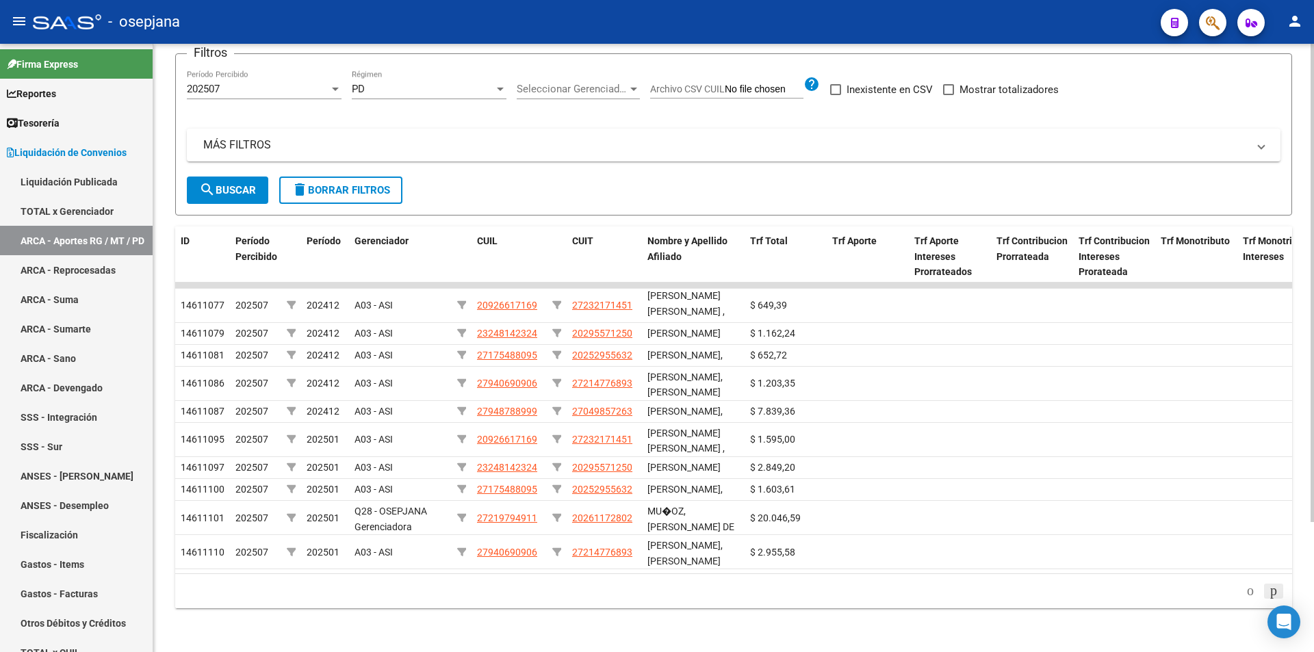
click at [1271, 589] on icon "go to next page" at bounding box center [1273, 590] width 11 height 16
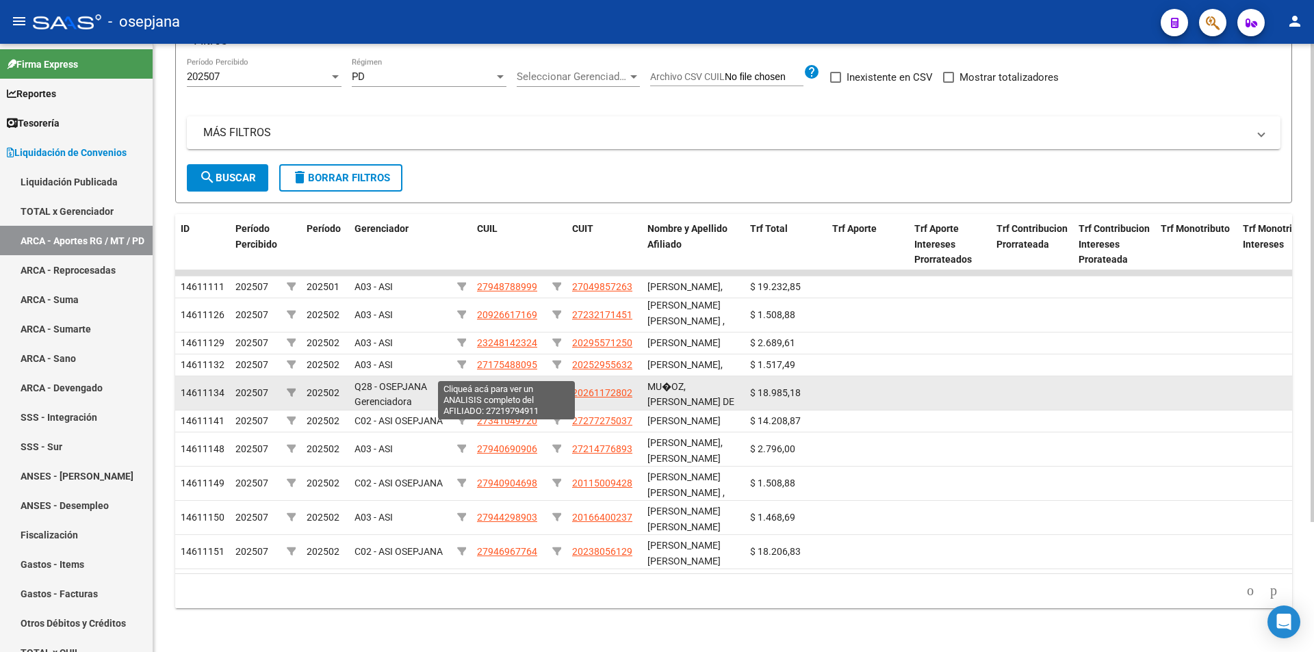
click at [494, 387] on span "27219794911" at bounding box center [507, 392] width 60 height 11
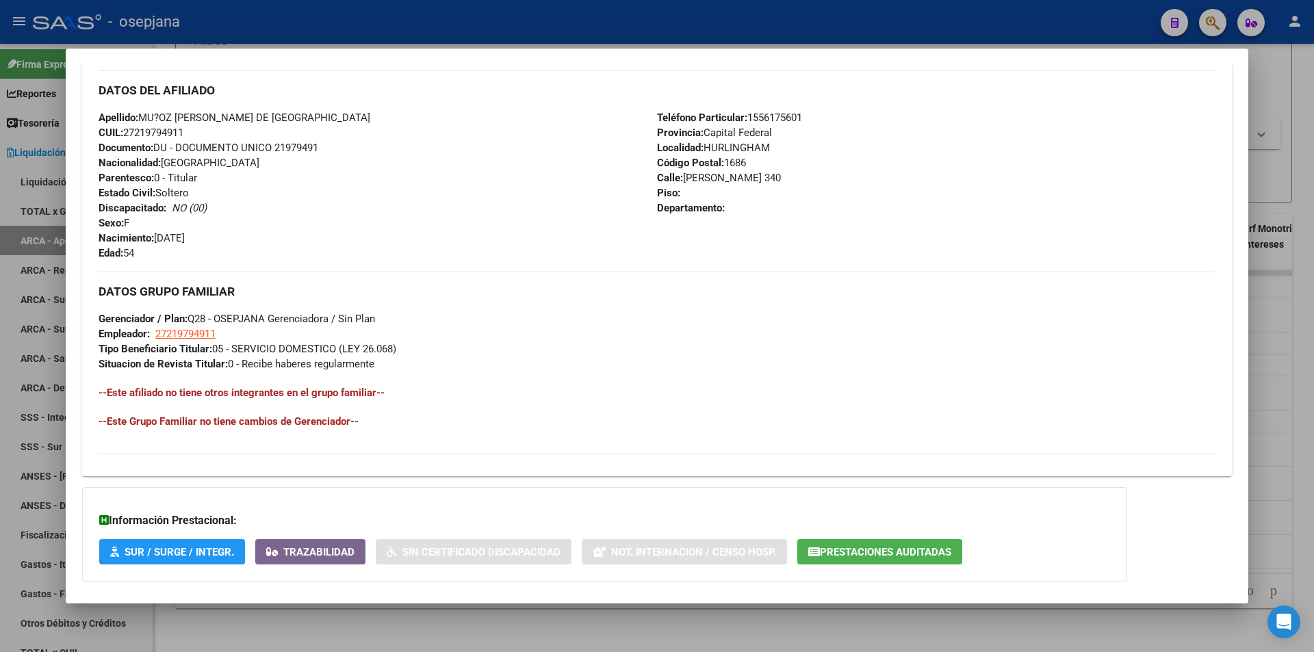
scroll to position [548, 0]
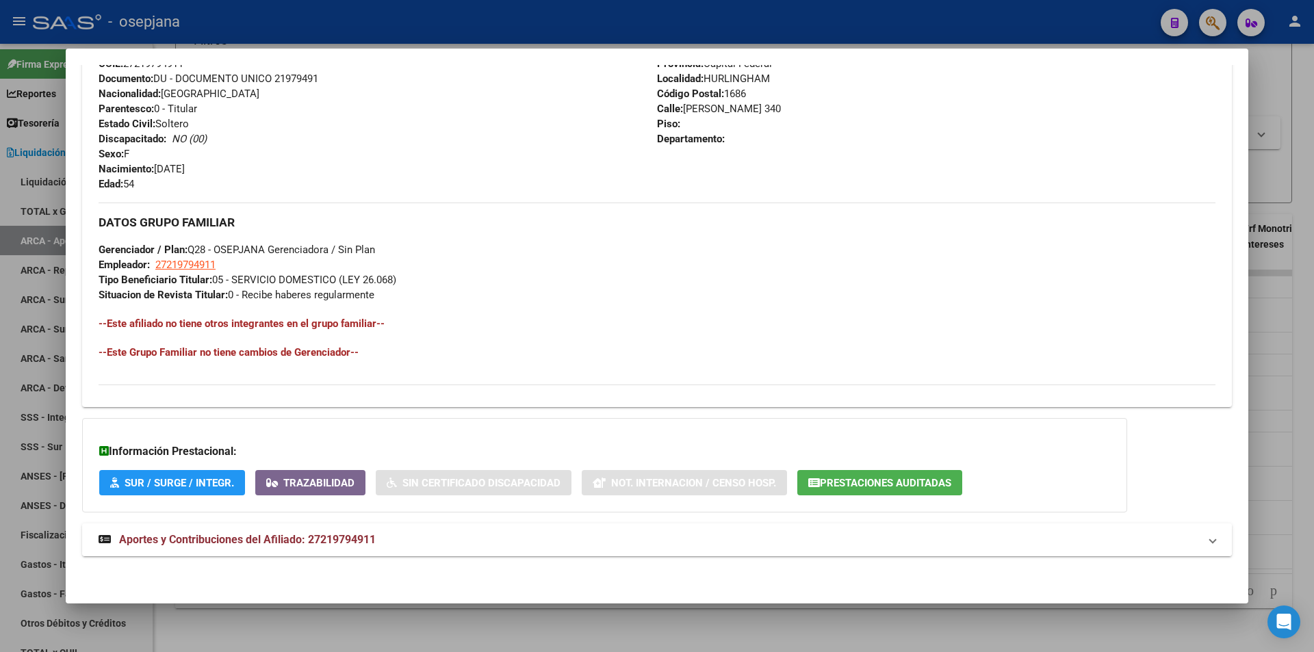
click at [350, 537] on span "Aportes y Contribuciones del Afiliado: 27219794911" at bounding box center [247, 539] width 257 height 13
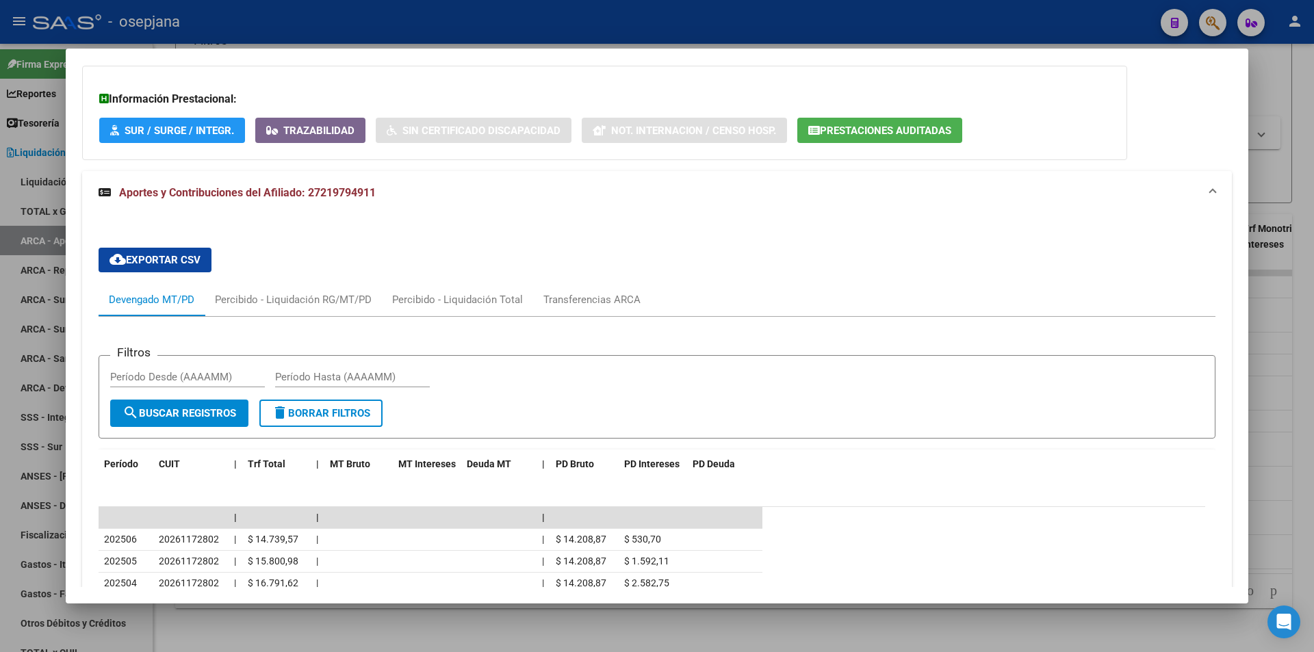
scroll to position [1106, 0]
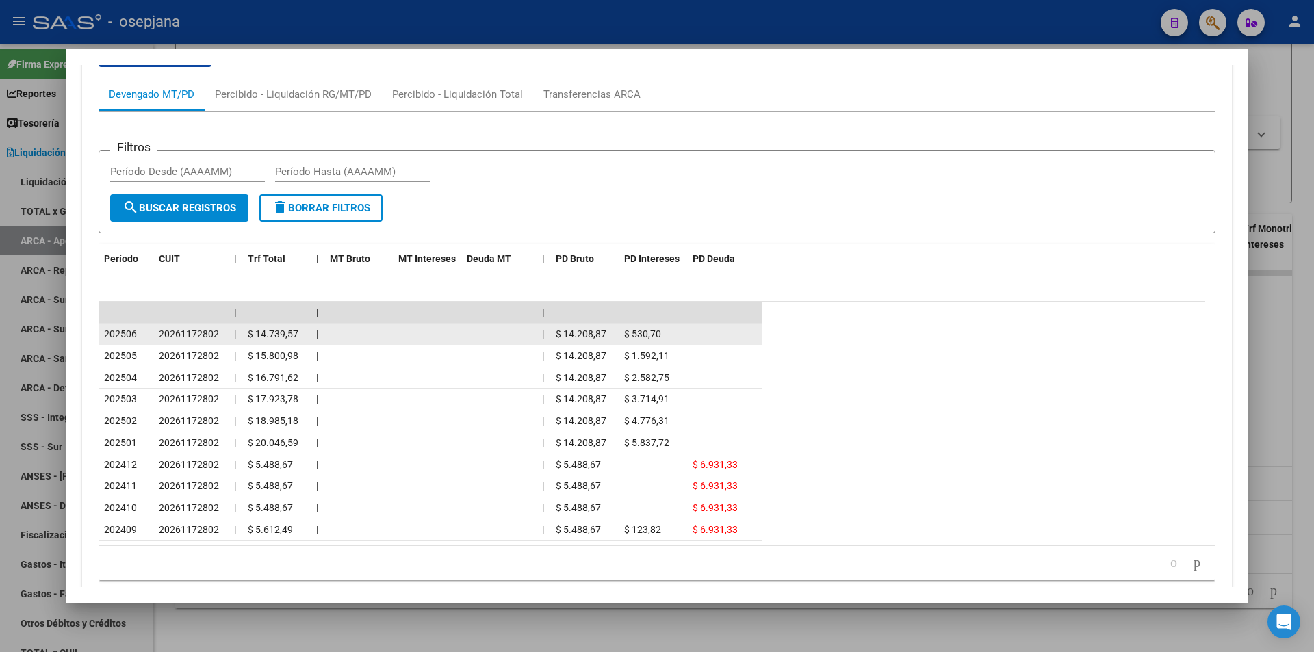
click at [255, 328] on span "$ 14.739,57" at bounding box center [273, 333] width 51 height 11
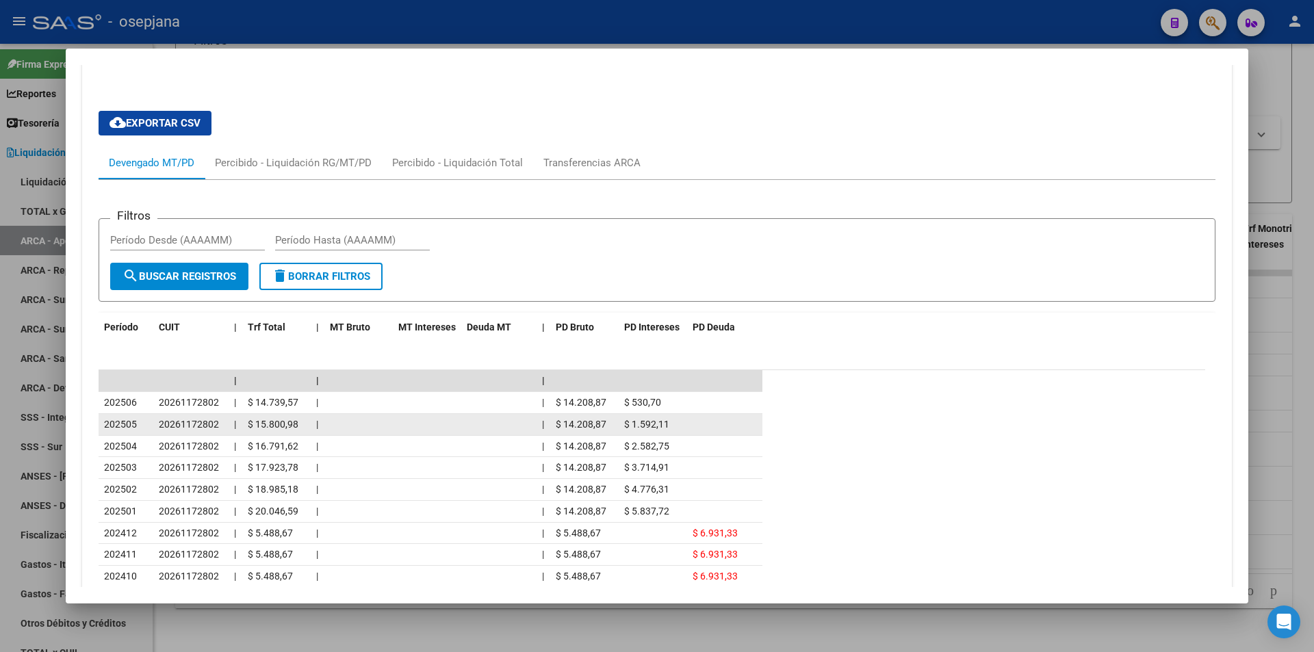
scroll to position [969, 0]
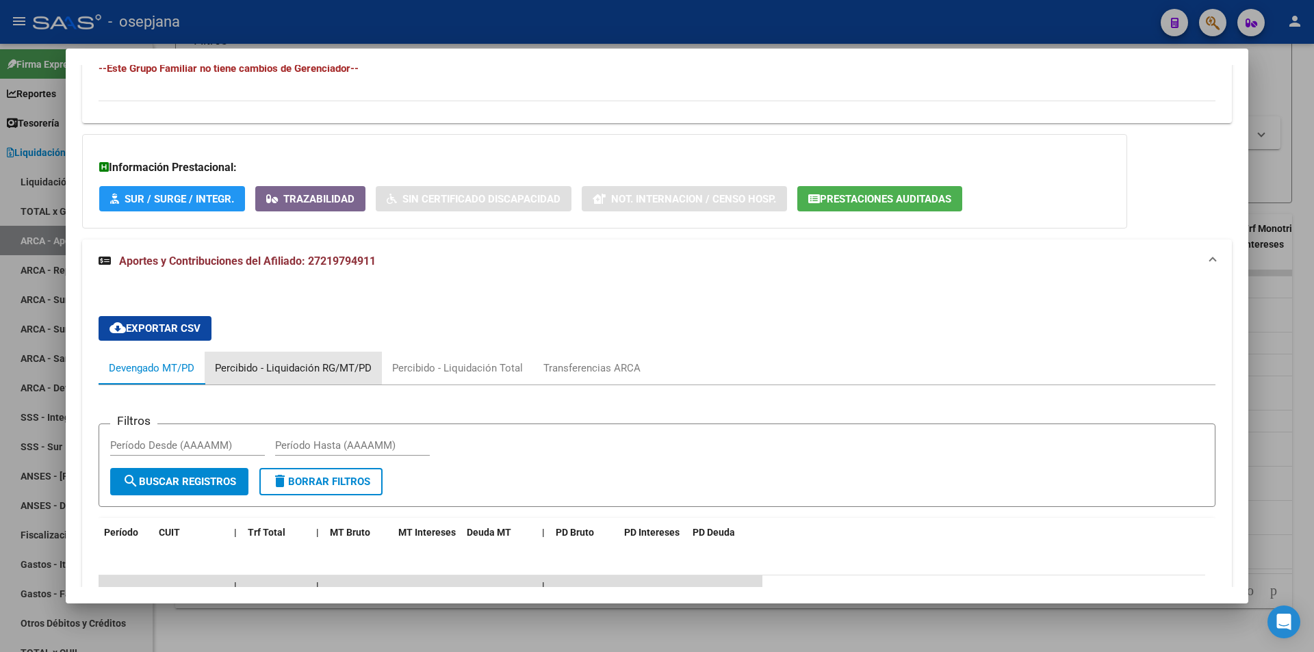
click at [319, 365] on div "Percibido - Liquidación RG/MT/PD" at bounding box center [293, 368] width 157 height 15
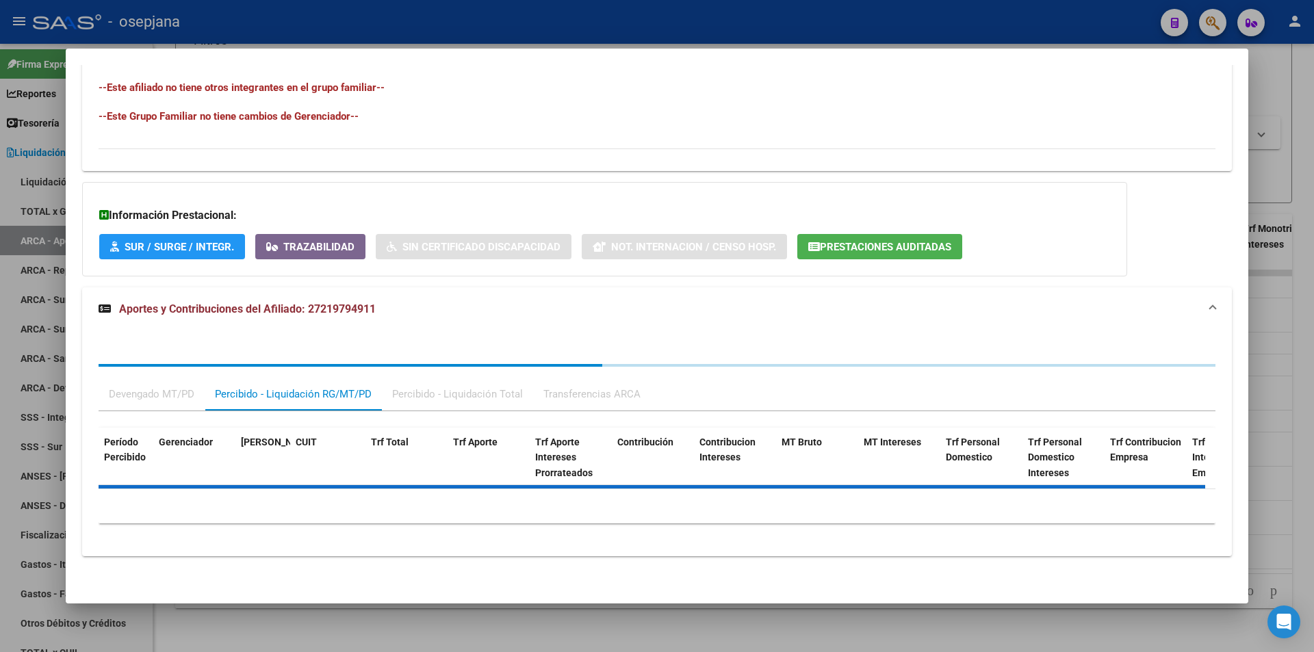
scroll to position [832, 0]
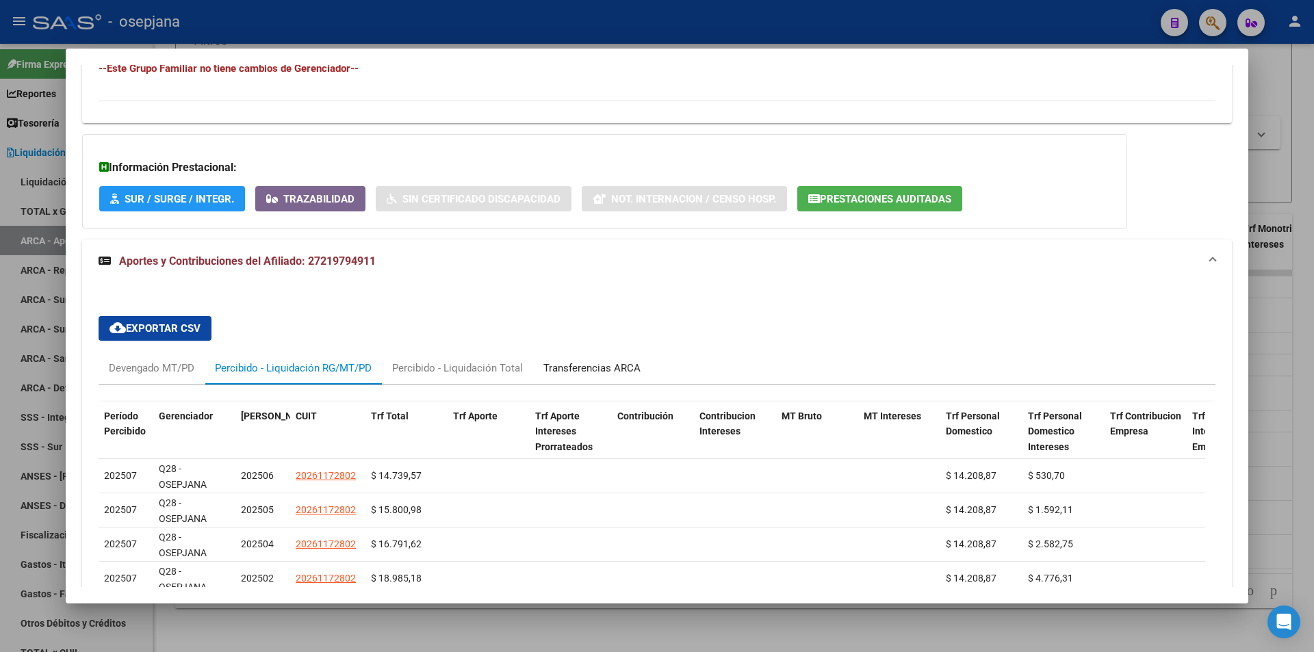
click at [582, 366] on div "Transferencias ARCA" at bounding box center [591, 368] width 97 height 15
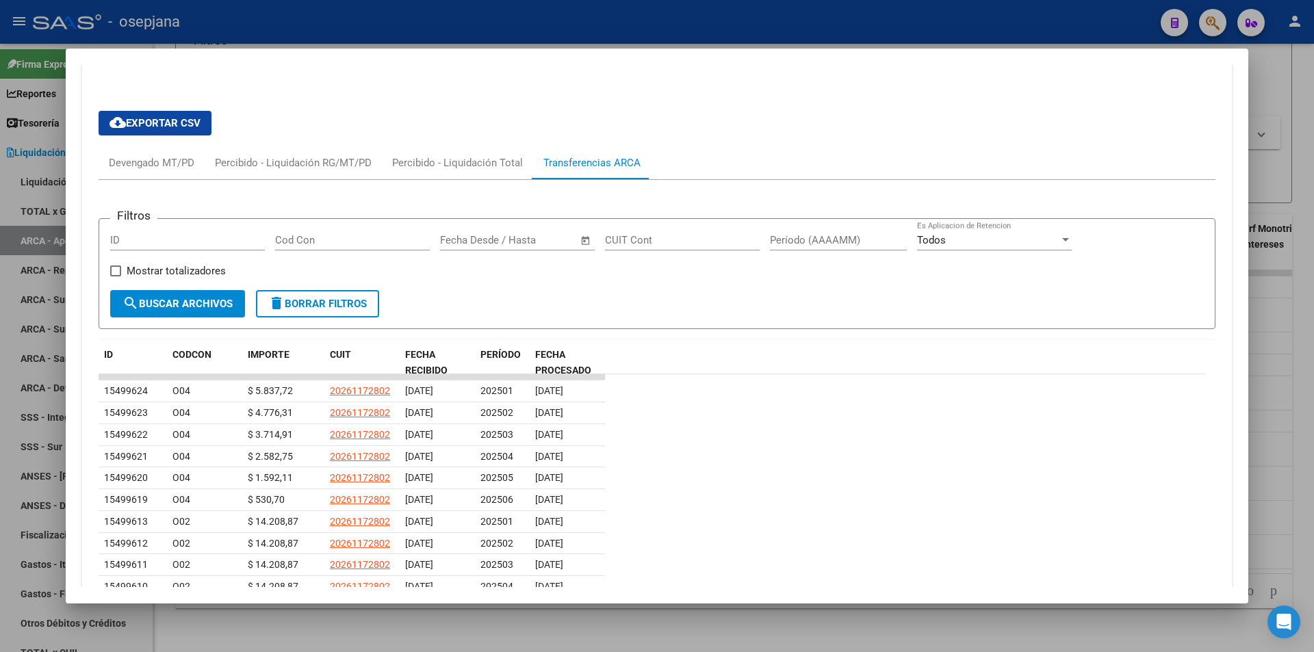
scroll to position [1151, 0]
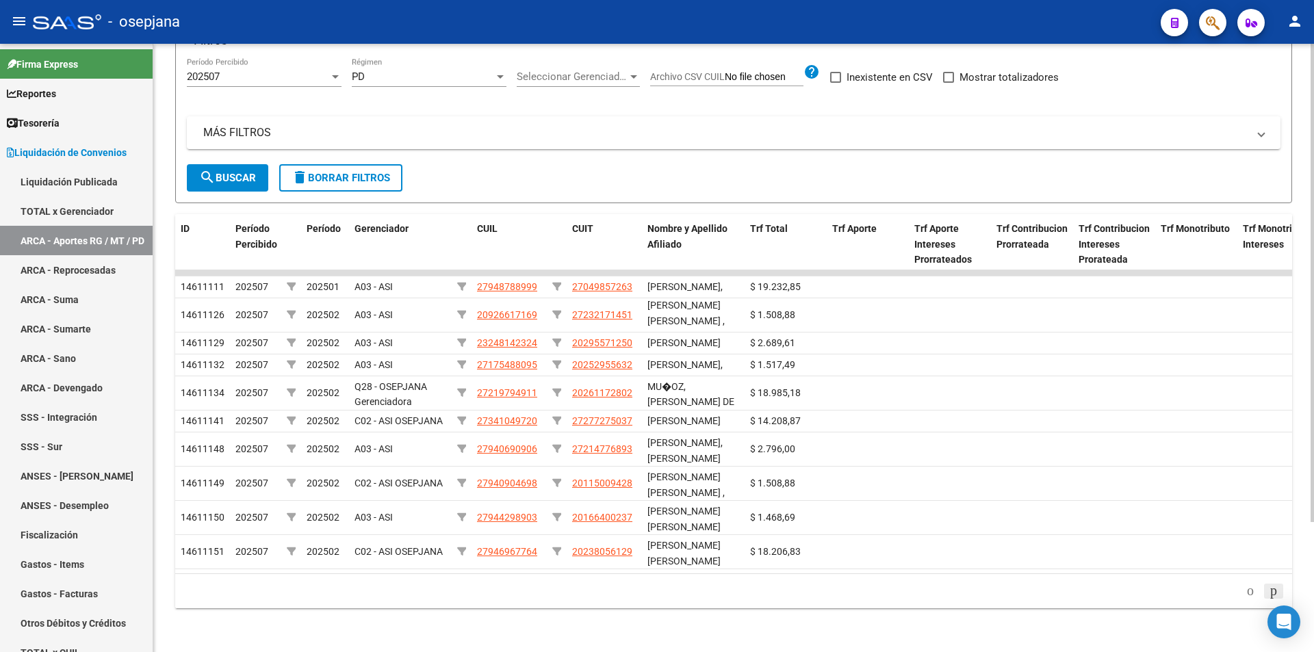
click at [1269, 588] on icon "go to next page" at bounding box center [1273, 590] width 11 height 16
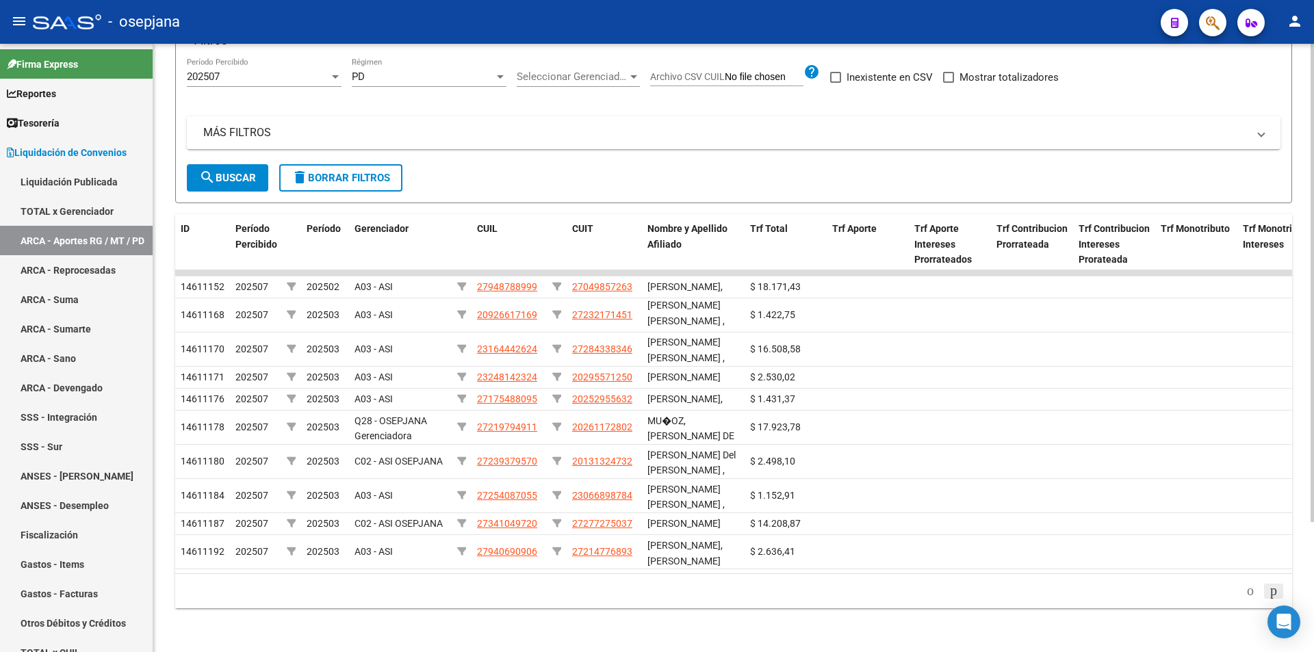
click at [1269, 588] on icon "go to next page" at bounding box center [1273, 590] width 11 height 16
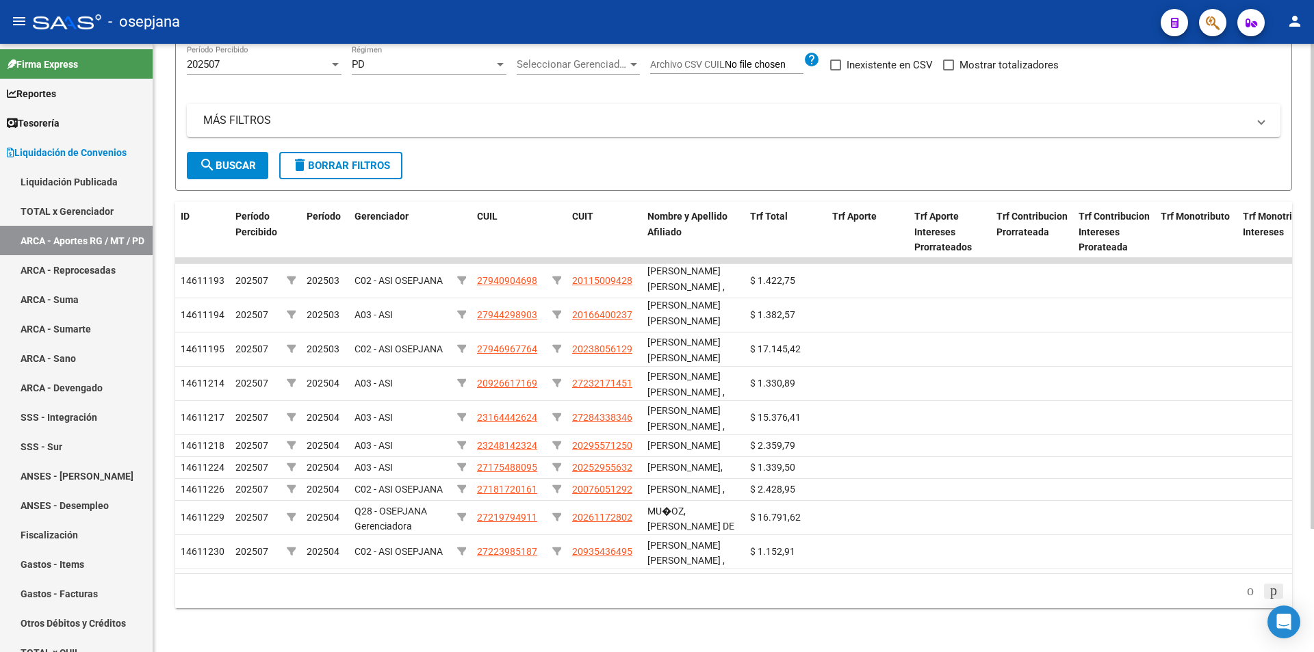
scroll to position [154, 0]
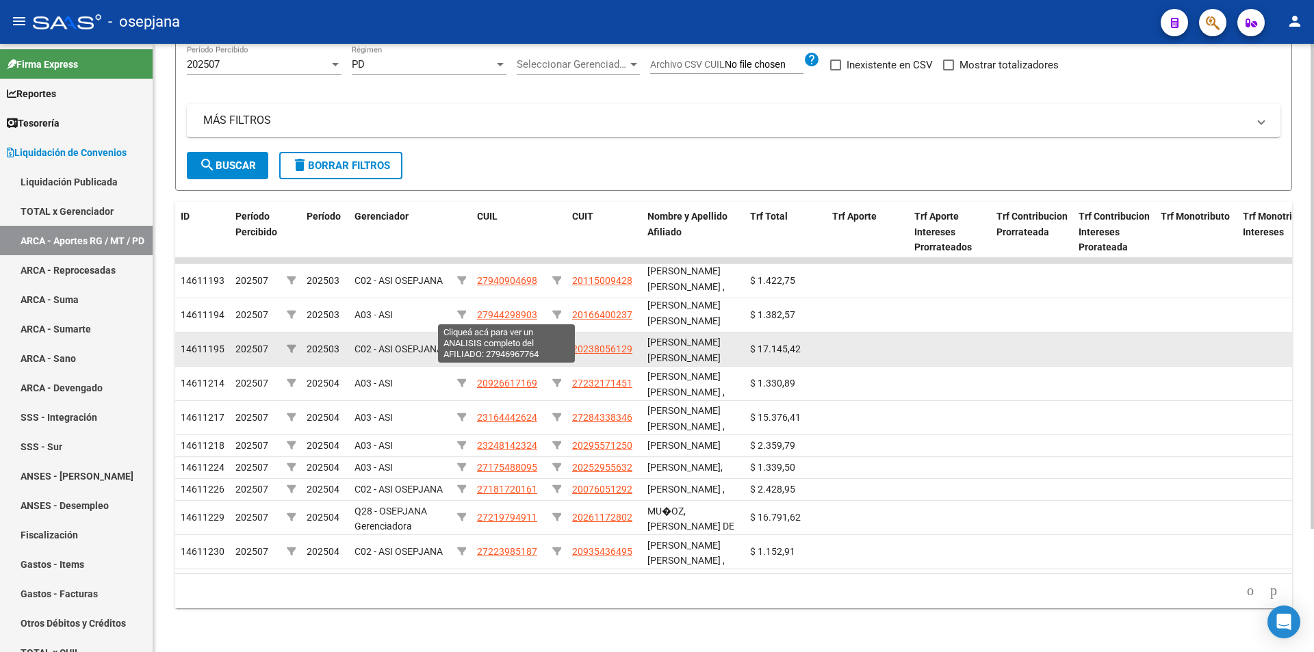
click at [515, 343] on span "27946967764" at bounding box center [507, 348] width 60 height 11
type textarea "27946967764"
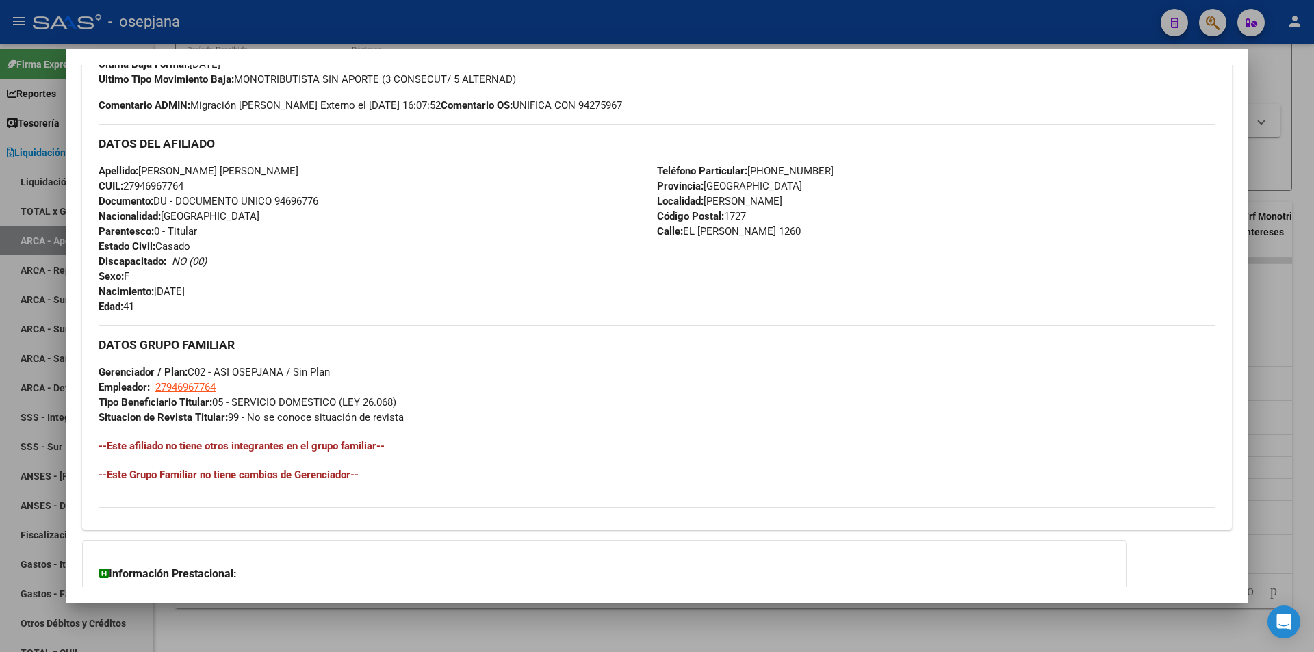
scroll to position [533, 0]
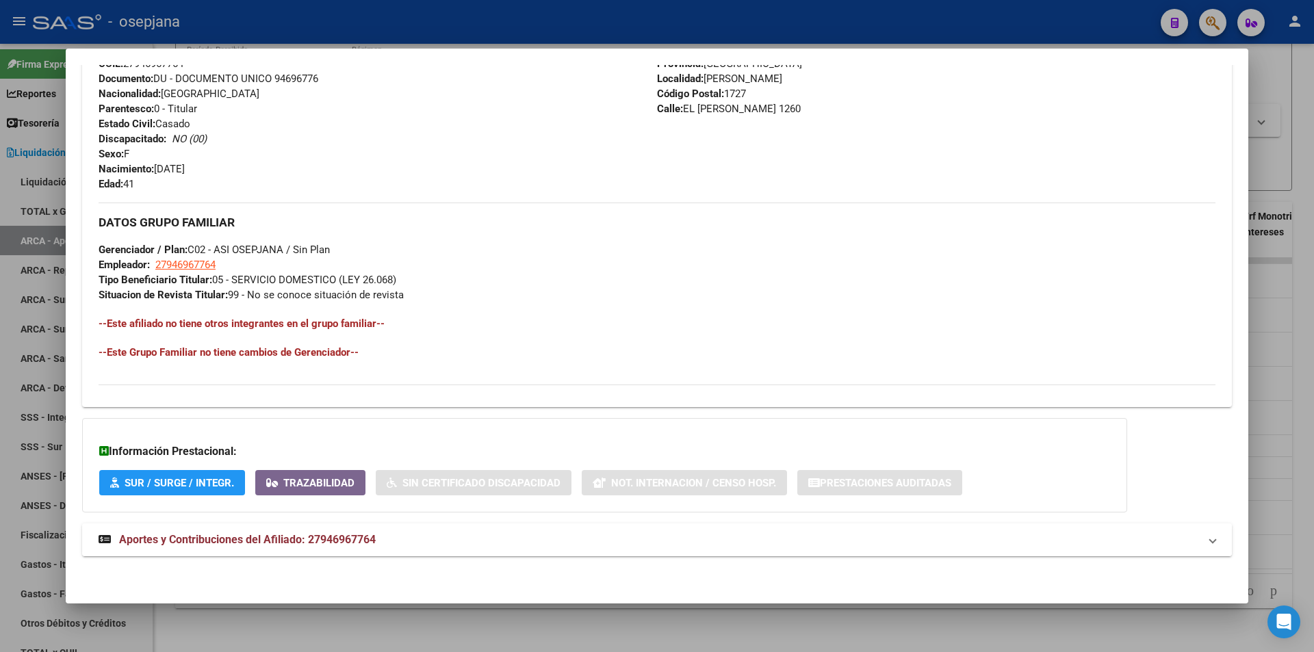
click at [341, 528] on mat-expansion-panel-header "Aportes y Contribuciones del Afiliado: 27946967764" at bounding box center [657, 539] width 1150 height 33
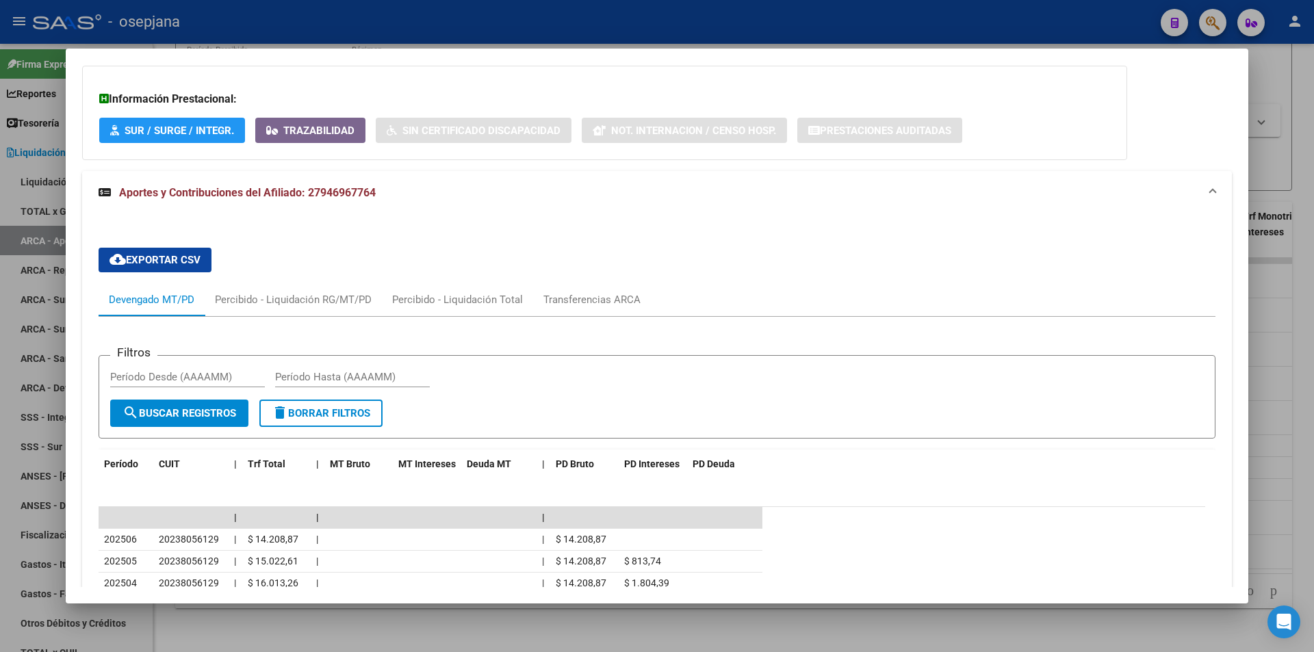
scroll to position [1022, 0]
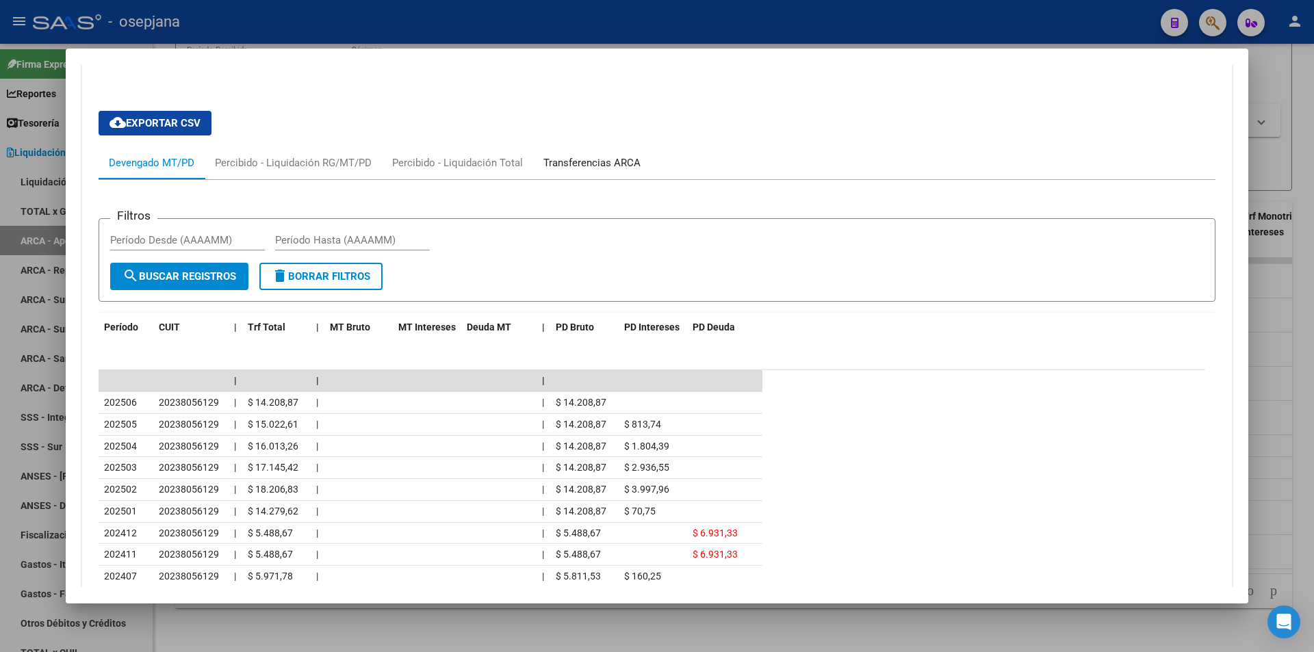
click at [582, 168] on div "Transferencias ARCA" at bounding box center [591, 162] width 97 height 15
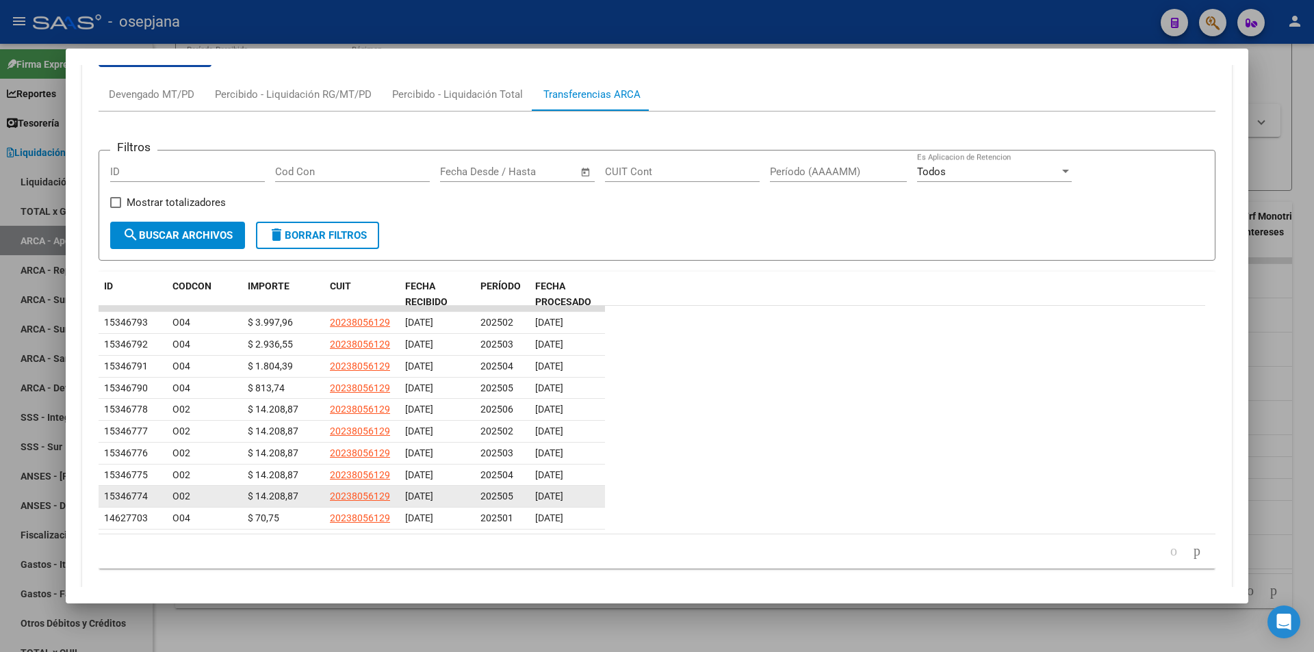
scroll to position [1136, 0]
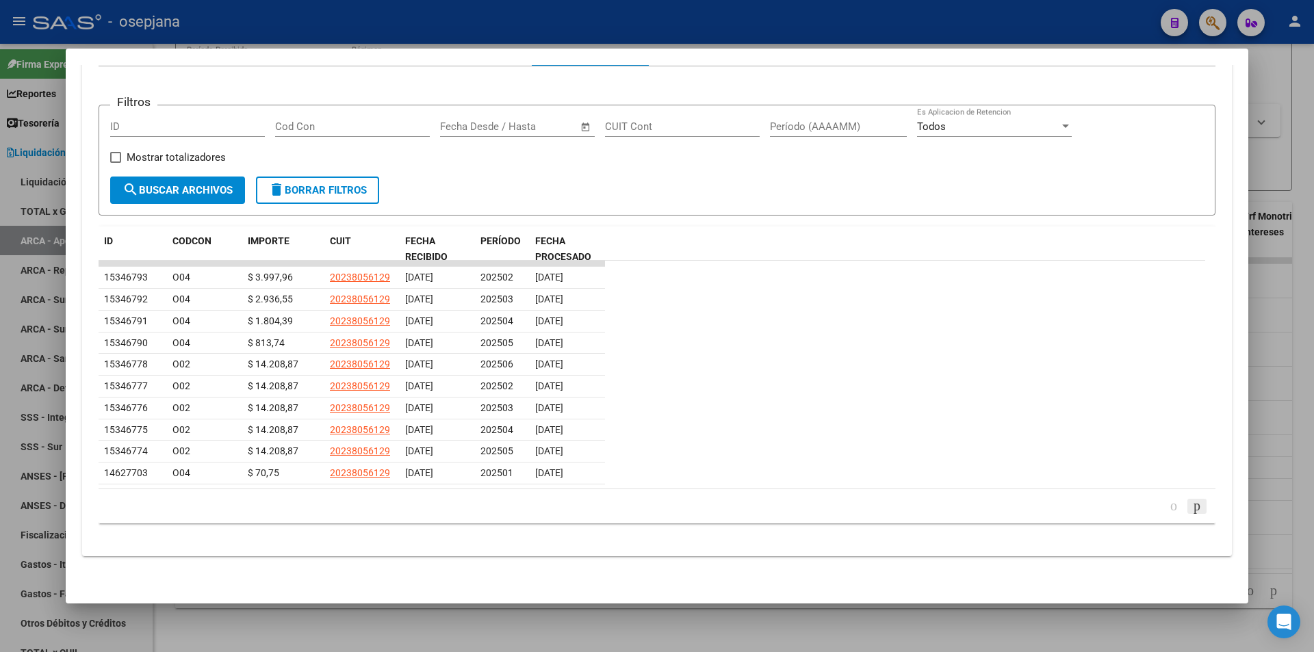
click at [1191, 504] on icon "go to next page" at bounding box center [1196, 505] width 11 height 16
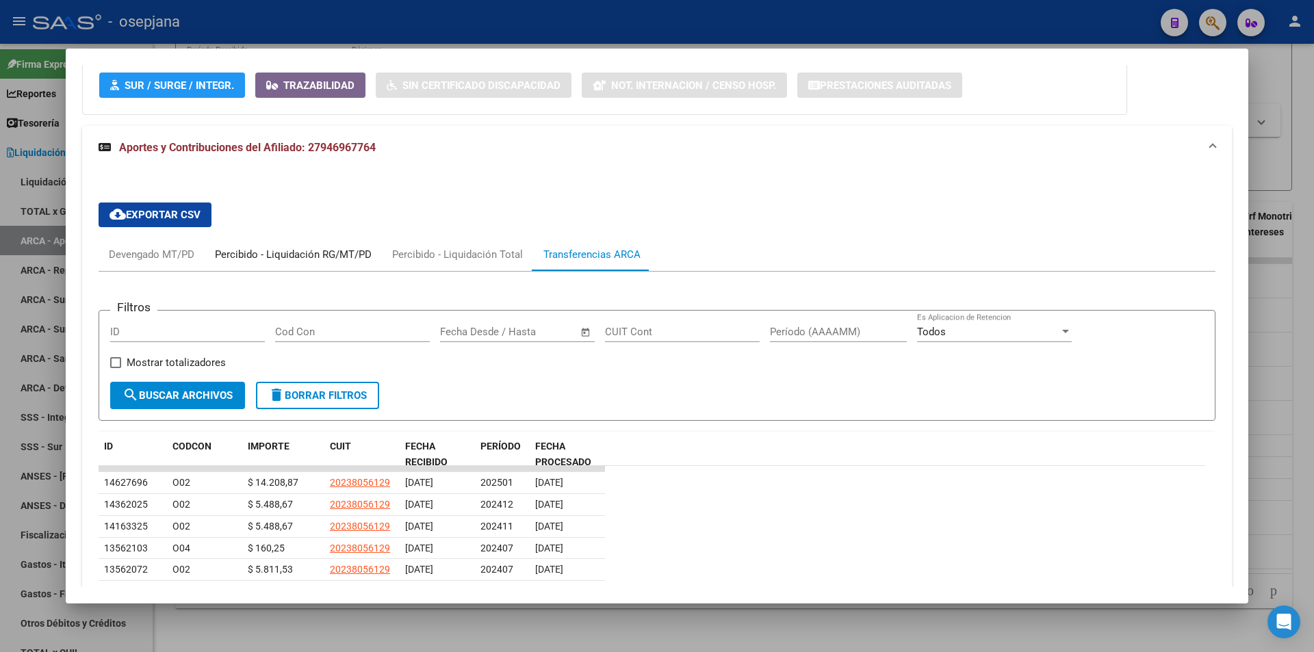
click at [285, 263] on div "Percibido - Liquidación RG/MT/PD" at bounding box center [293, 254] width 177 height 33
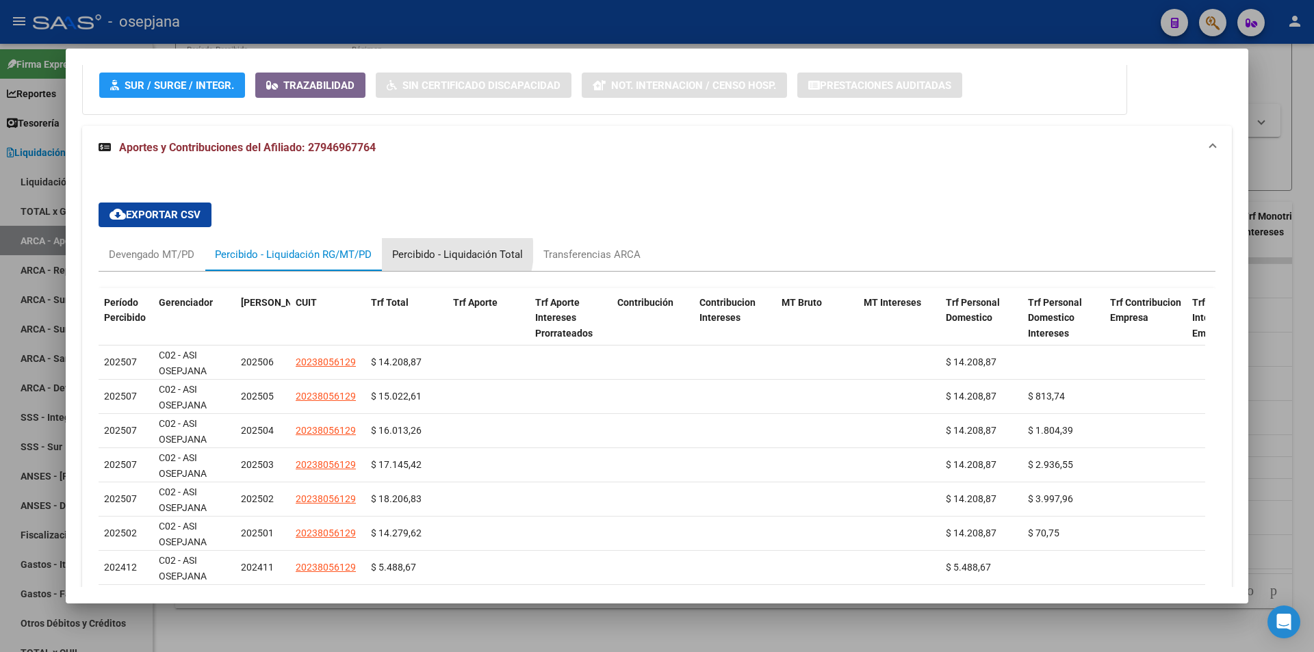
click at [447, 251] on div "Percibido - Liquidación Total" at bounding box center [457, 254] width 131 height 15
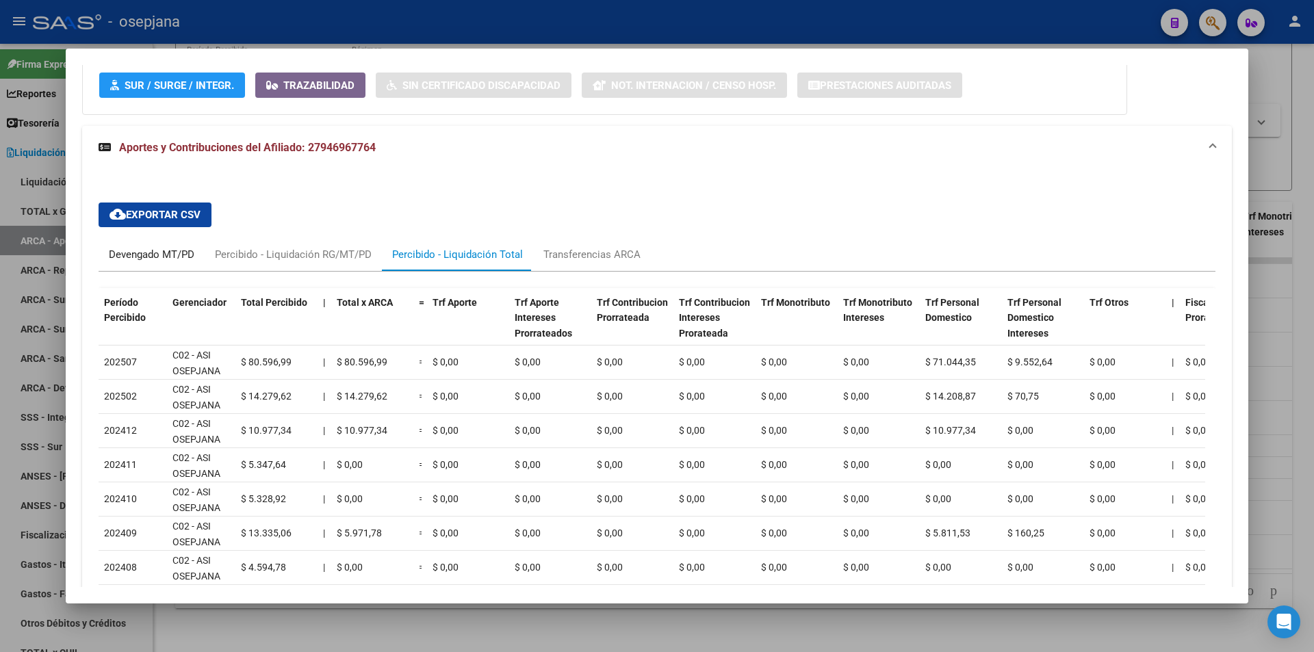
click at [148, 261] on div "Devengado MT/PD" at bounding box center [152, 254] width 86 height 15
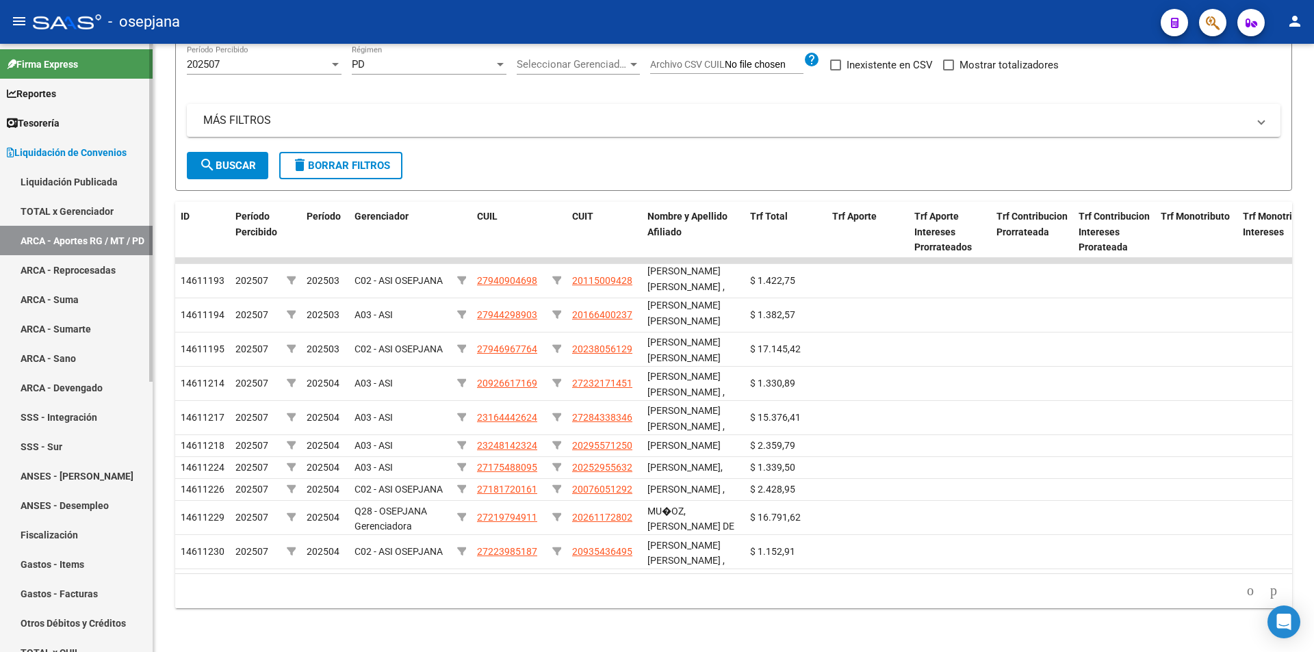
click at [59, 149] on span "Liquidación de Convenios" at bounding box center [67, 152] width 120 height 15
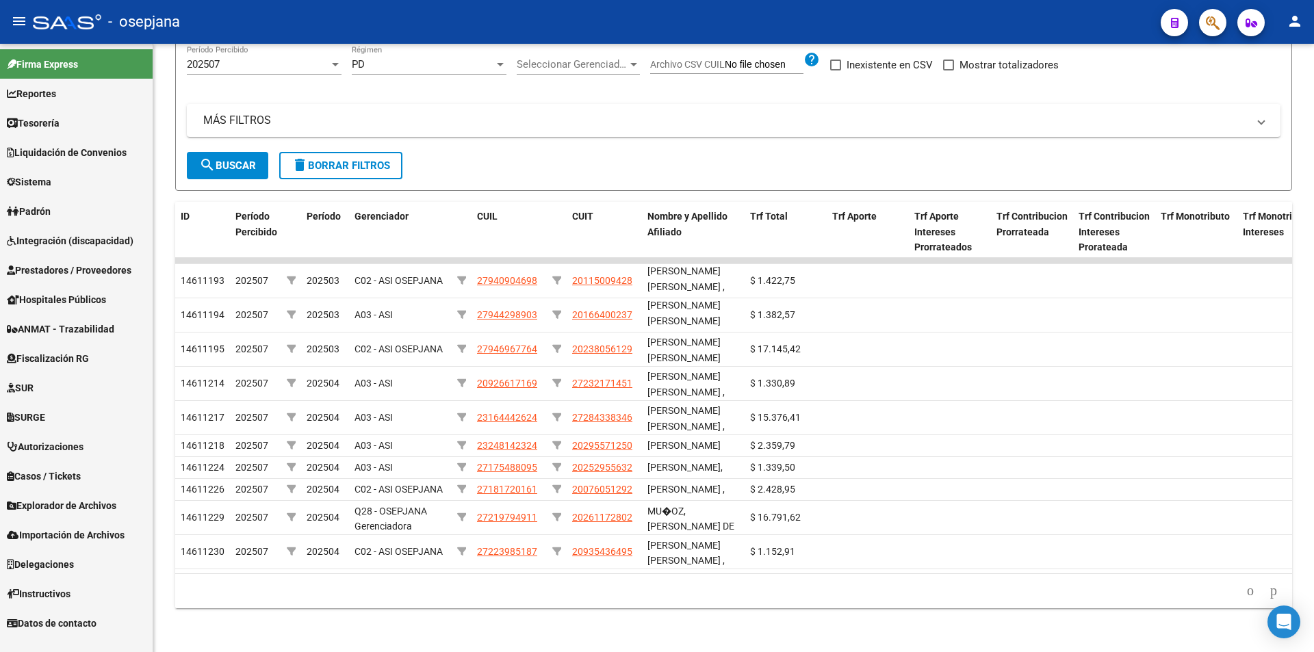
click at [70, 357] on span "Fiscalización RG" at bounding box center [48, 358] width 82 height 15
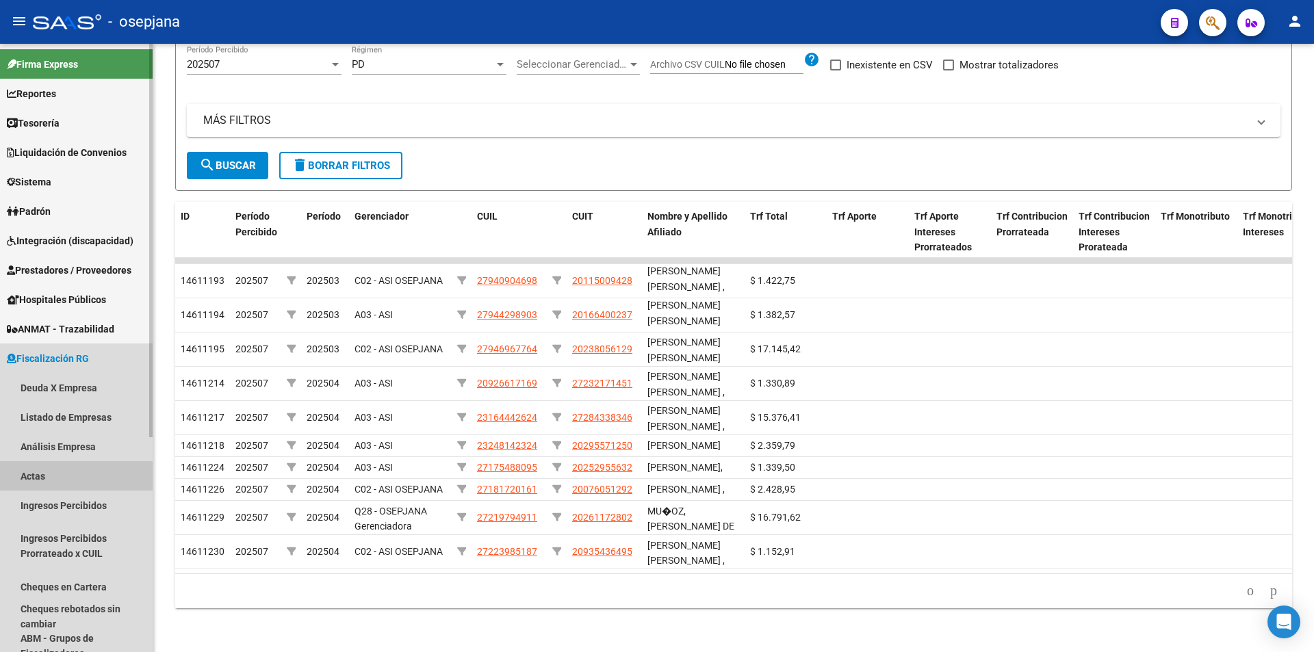
click at [62, 474] on link "Actas" at bounding box center [76, 475] width 153 height 29
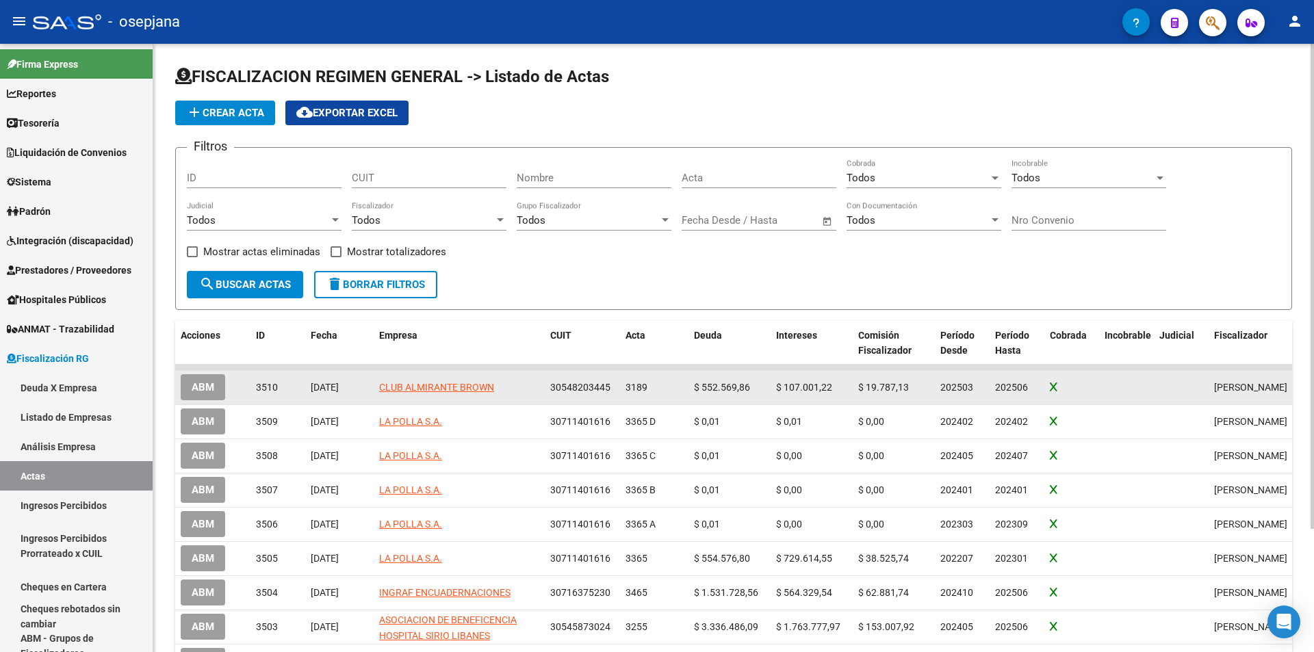
click at [201, 382] on span "ABM" at bounding box center [203, 388] width 23 height 12
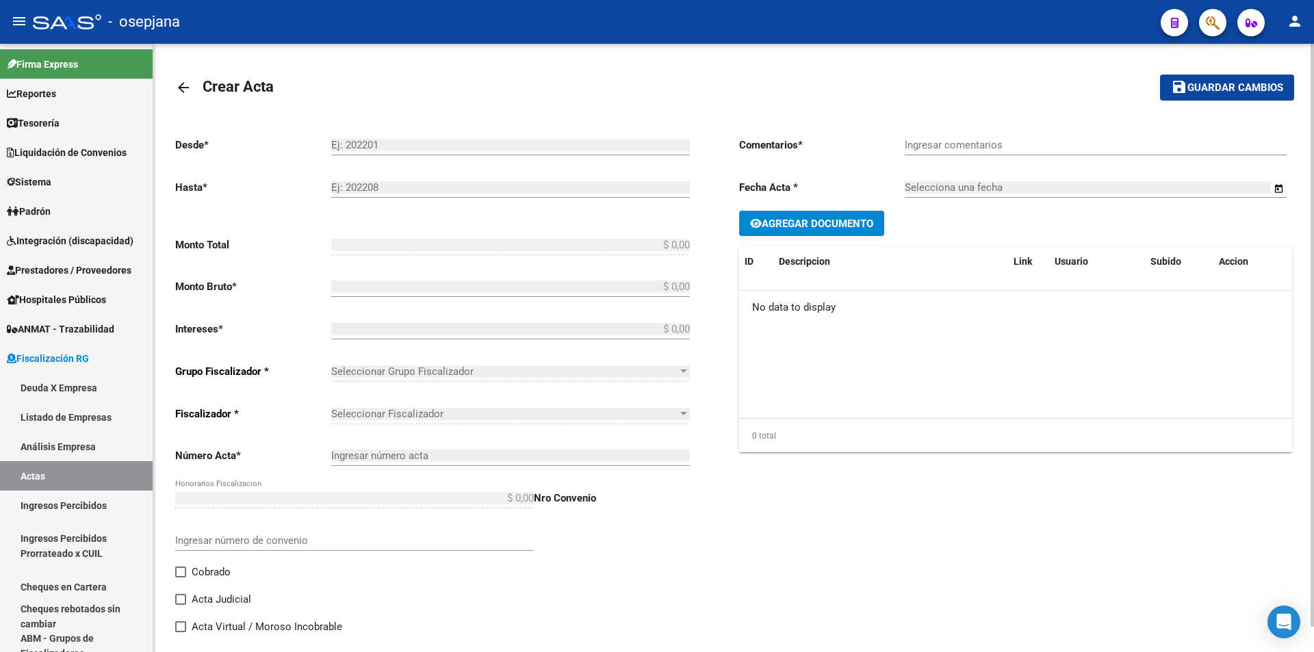
type input "202503"
type input "202506"
type input "$ 721.368,02"
type input "$ 552.569,86"
type input "$ 107.001,22"
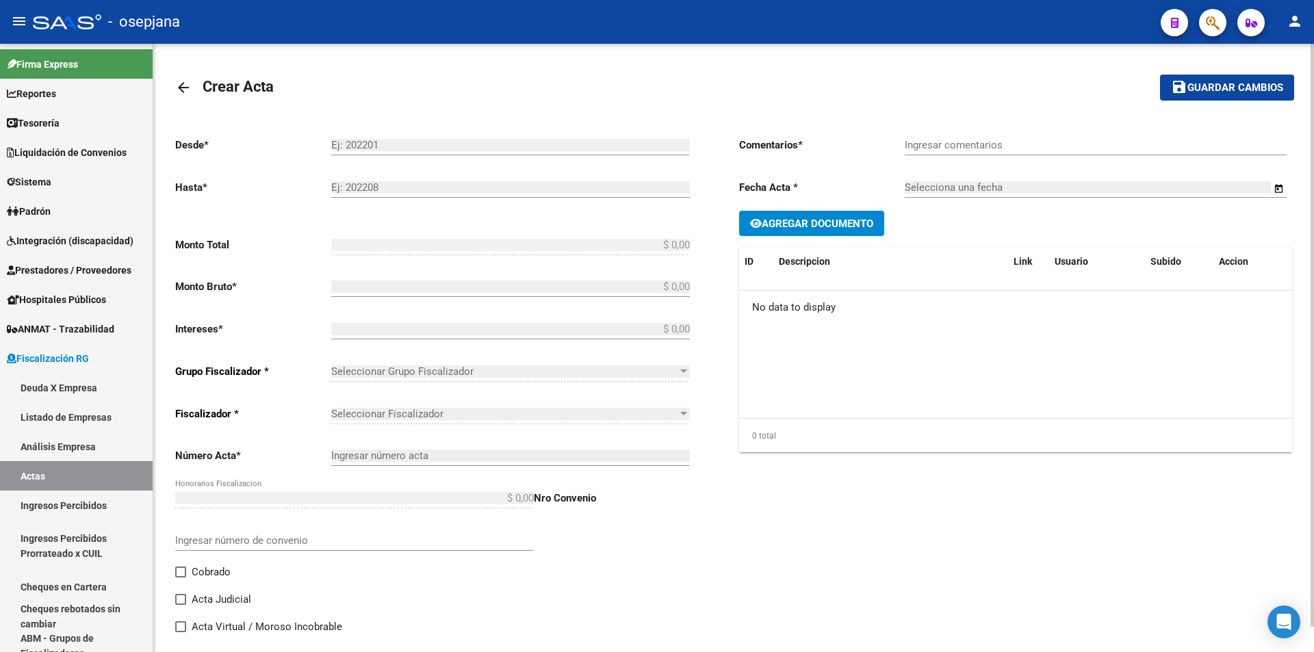
type input "3189"
type input "$ 61.796,94"
checkbox input "true"
type input "Pago con cheques Físicos. Bco. Macro"
type input "[DATE]"
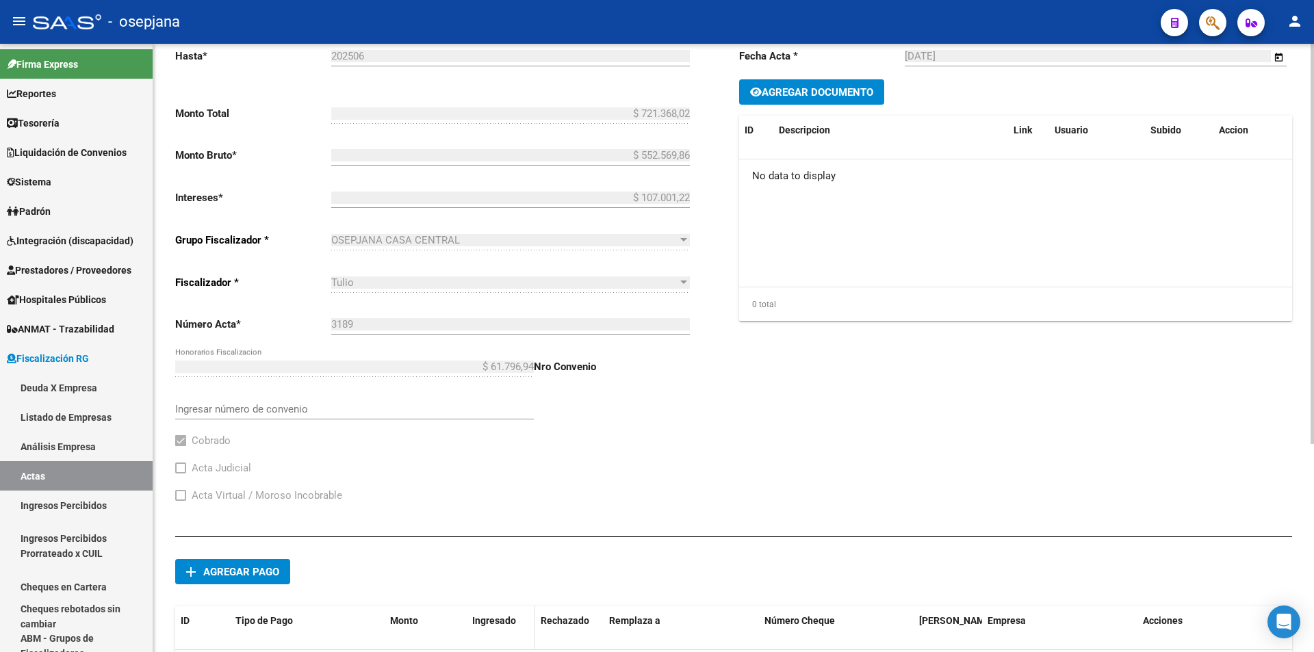
scroll to position [316, 0]
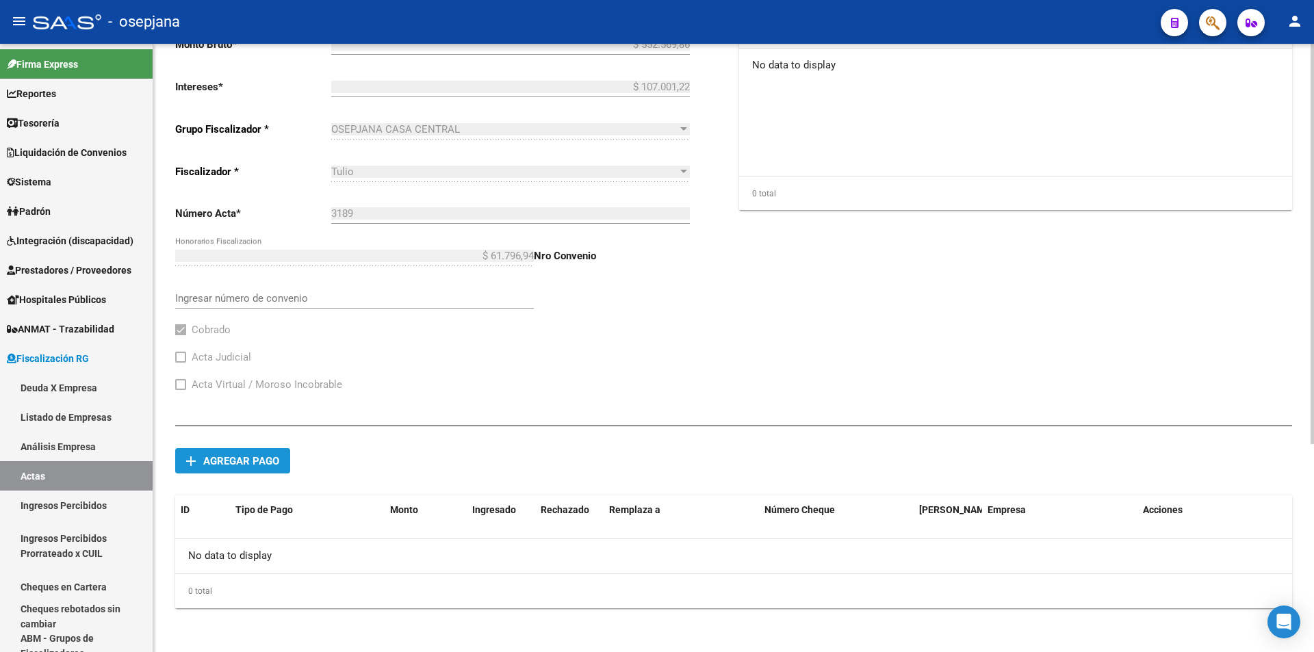
click at [248, 458] on span "Agregar pago" at bounding box center [241, 461] width 76 height 12
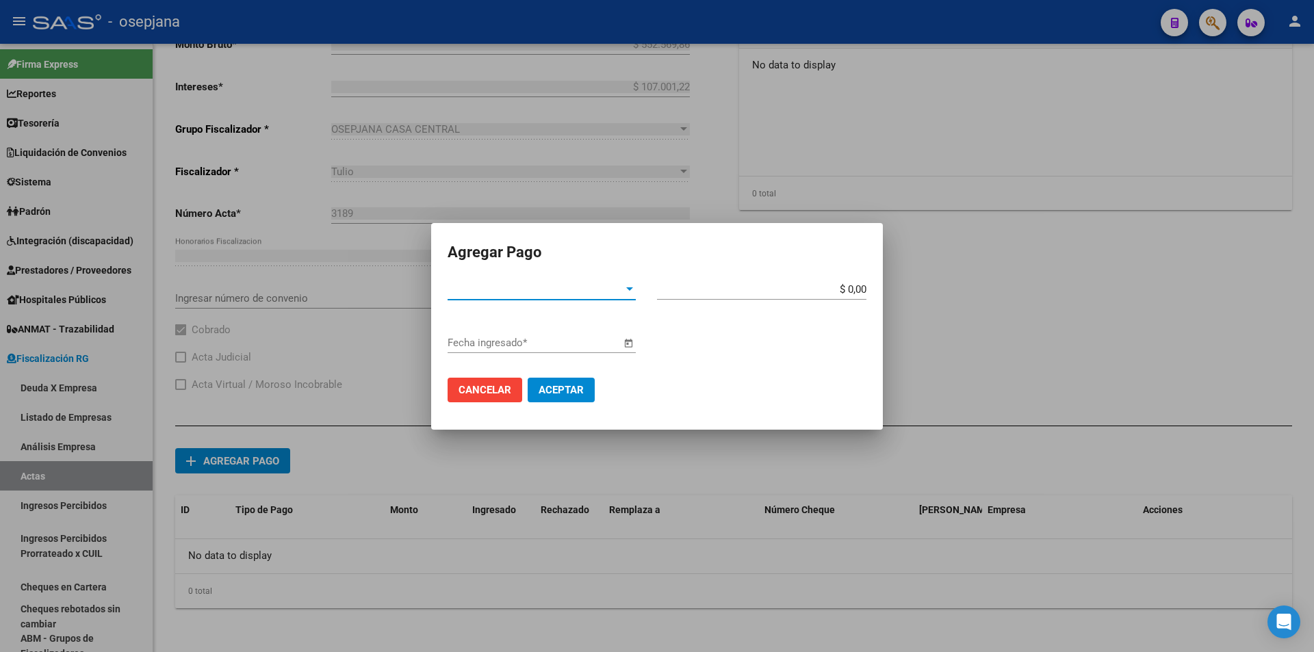
click at [521, 289] on span "Tipo de Pago *" at bounding box center [535, 289] width 176 height 12
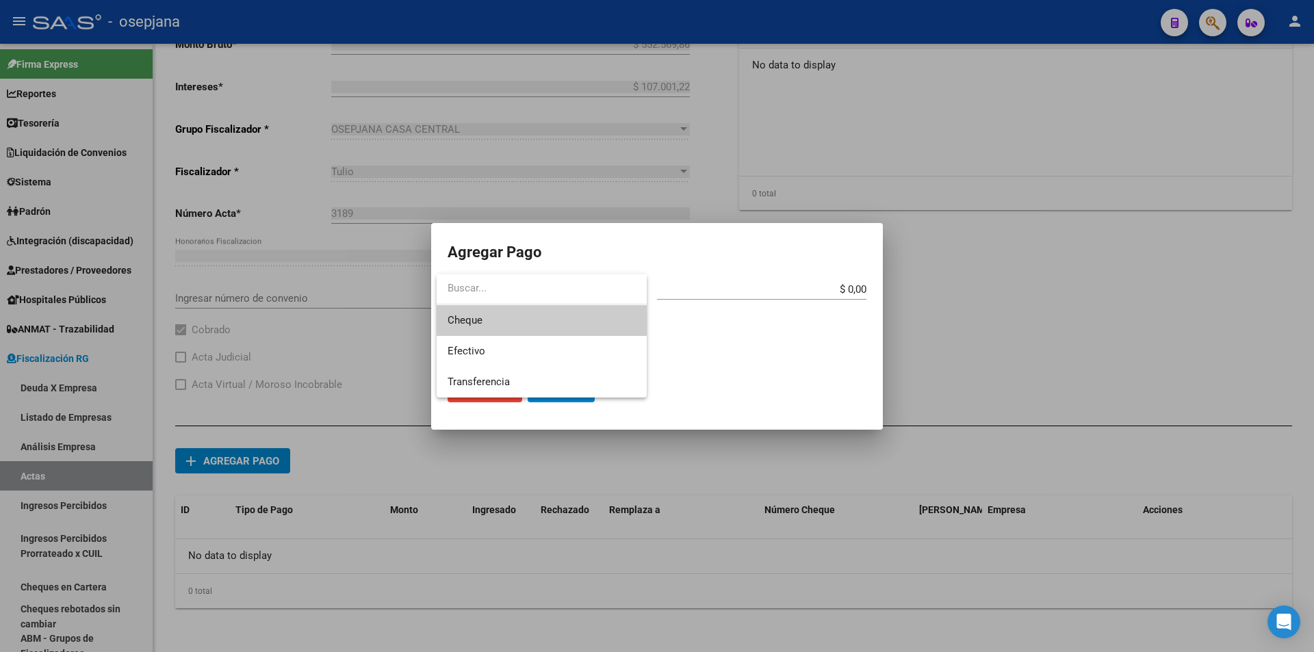
click at [498, 321] on span "Cheque" at bounding box center [541, 320] width 188 height 31
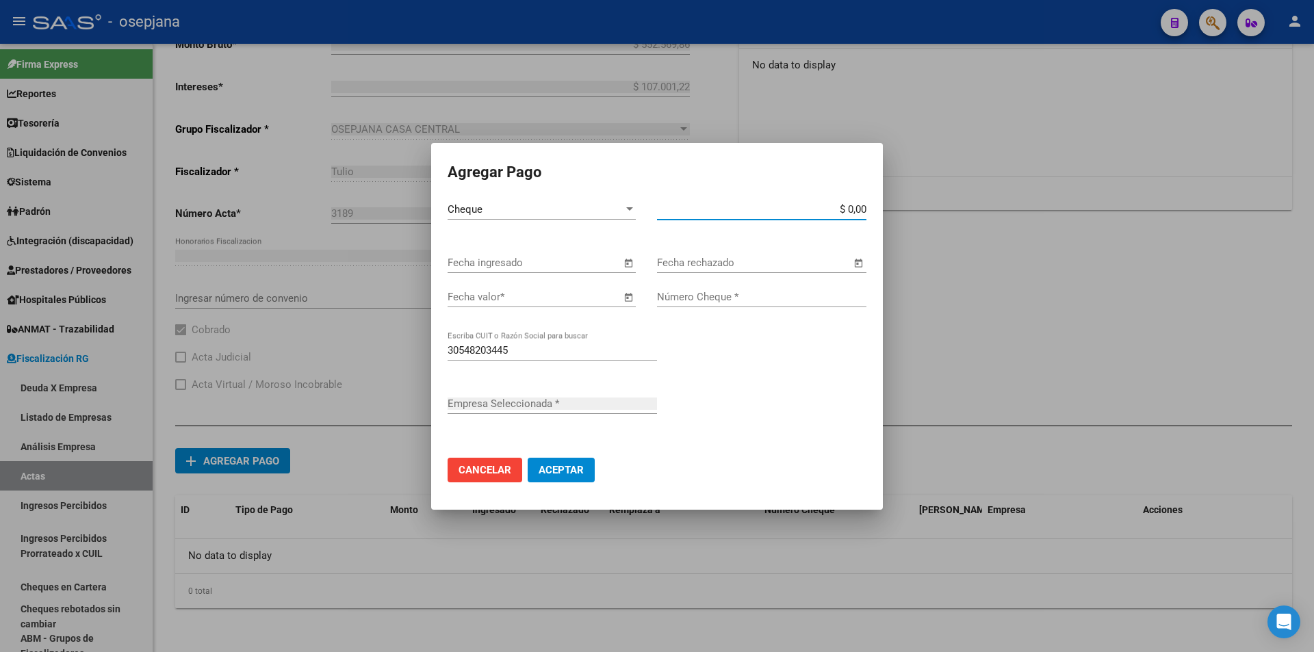
type input "CLUB ALMIRANTE BROWN"
type input "$ 254.595,15"
click at [629, 265] on span "Open calendar" at bounding box center [628, 263] width 33 height 33
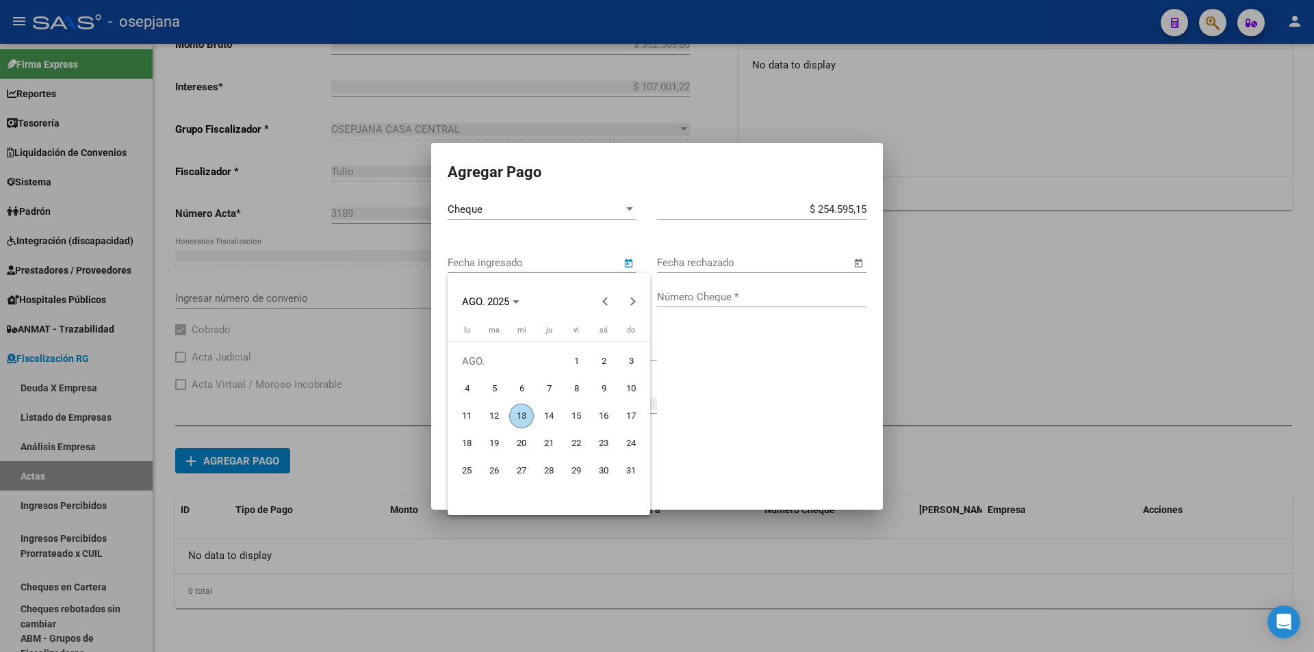
click at [520, 411] on span "13" at bounding box center [521, 416] width 25 height 25
type input "[DATE]"
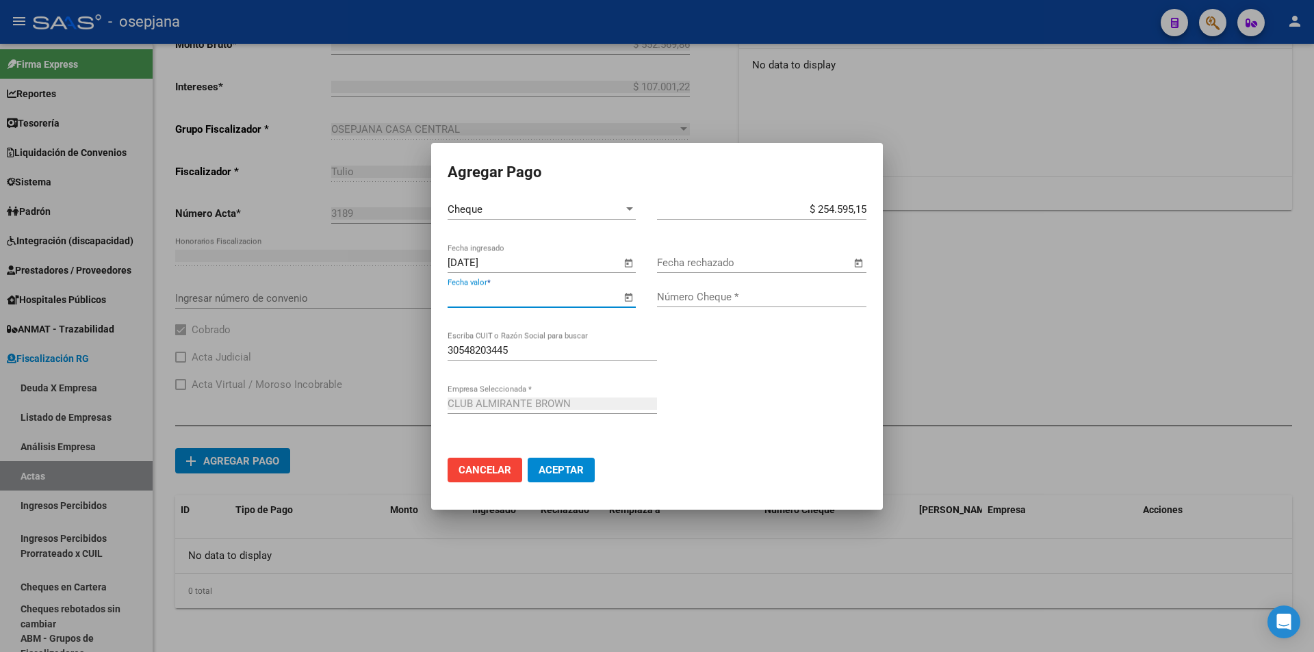
click at [542, 295] on input "Fecha valor *" at bounding box center [533, 297] width 173 height 12
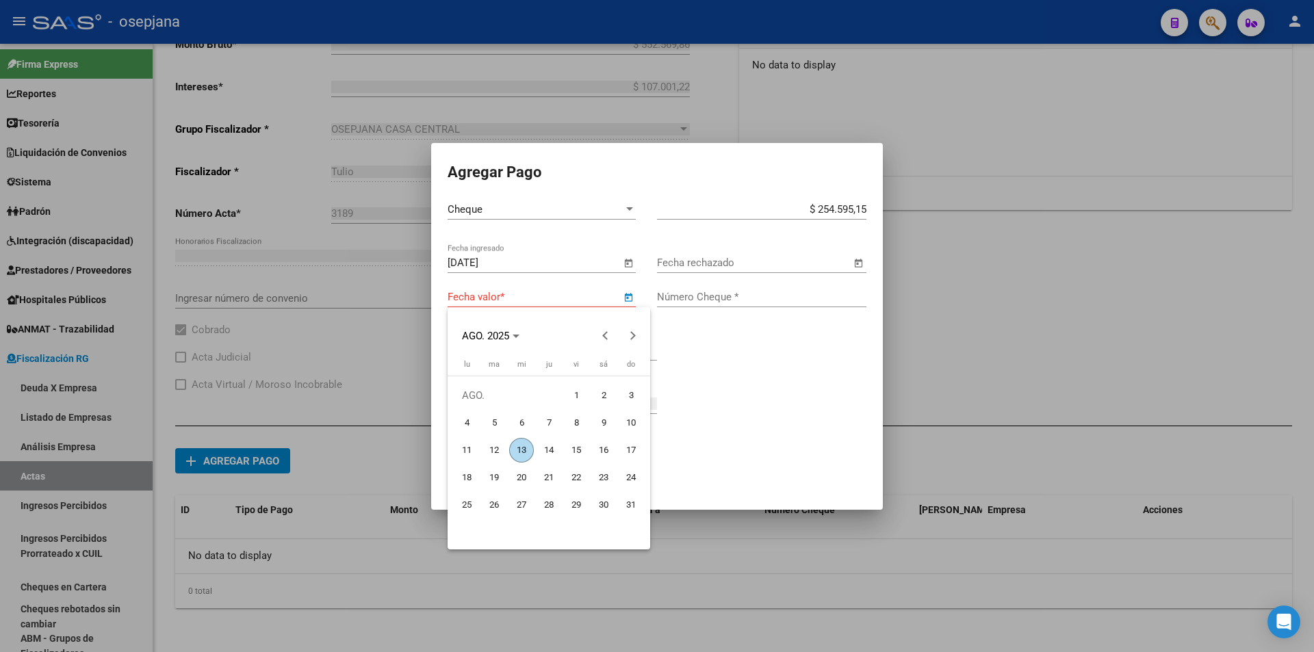
click at [526, 443] on span "13" at bounding box center [521, 450] width 25 height 25
type input "[DATE]"
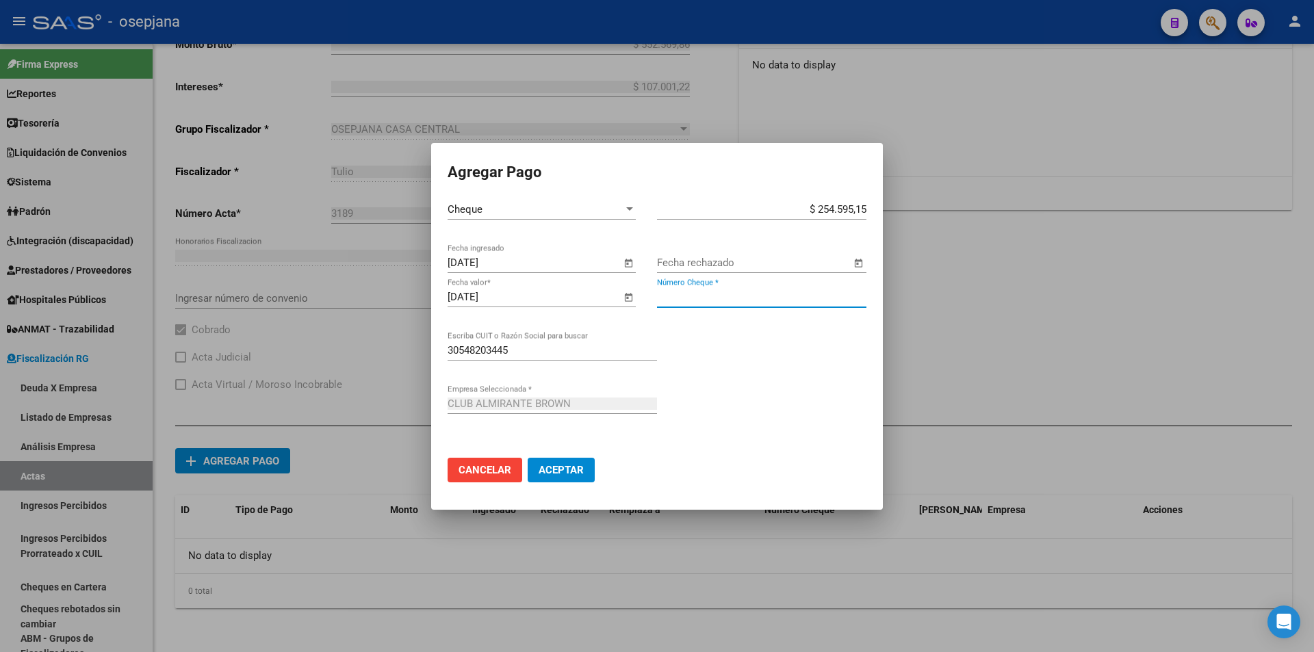
click at [706, 293] on input "Número Cheque *" at bounding box center [761, 297] width 209 height 12
drag, startPoint x: 801, startPoint y: 205, endPoint x: 874, endPoint y: 207, distance: 73.2
click at [874, 207] on app-form-text-field "$ 254.595,15 Monto bruto *" at bounding box center [767, 209] width 220 height 12
type input "$ 226.588,77"
type input "00960565"
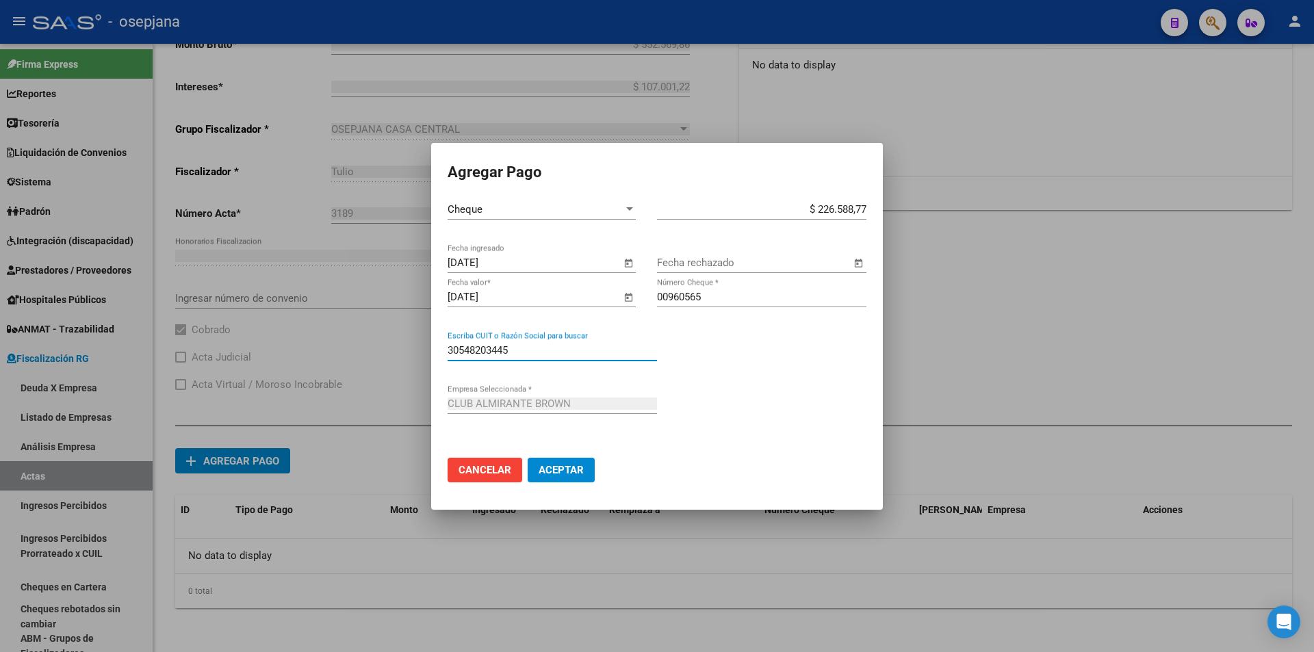
click at [564, 475] on span "Aceptar" at bounding box center [560, 470] width 45 height 12
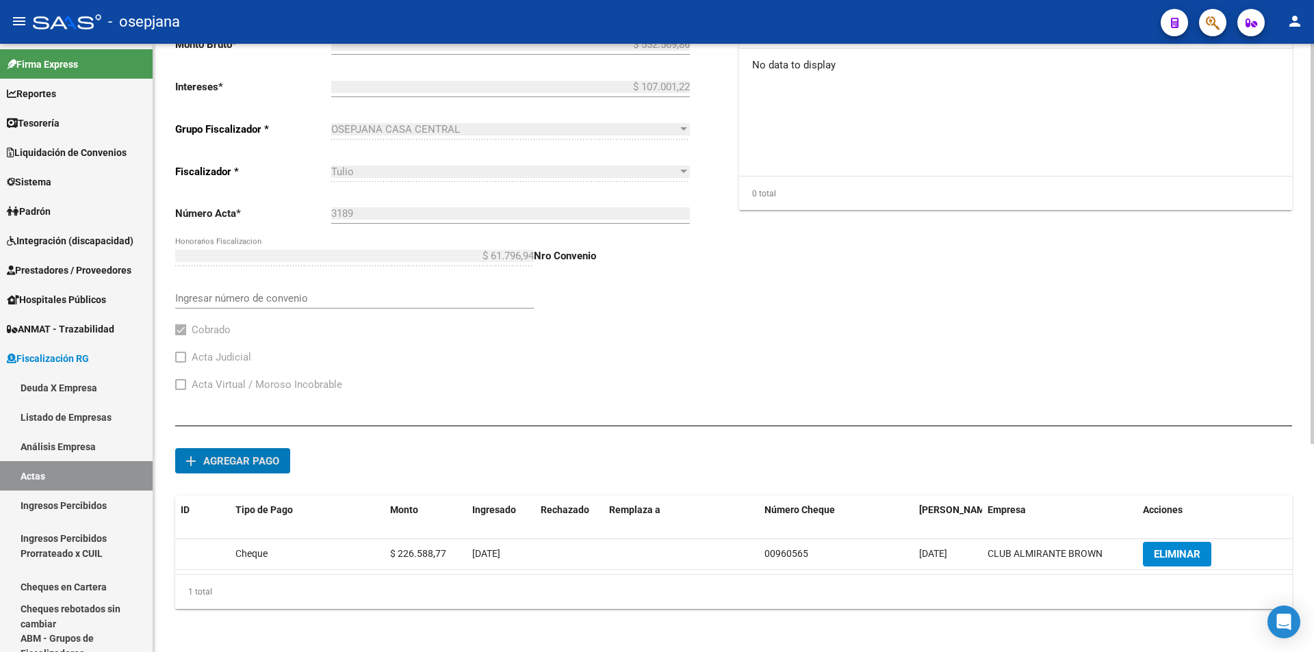
click at [253, 456] on span "Agregar pago" at bounding box center [241, 461] width 76 height 12
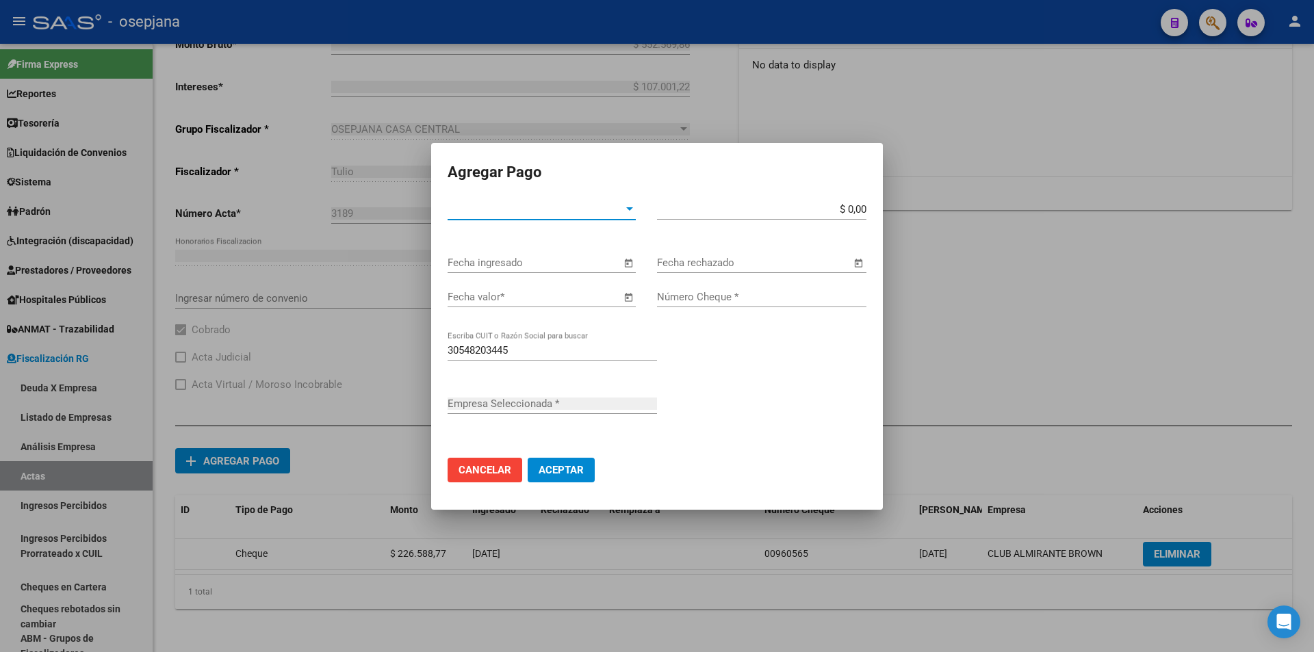
type input "CLUB ALMIRANTE BROWN"
click at [517, 209] on span "Tipo de Pago *" at bounding box center [535, 209] width 176 height 12
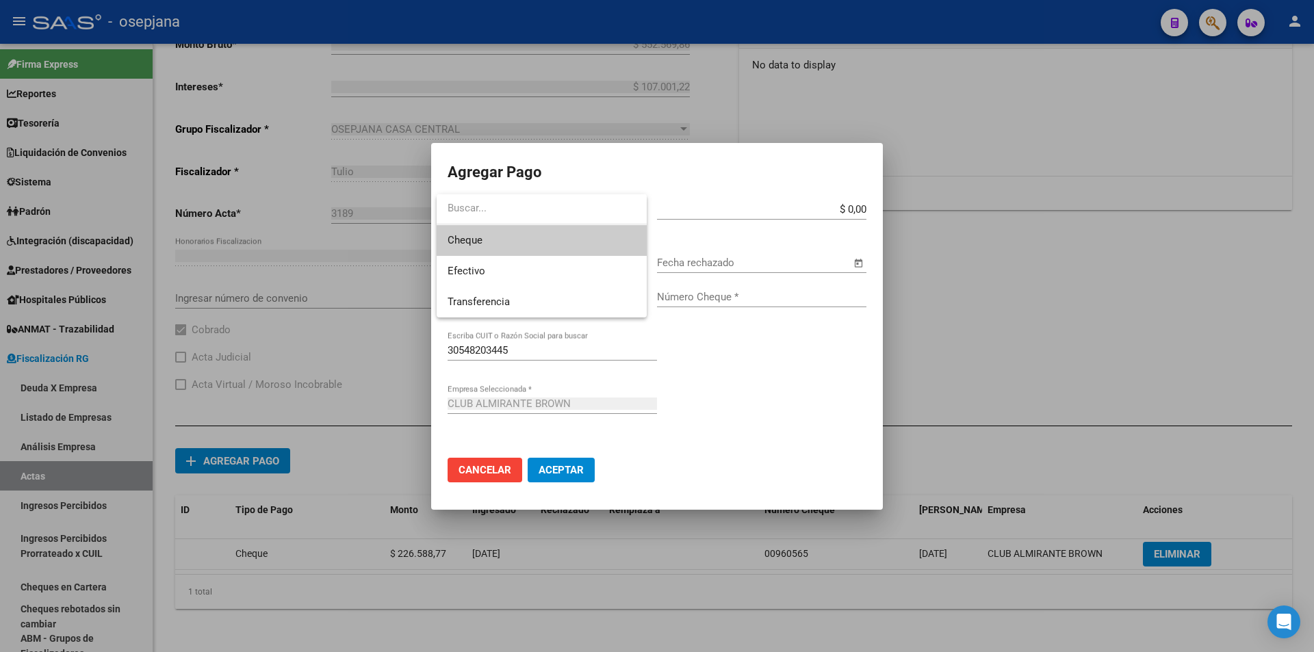
click at [519, 246] on span "Cheque" at bounding box center [541, 240] width 188 height 31
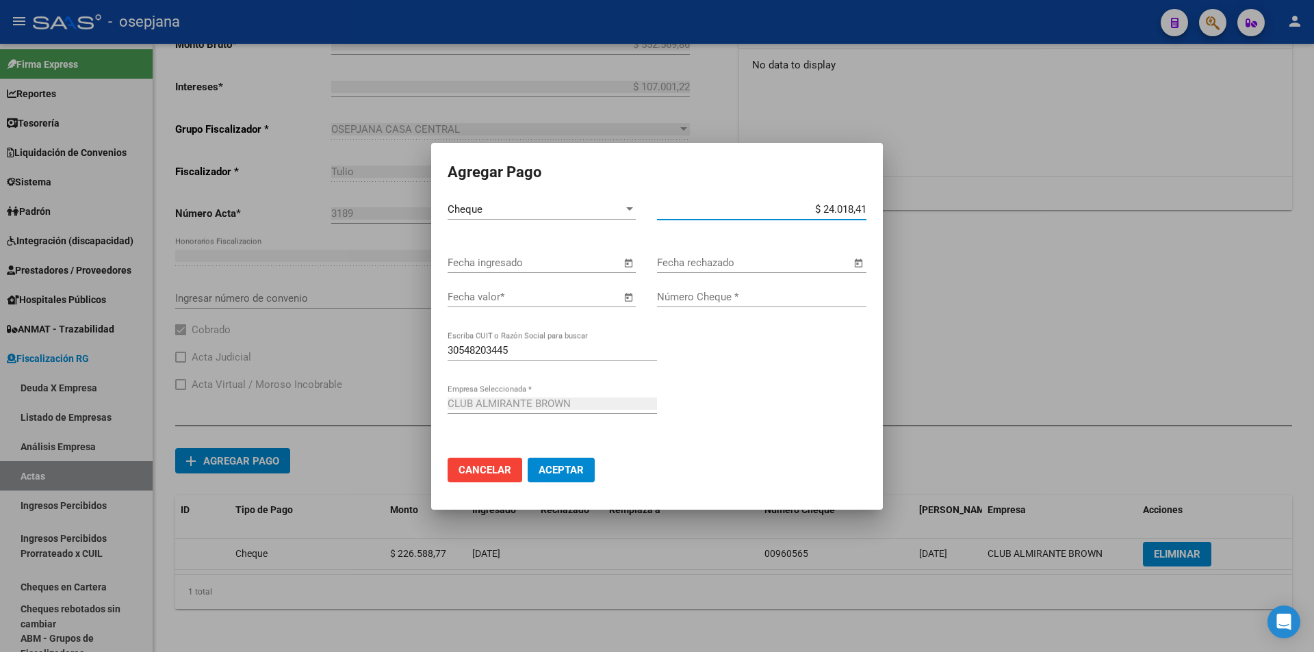
type input "$ 240.184,10"
click at [555, 264] on input "Fecha ingresado" at bounding box center [533, 263] width 173 height 12
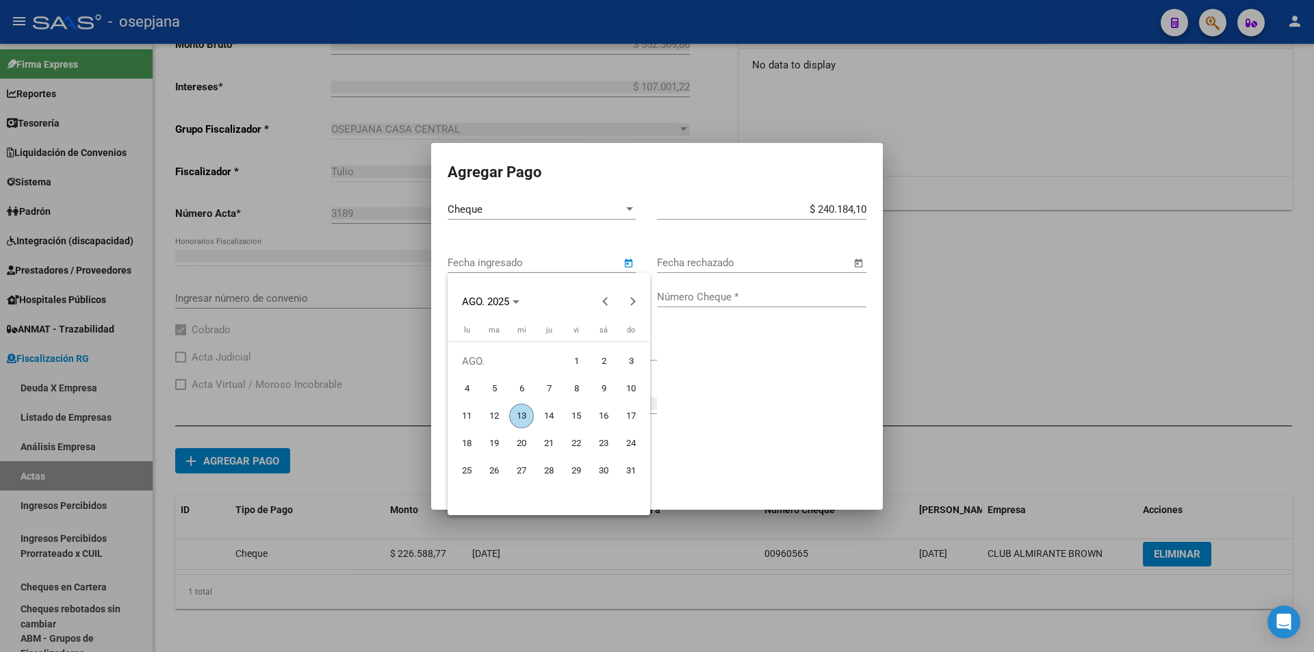
click at [524, 415] on span "13" at bounding box center [521, 416] width 25 height 25
type input "[DATE]"
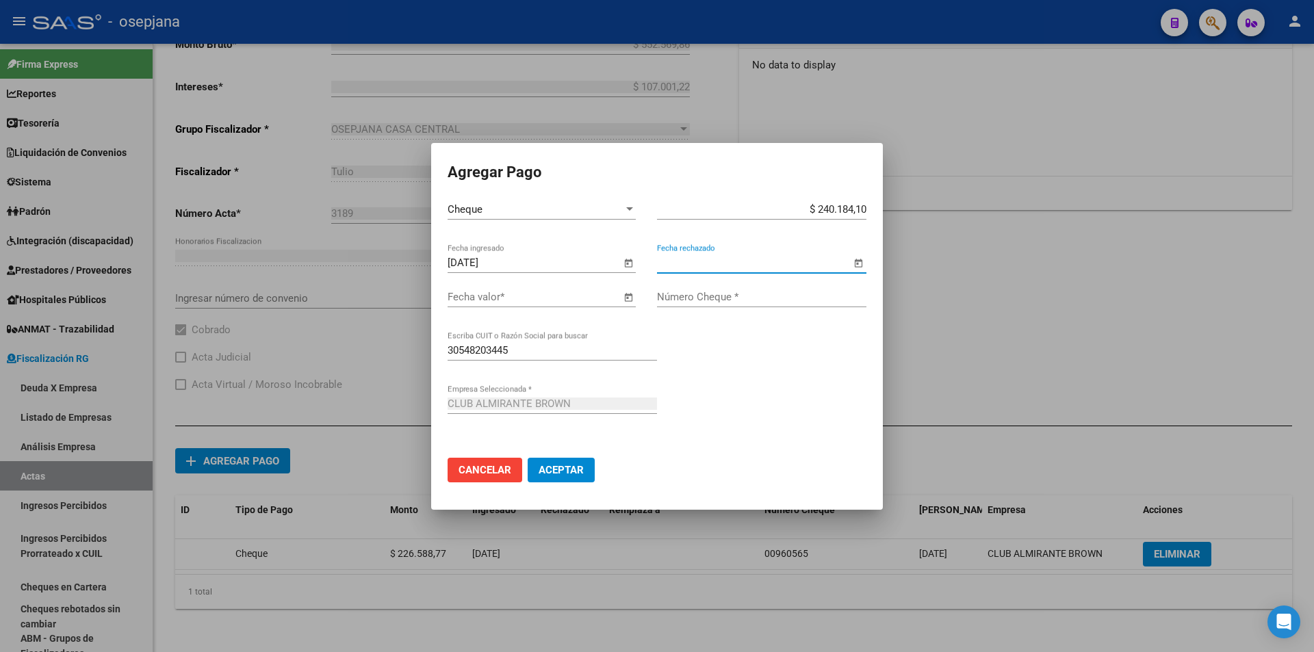
click at [501, 297] on input "Fecha valor *" at bounding box center [533, 297] width 173 height 12
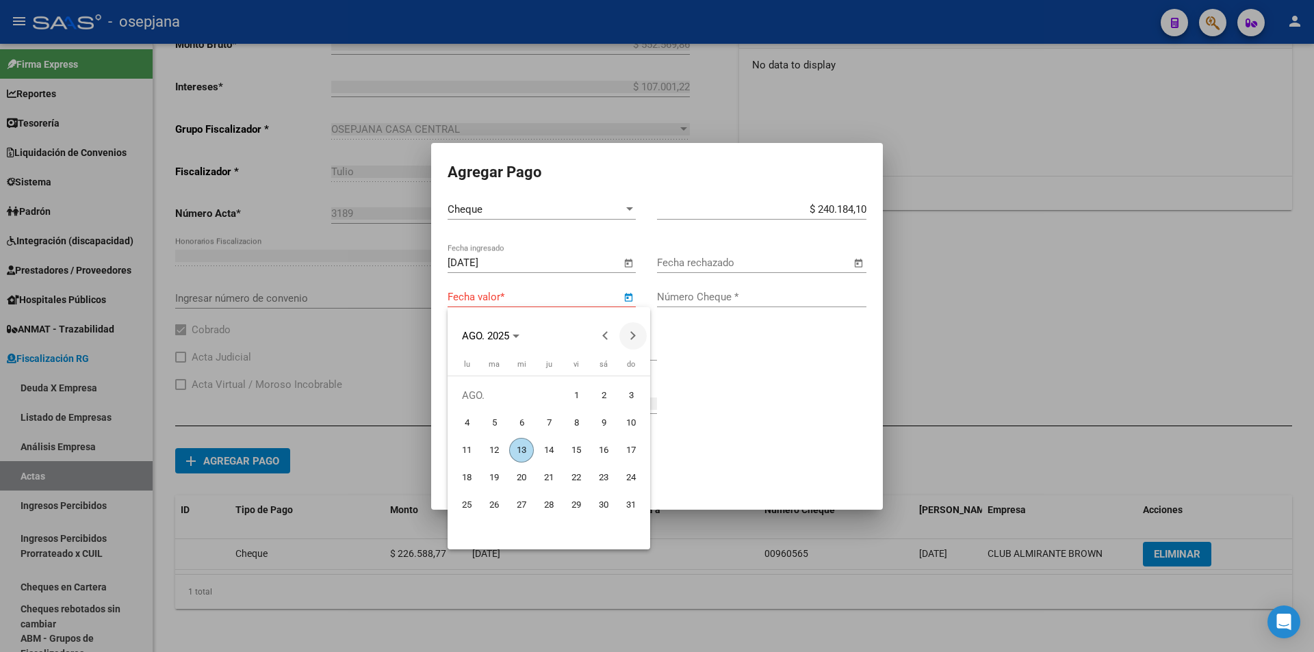
click at [640, 331] on span "Next month" at bounding box center [632, 335] width 27 height 27
click at [493, 449] on span "9" at bounding box center [494, 450] width 25 height 25
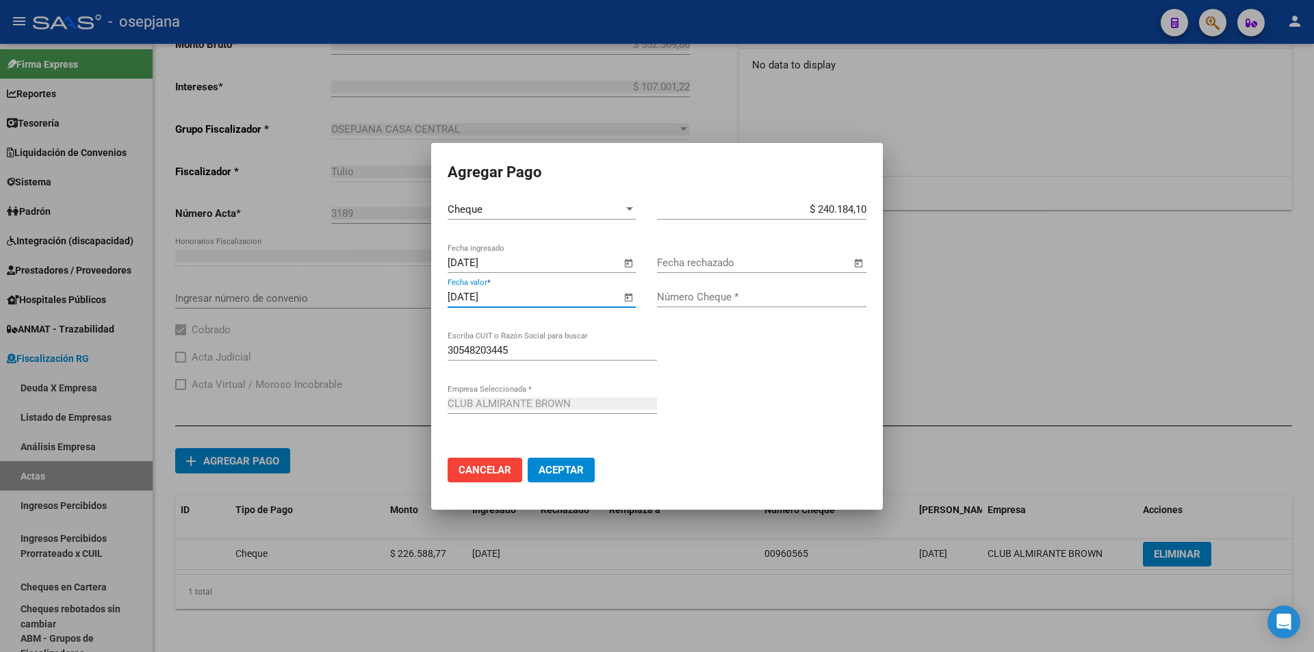
click at [554, 299] on input "[DATE]" at bounding box center [533, 297] width 173 height 12
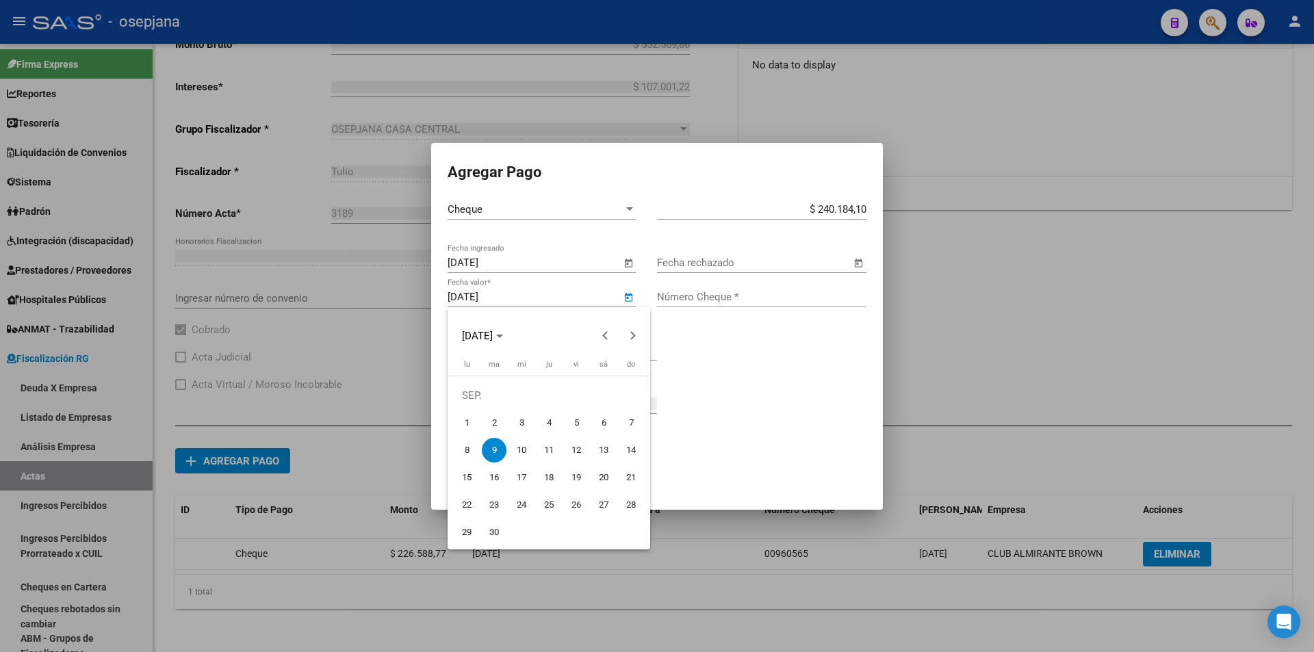
click at [517, 446] on span "10" at bounding box center [521, 450] width 25 height 25
type input "[DATE]"
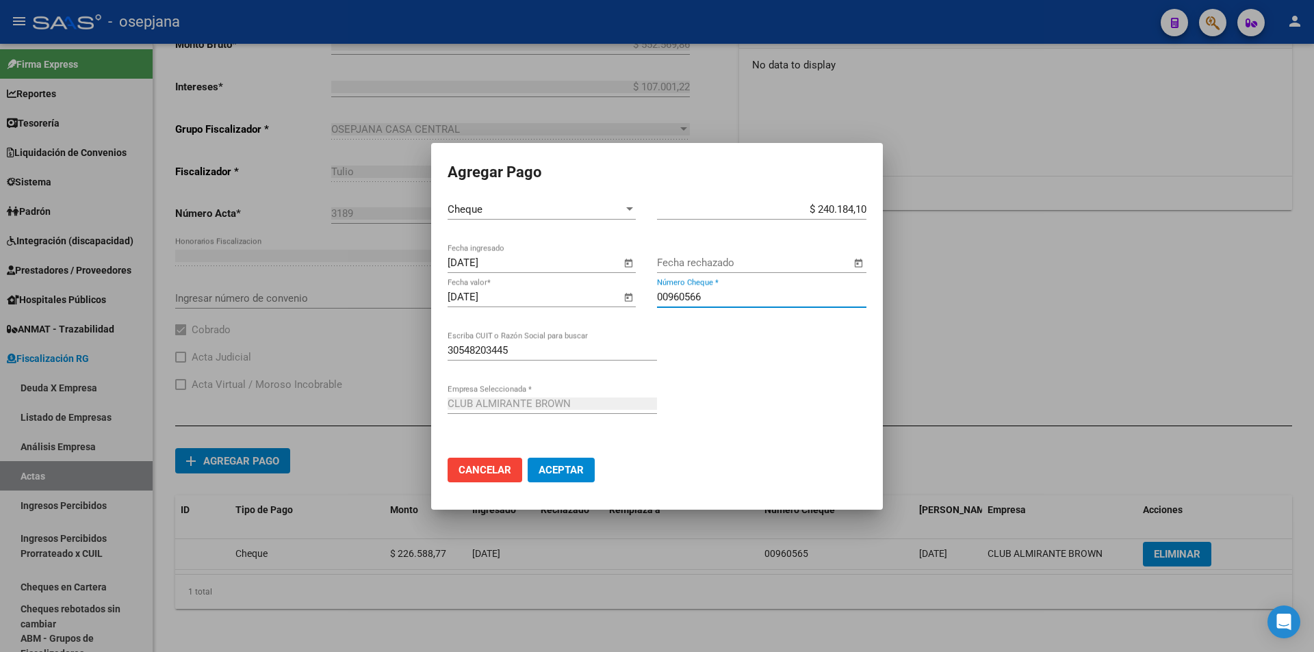
type input "00960566"
click at [528, 458] on button "Aceptar" at bounding box center [561, 470] width 67 height 25
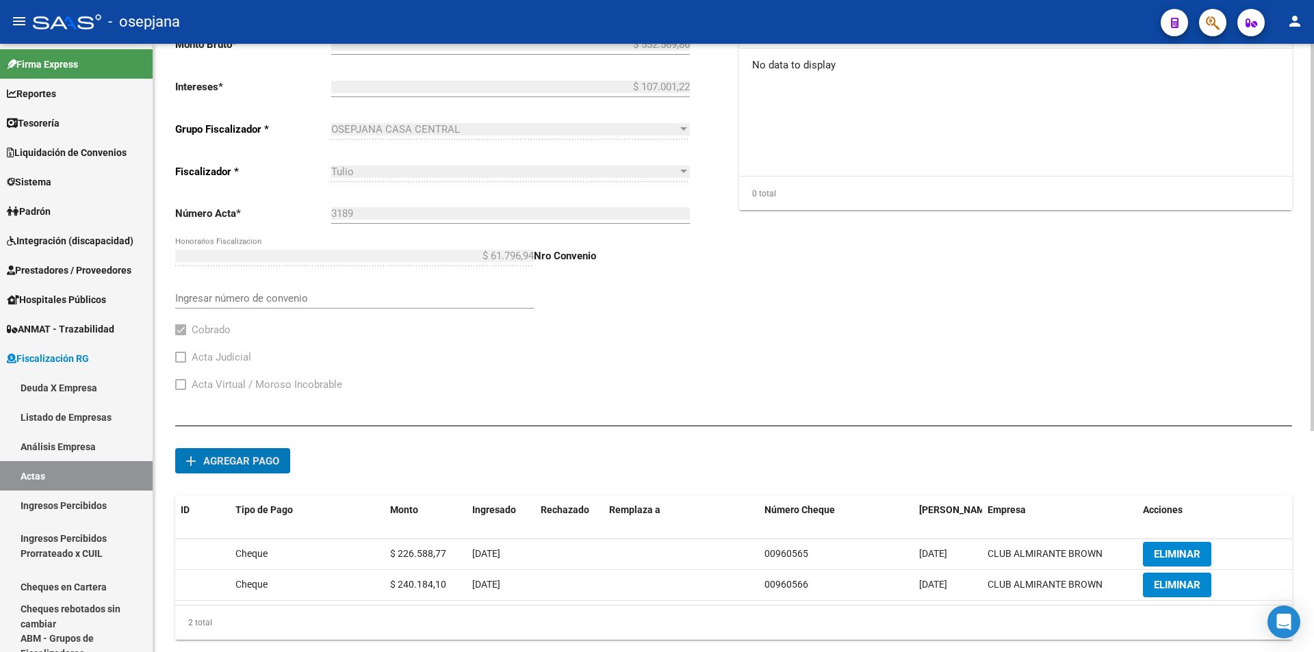
click at [271, 463] on span "Agregar pago" at bounding box center [241, 461] width 76 height 12
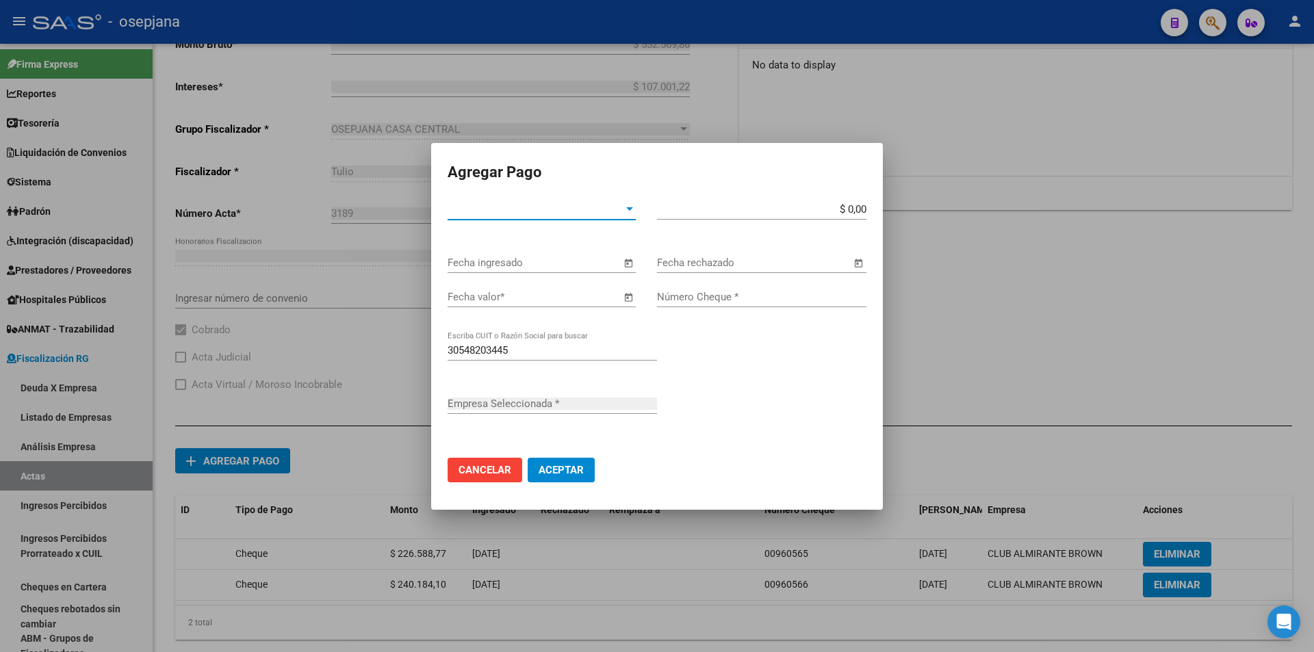
type input "CLUB ALMIRANTE BROWN"
click at [487, 208] on span "Tipo de Pago *" at bounding box center [535, 209] width 176 height 12
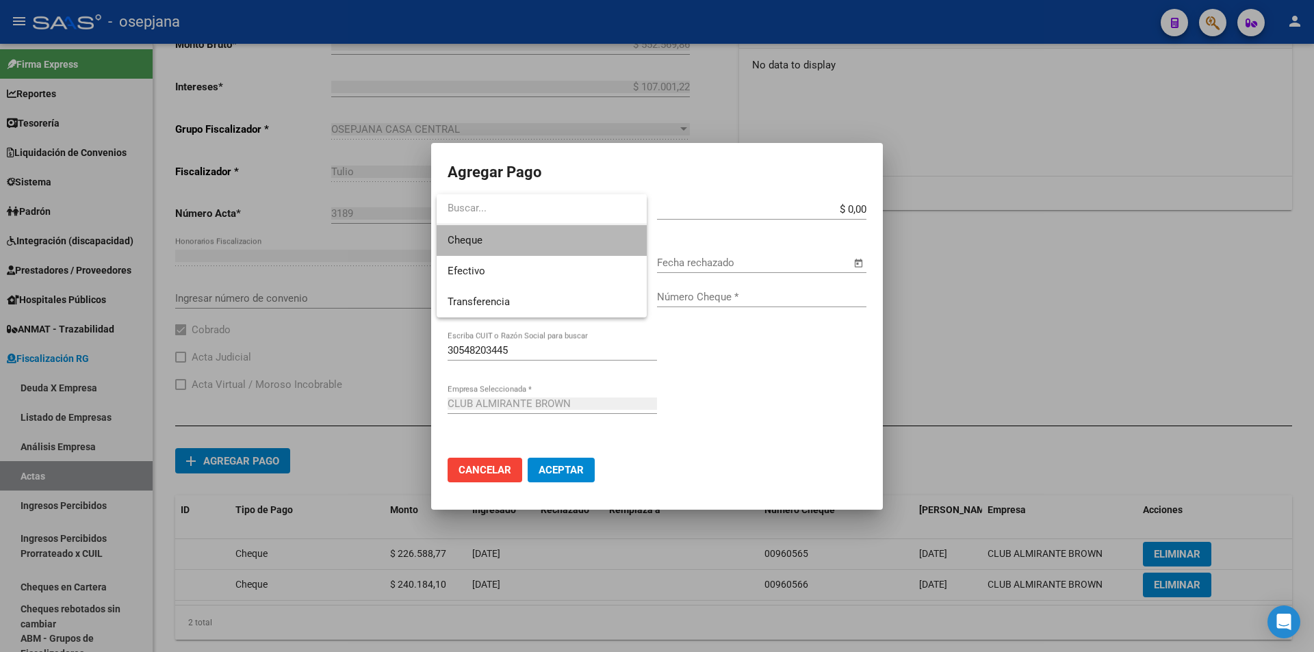
click at [499, 243] on span "Cheque" at bounding box center [541, 240] width 188 height 31
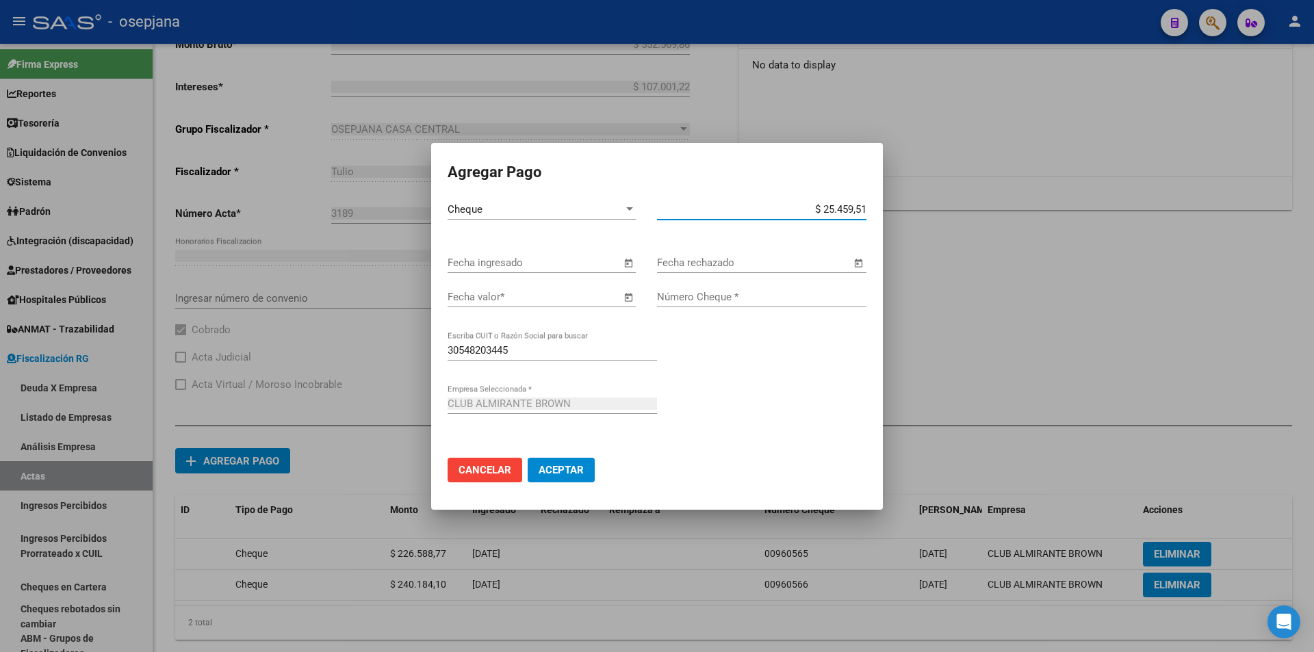
type input "$ 254.595,15"
click at [504, 267] on input "Fecha ingresado" at bounding box center [533, 263] width 173 height 12
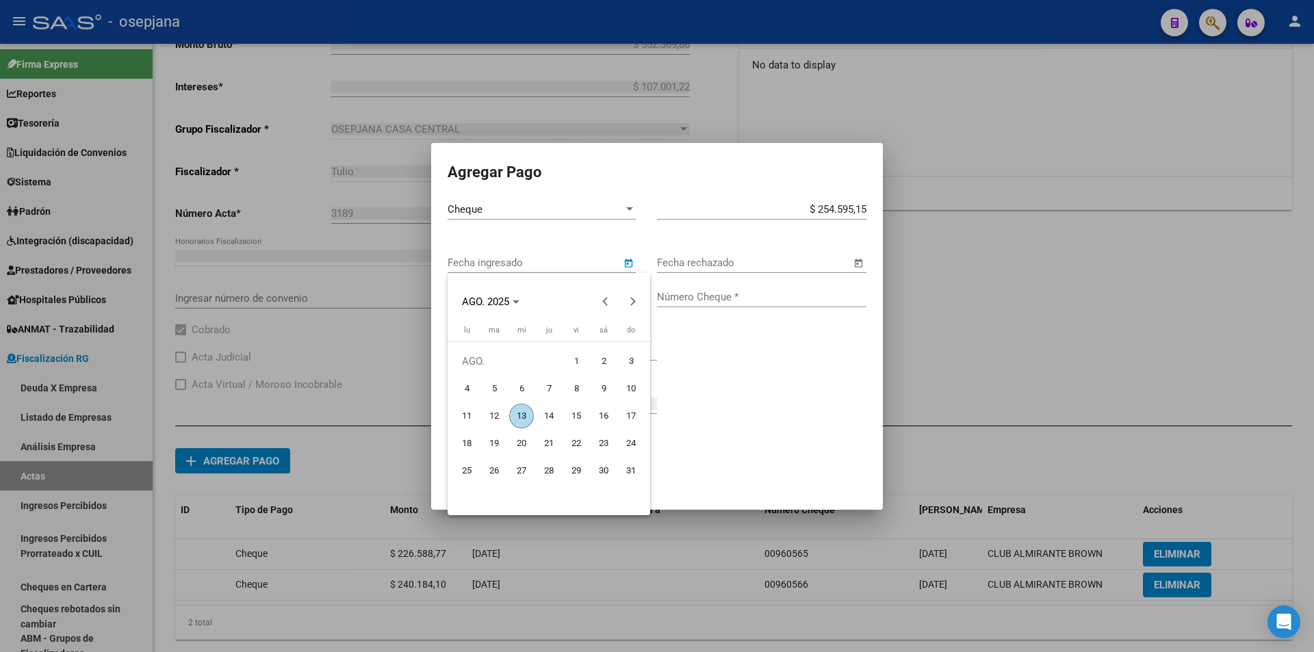
click at [519, 415] on span "13" at bounding box center [521, 416] width 25 height 25
type input "[DATE]"
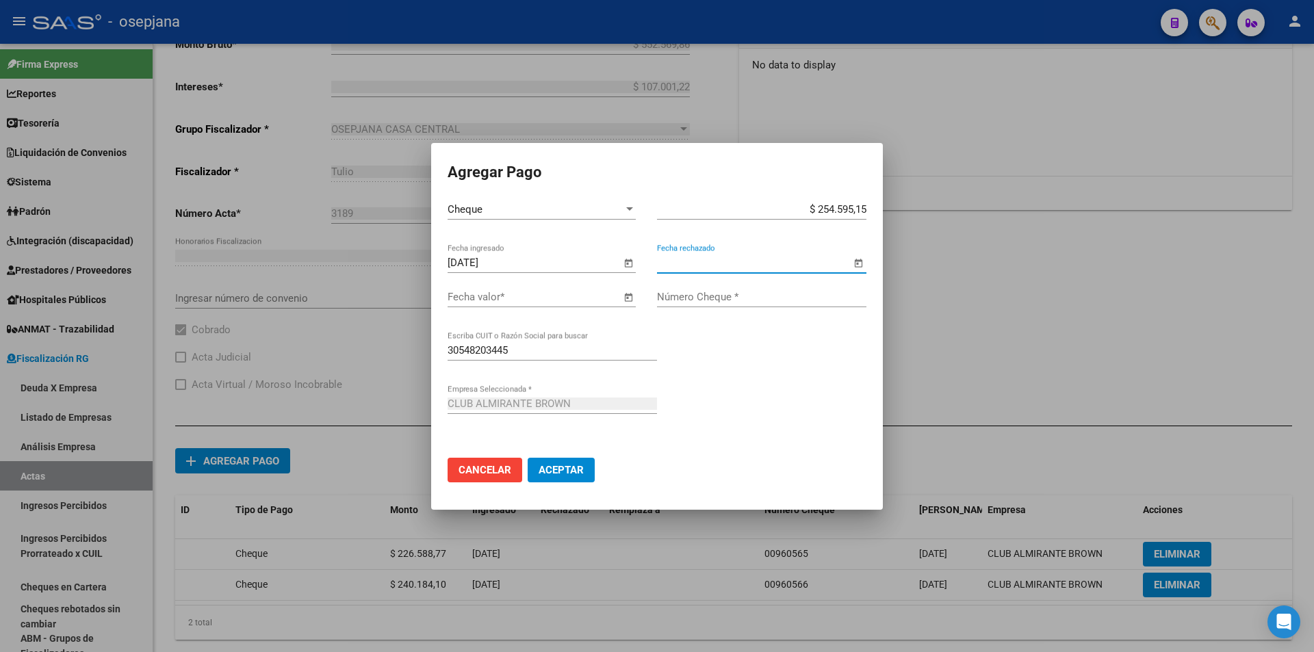
click at [514, 297] on input "Fecha valor *" at bounding box center [533, 297] width 173 height 12
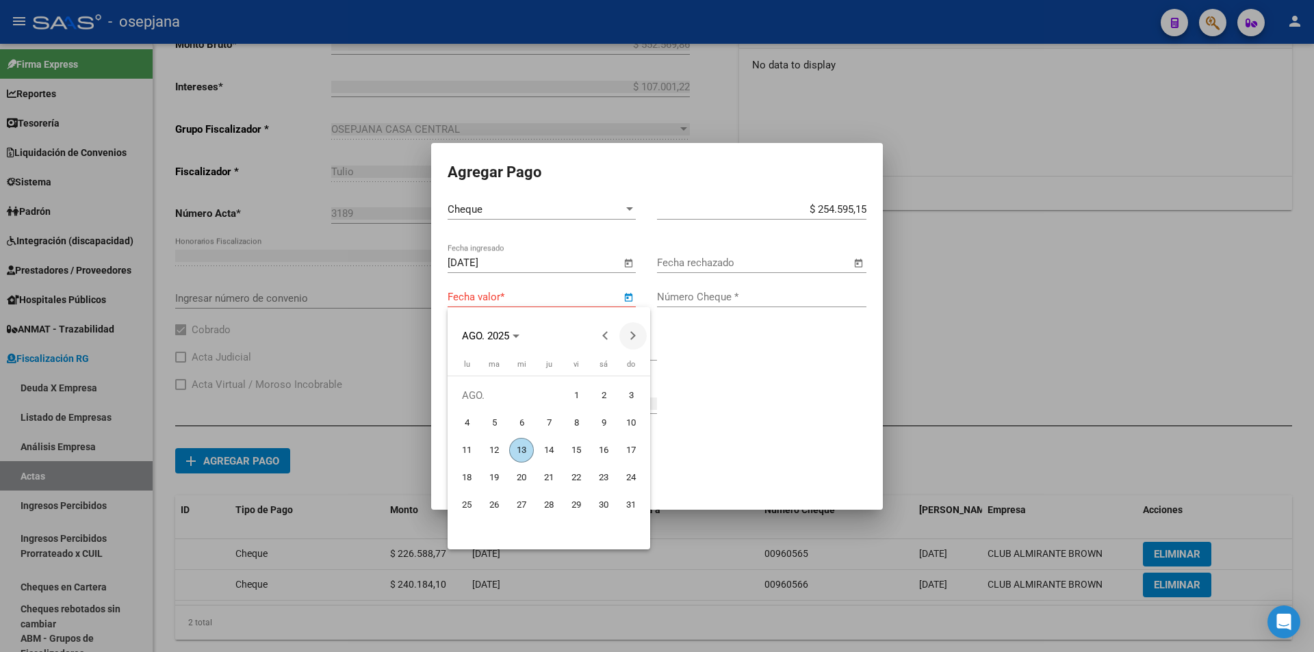
click at [635, 340] on span "Next month" at bounding box center [632, 335] width 27 height 27
click at [522, 443] on span "8" at bounding box center [521, 450] width 25 height 25
type input "[DATE]"
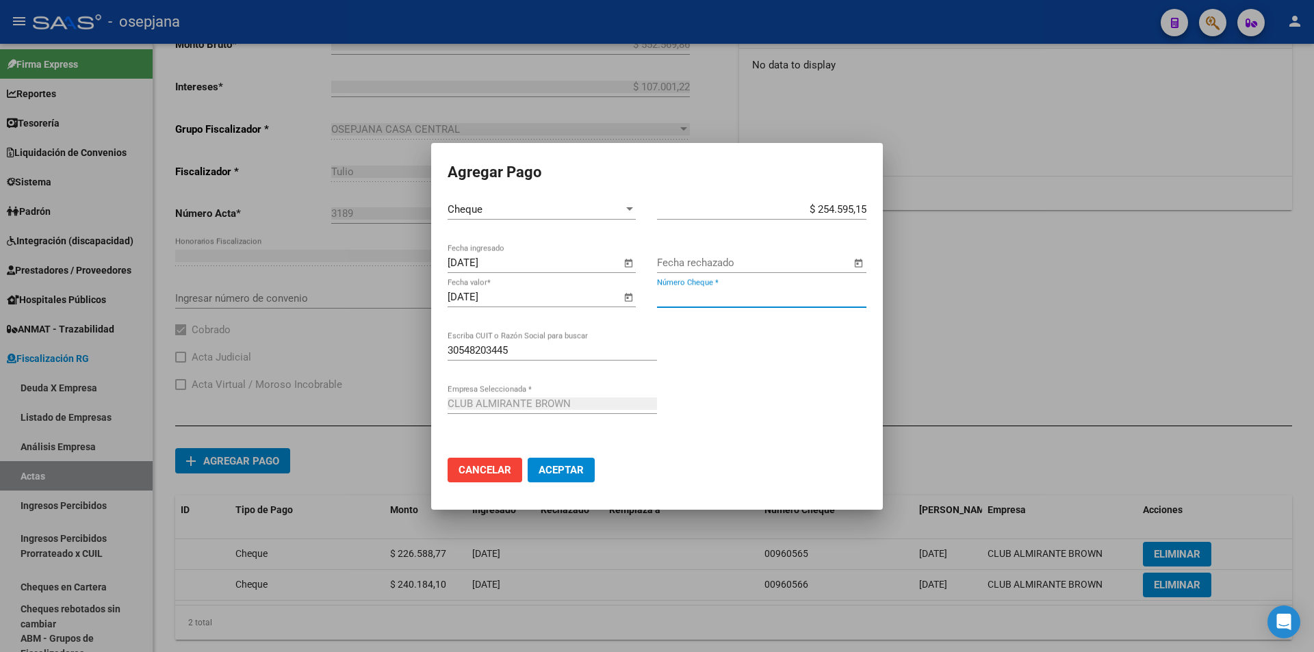
click at [679, 301] on input "Número Cheque *" at bounding box center [761, 297] width 209 height 12
type input "00960567"
click at [528, 458] on button "Aceptar" at bounding box center [561, 470] width 67 height 25
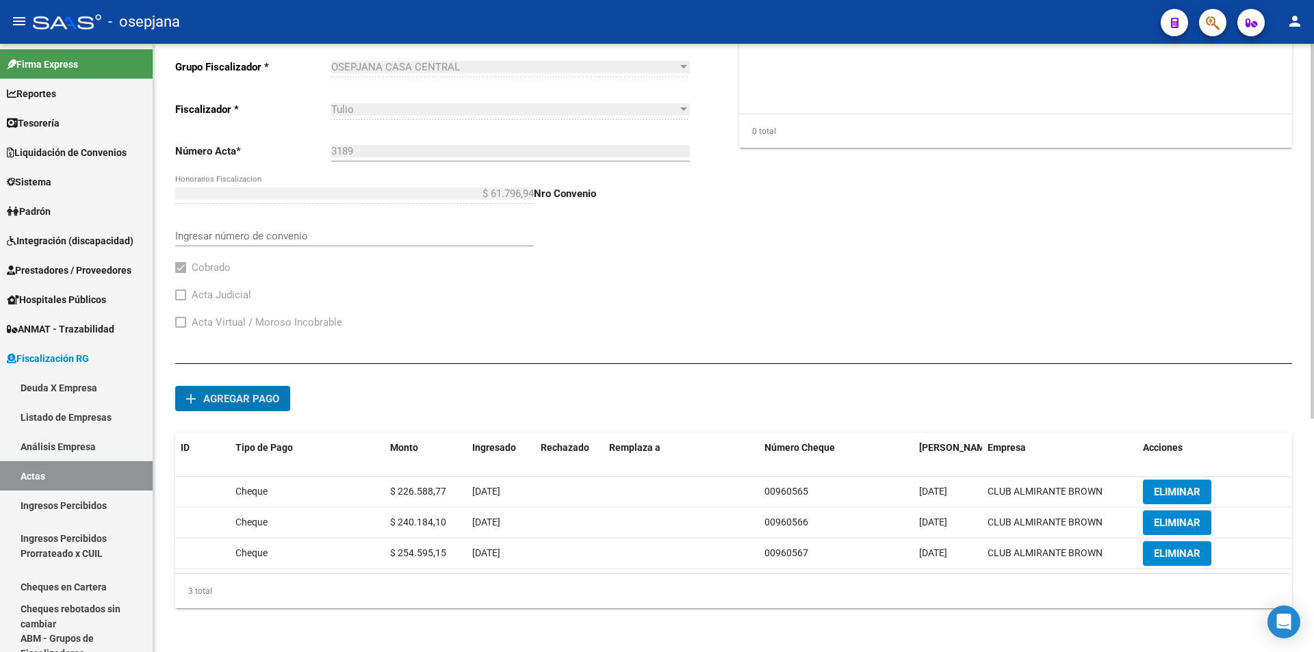
scroll to position [0, 0]
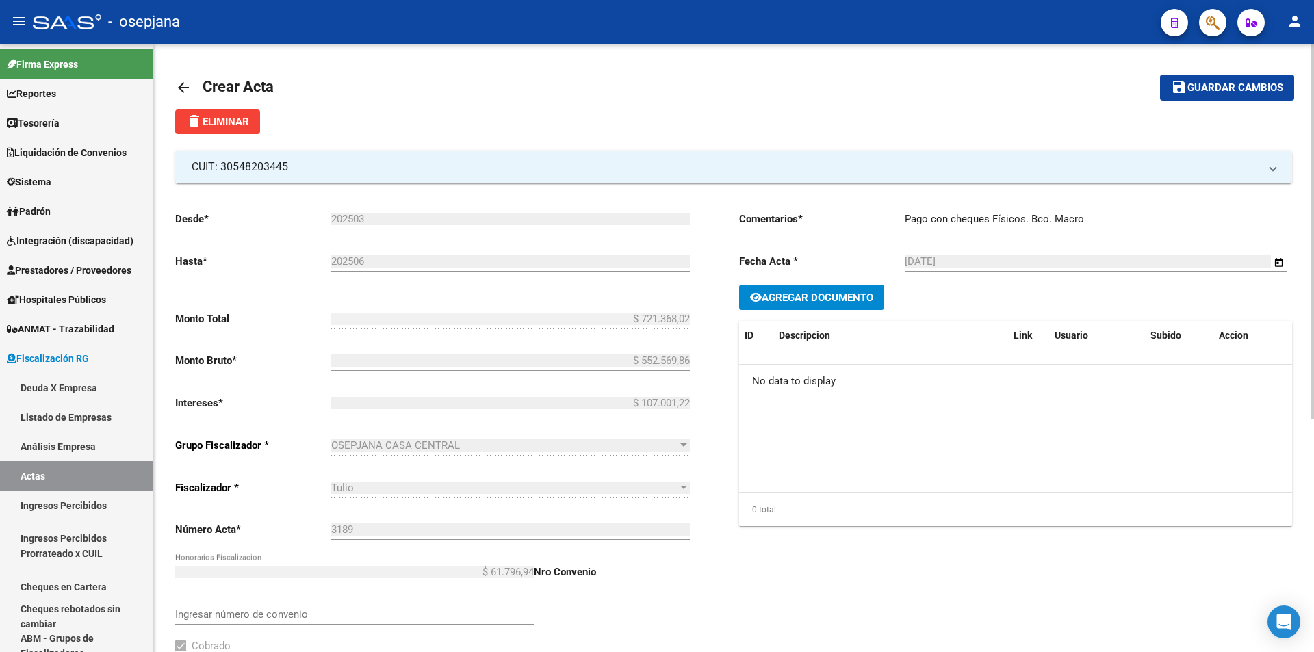
click at [1214, 86] on span "Guardar cambios" at bounding box center [1235, 88] width 96 height 12
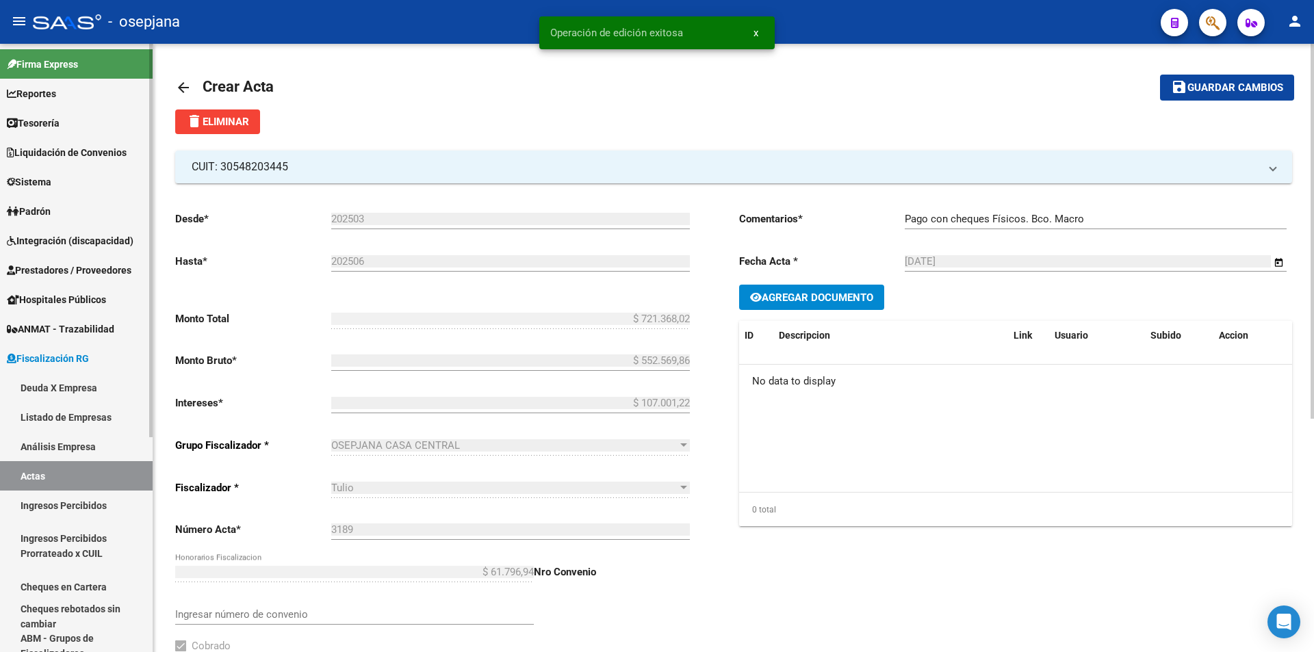
click at [61, 361] on span "Fiscalización RG" at bounding box center [48, 358] width 82 height 15
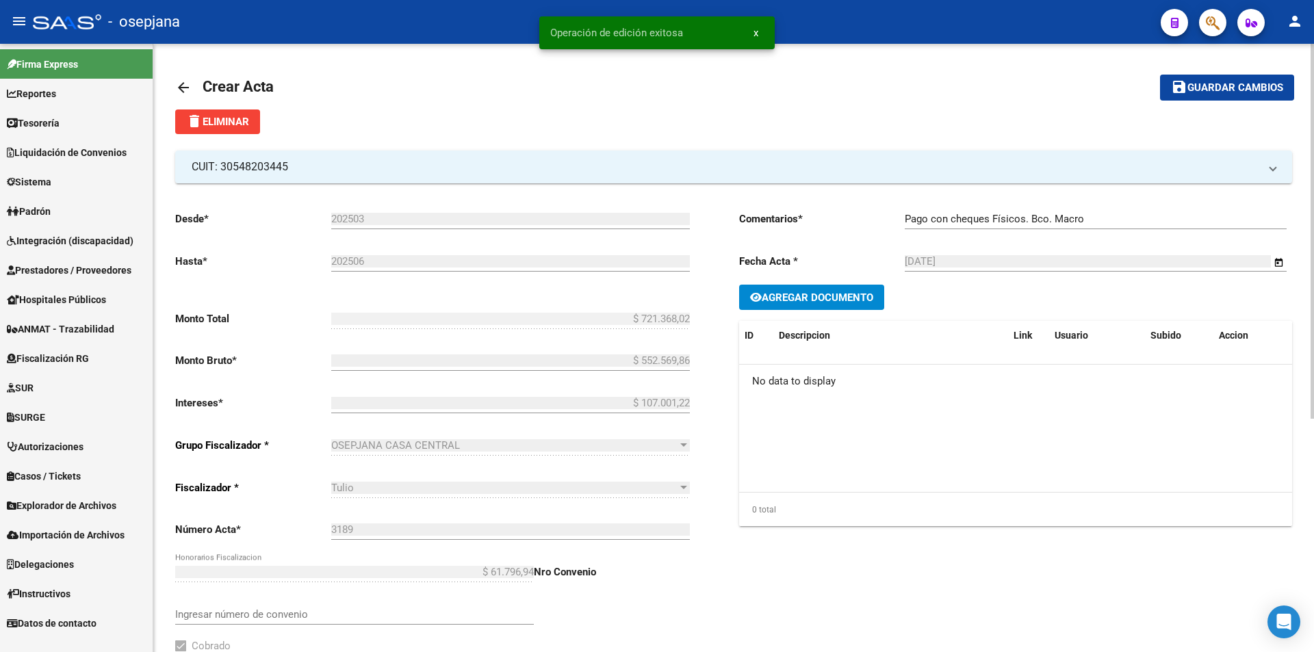
click at [1215, 24] on icon "button" at bounding box center [1213, 23] width 14 height 16
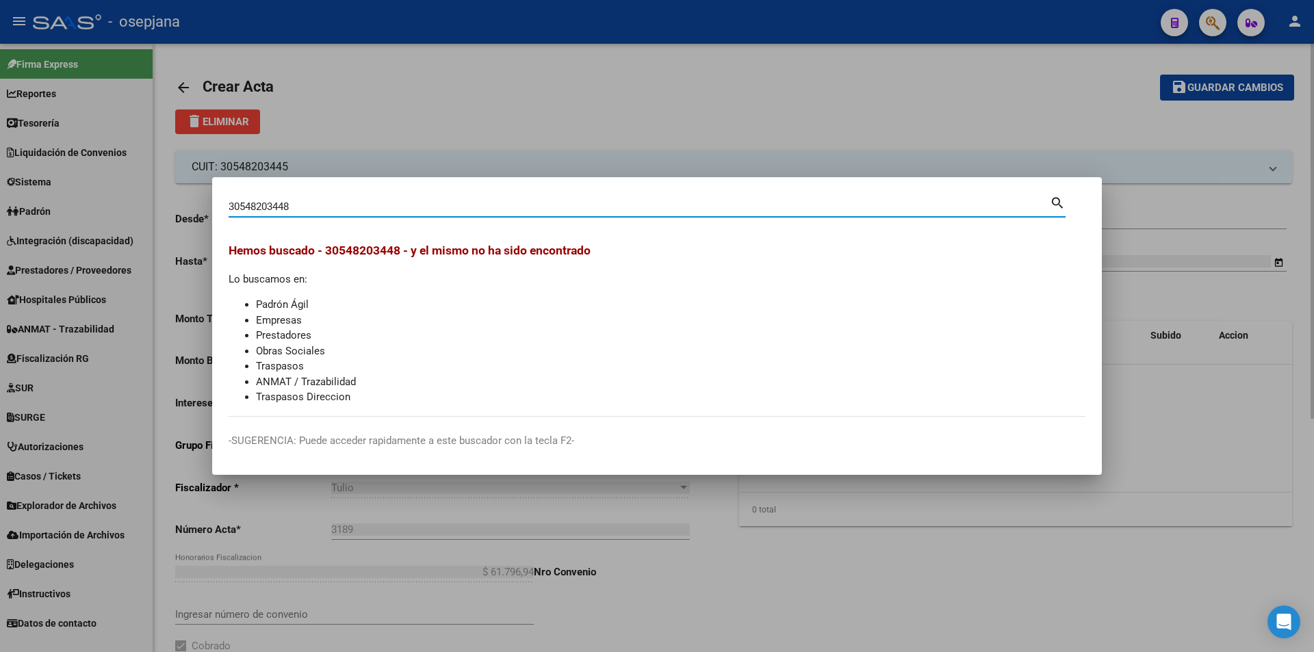
drag, startPoint x: 329, startPoint y: 205, endPoint x: 136, endPoint y: 217, distance: 193.3
click at [136, 217] on div "30548203448 Buscar (apellido, dni, cuil, nro traspaso, cuit, obra social) searc…" at bounding box center [657, 326] width 1314 height 652
drag, startPoint x: 299, startPoint y: 208, endPoint x: 190, endPoint y: 208, distance: 109.5
click at [190, 208] on div "30648203445 Buscar (apellido, dni, cuil, nro traspaso, cuit, obra social) searc…" at bounding box center [657, 326] width 1314 height 652
drag, startPoint x: 305, startPoint y: 204, endPoint x: 155, endPoint y: 207, distance: 149.9
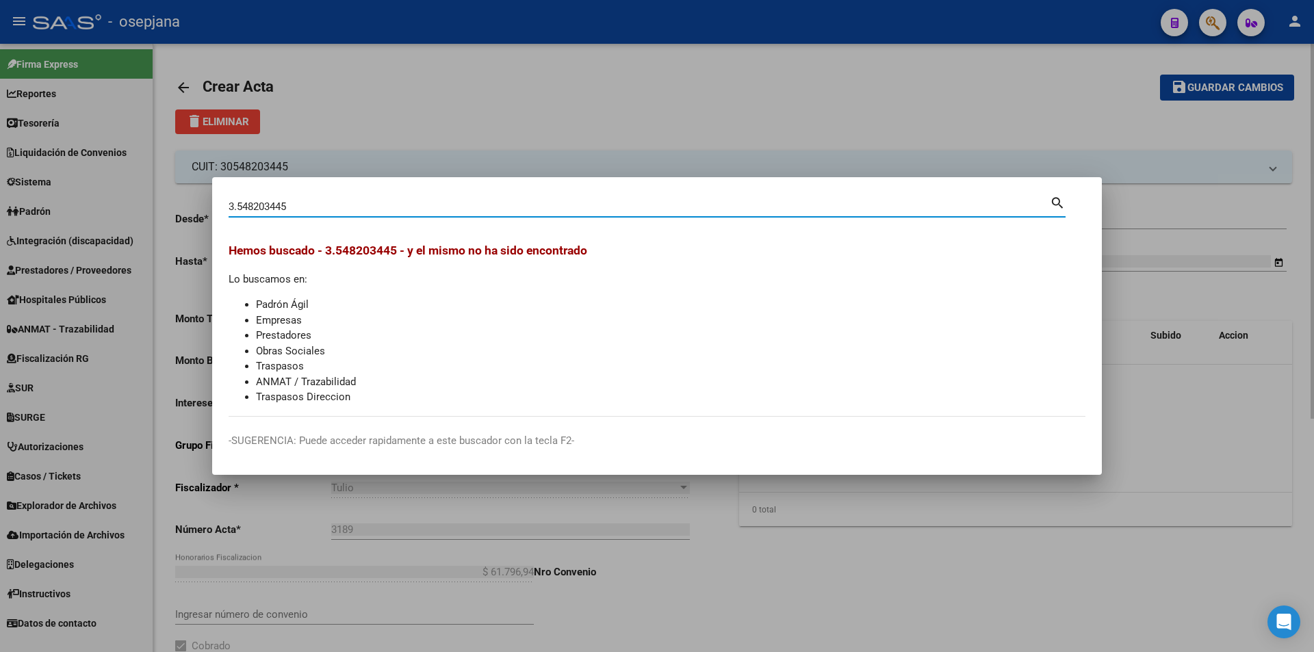
click at [155, 207] on div "3.548203445 Buscar (apellido, dni, cuil, nro traspaso, cuit, obra social) searc…" at bounding box center [657, 326] width 1314 height 652
type input "30548203445"
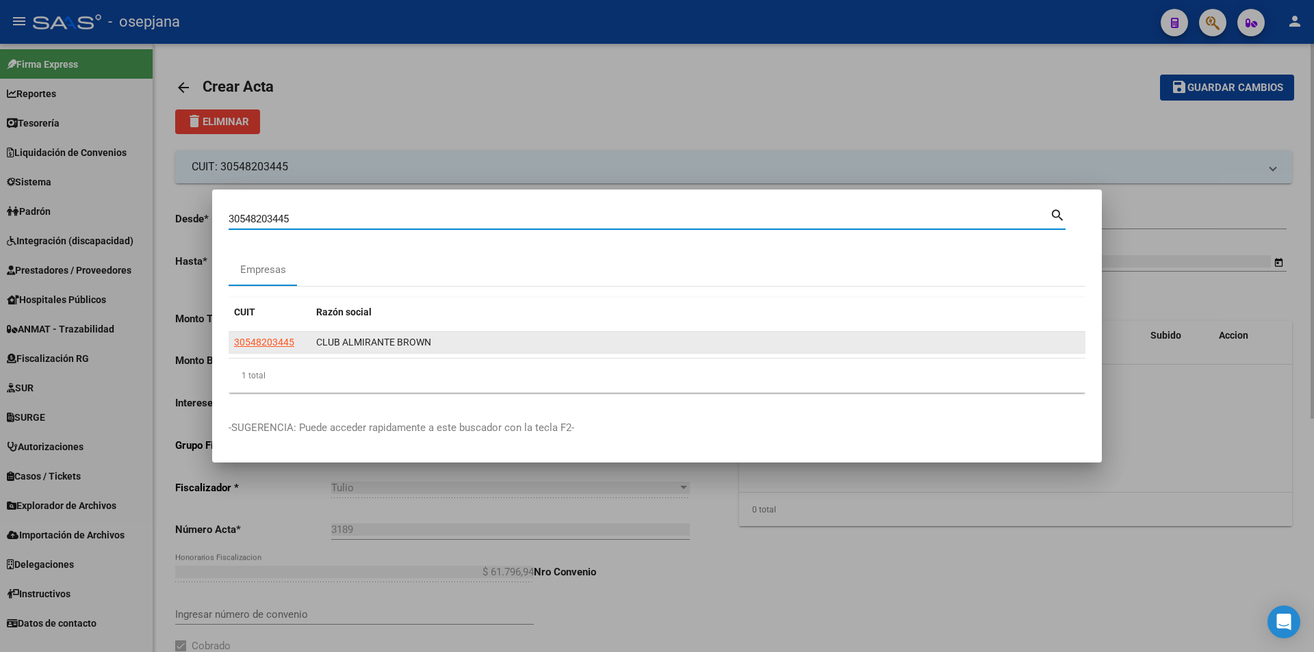
click at [265, 340] on span "30548203445" at bounding box center [264, 342] width 60 height 11
type textarea "30548203445"
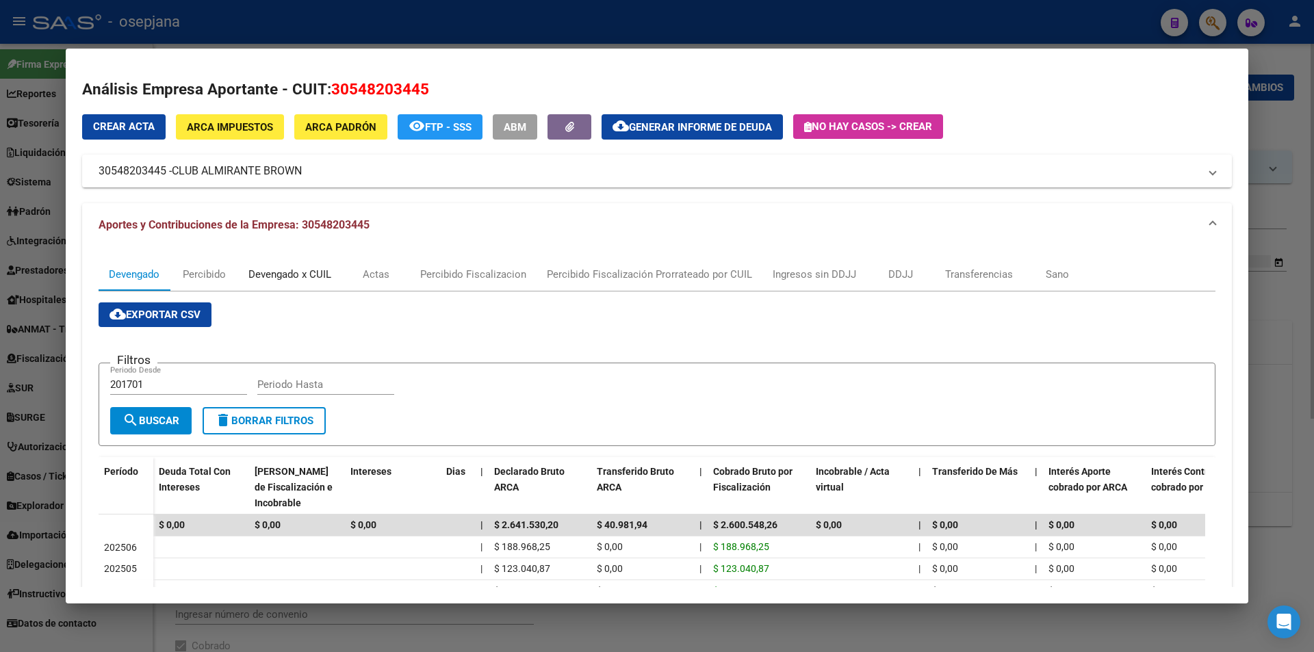
click at [316, 274] on div "Devengado x CUIL" at bounding box center [289, 274] width 83 height 15
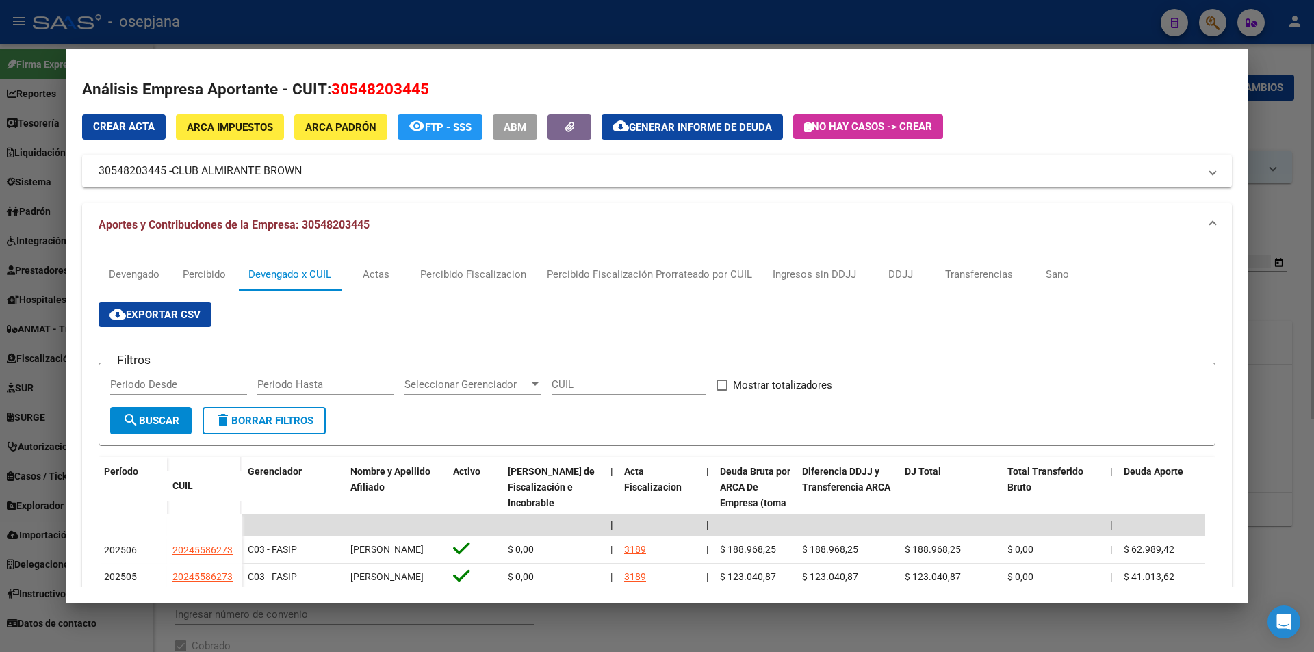
click at [209, 393] on div "Periodo Desde" at bounding box center [178, 384] width 137 height 21
type input "202503"
click at [721, 391] on input "Mostrar totalizadores" at bounding box center [721, 391] width 1 height 1
checkbox input "true"
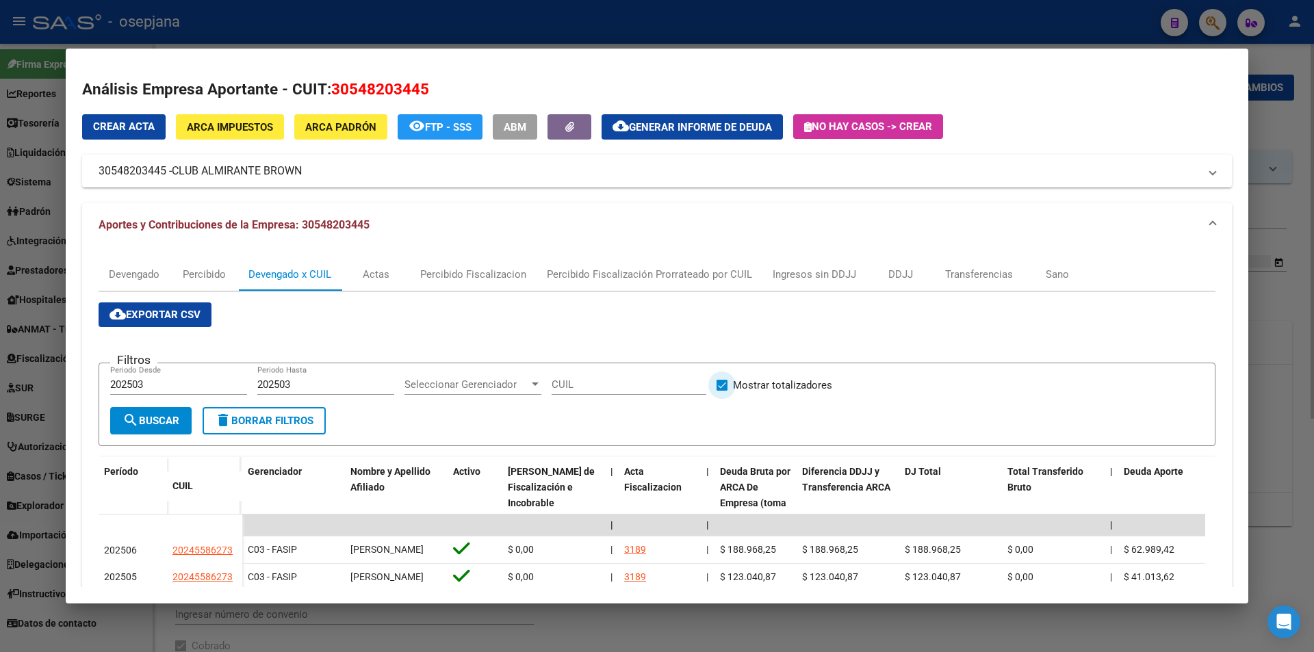
click at [155, 424] on span "search Buscar" at bounding box center [150, 421] width 57 height 12
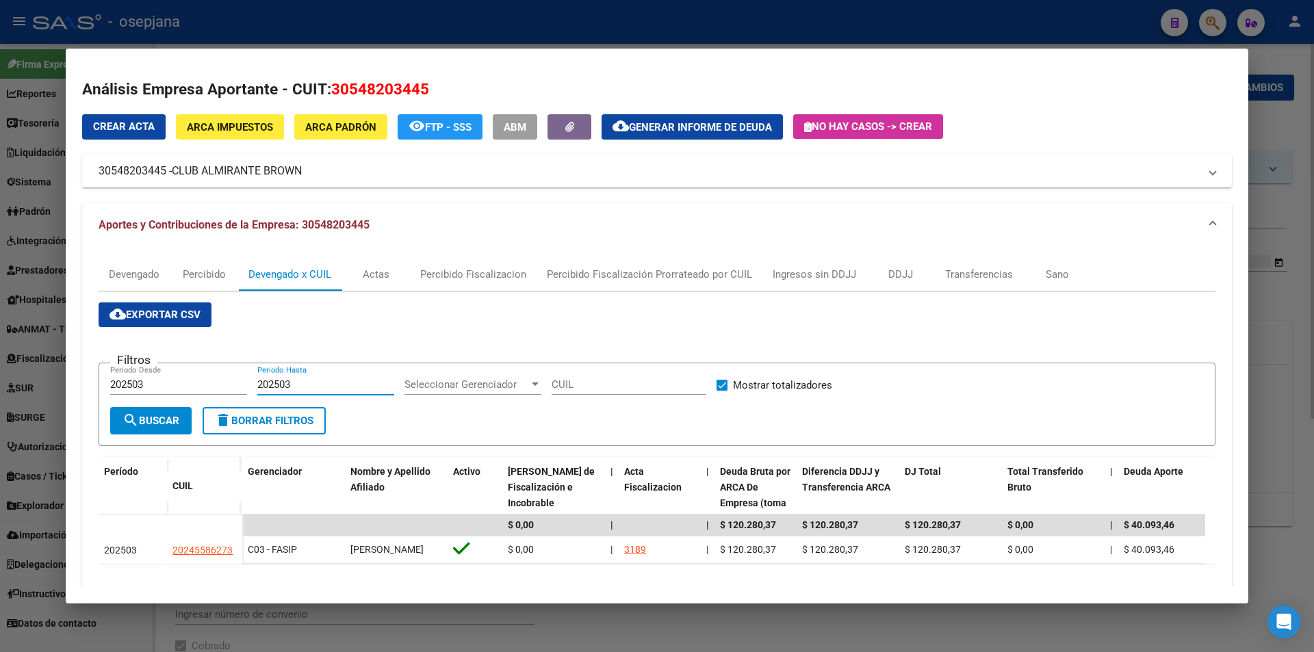
click at [294, 385] on input "202503" at bounding box center [325, 384] width 137 height 12
type input "202506"
click at [185, 314] on span "cloud_download Exportar CSV" at bounding box center [154, 315] width 91 height 12
